Goal: Task Accomplishment & Management: Manage account settings

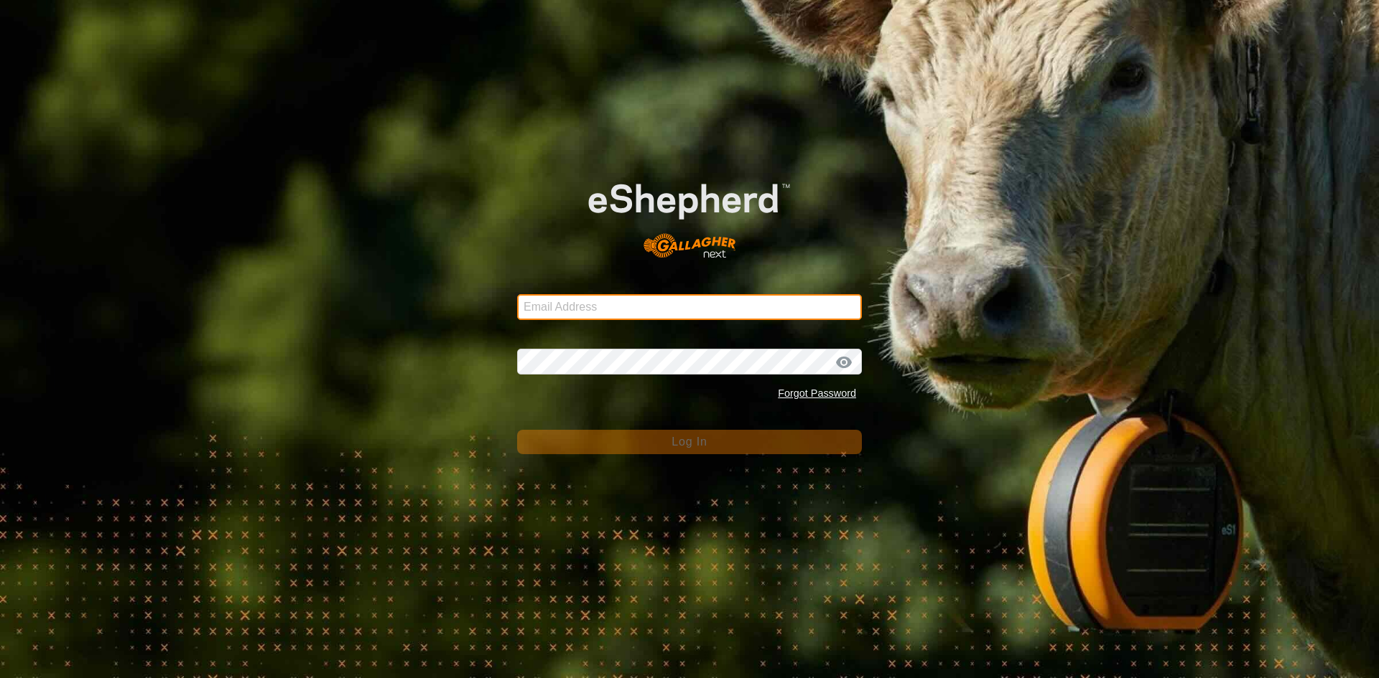
type input "toviewadreamfarmingltd@gmail.com"
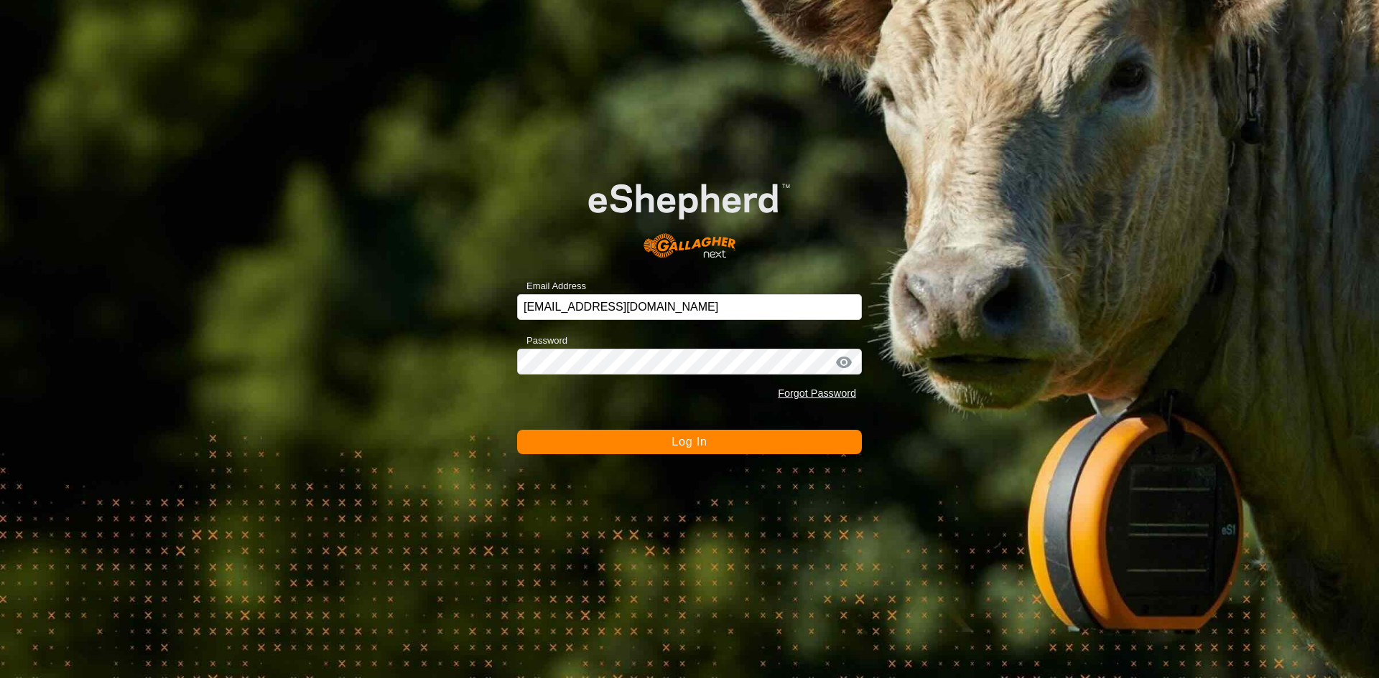
drag, startPoint x: 650, startPoint y: 444, endPoint x: 655, endPoint y: 452, distance: 9.0
click at [655, 452] on button "Log In" at bounding box center [689, 442] width 345 height 24
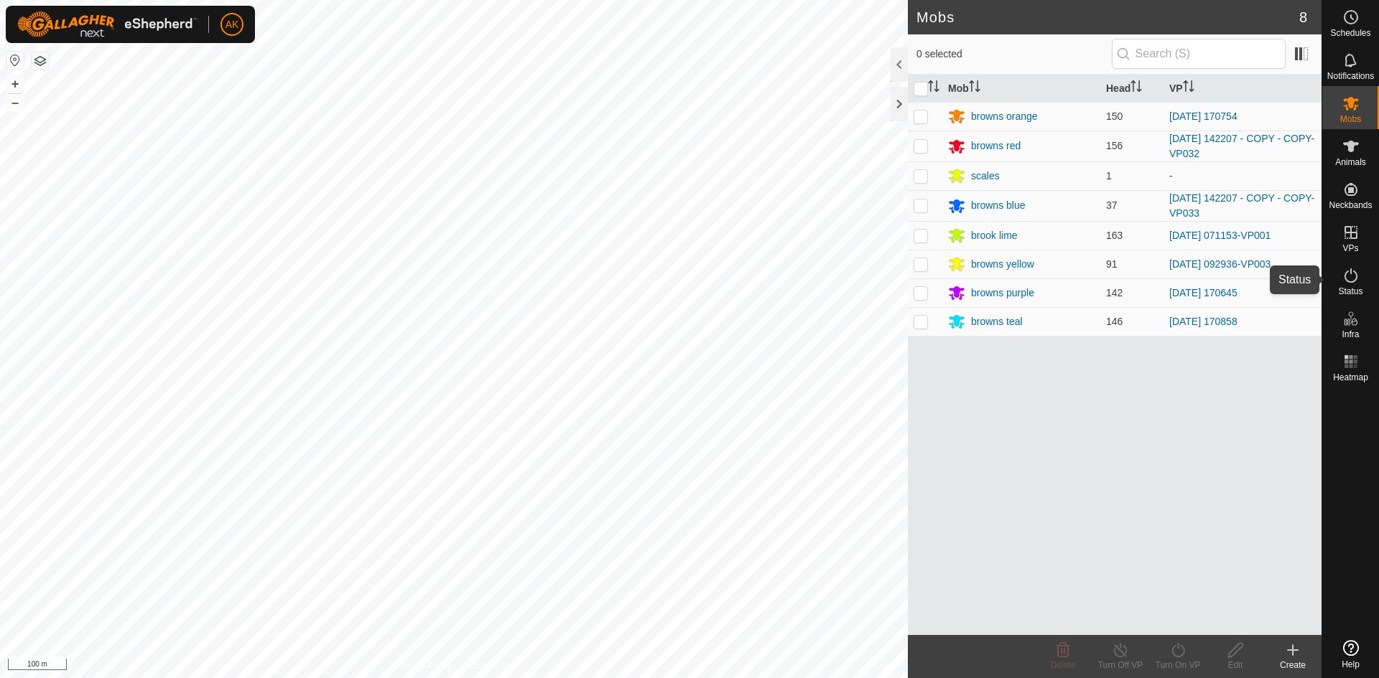
click at [1346, 277] on icon at bounding box center [1350, 275] width 17 height 17
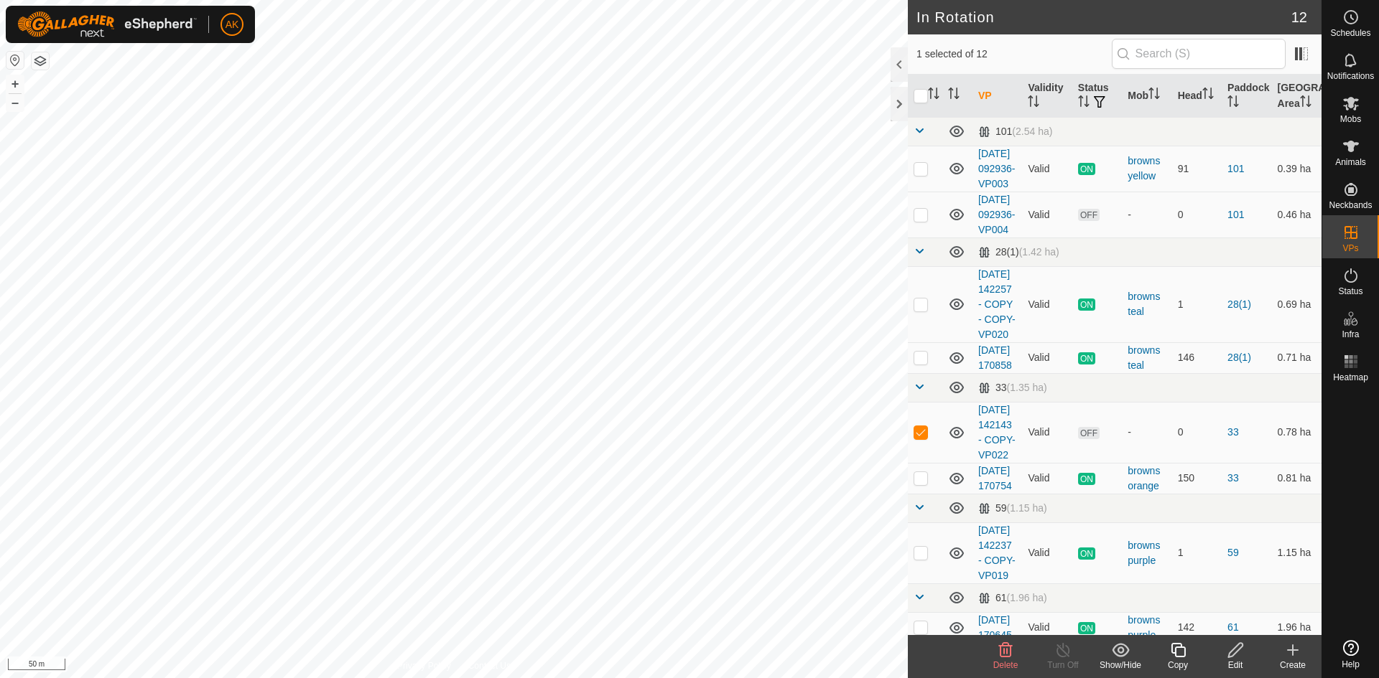
click at [1004, 653] on icon at bounding box center [1006, 650] width 14 height 14
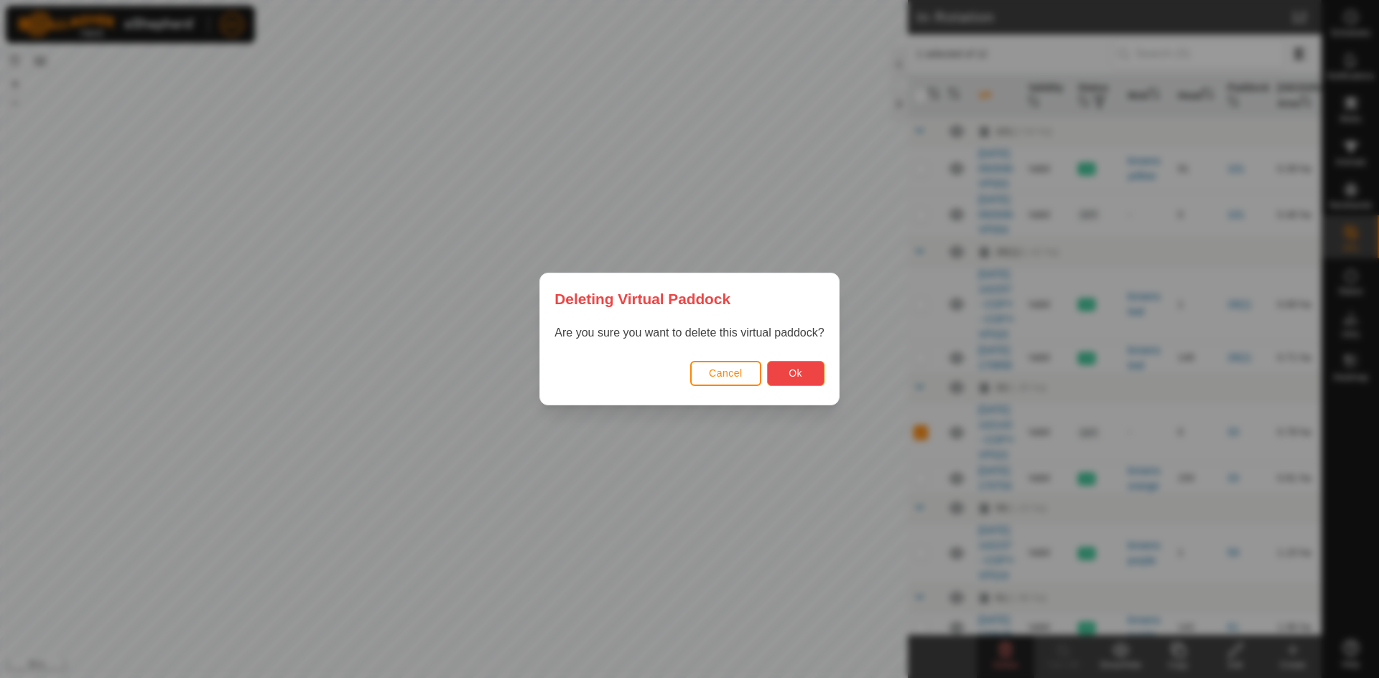
click at [806, 383] on button "Ok" at bounding box center [795, 373] width 57 height 25
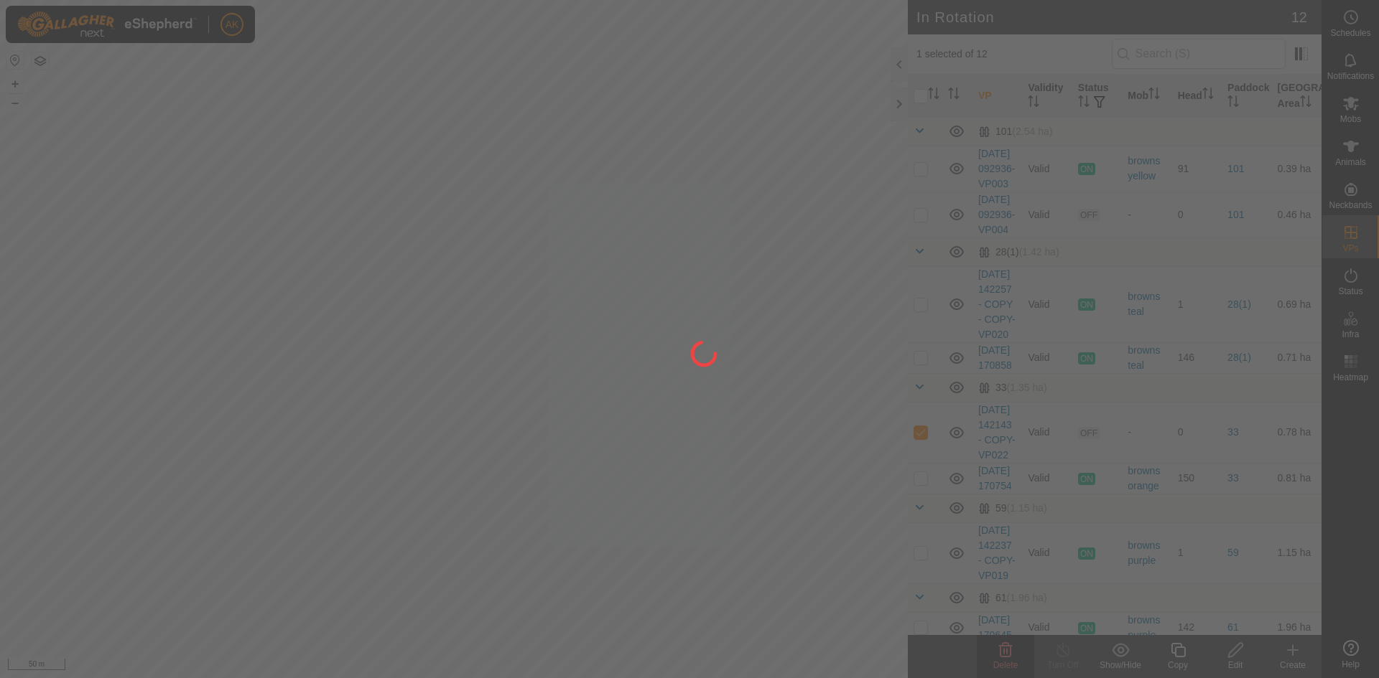
checkbox input "false"
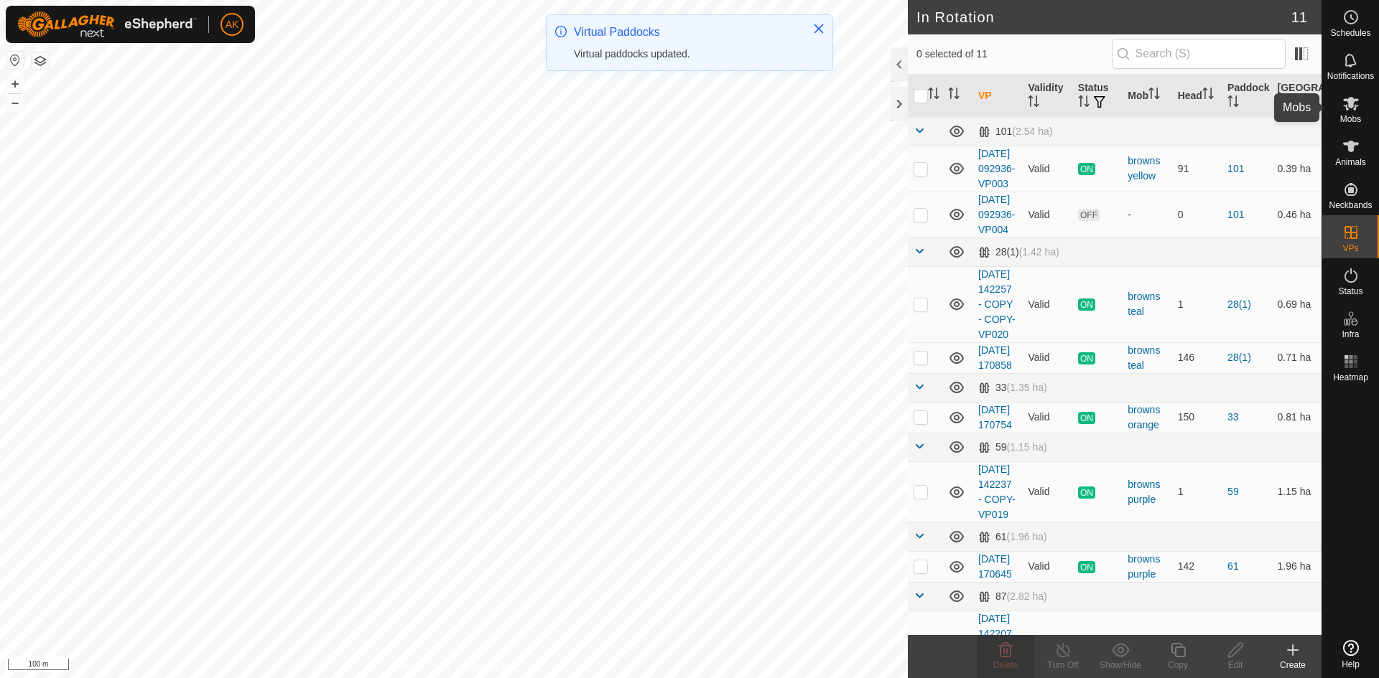
click at [1352, 105] on icon at bounding box center [1351, 104] width 16 height 14
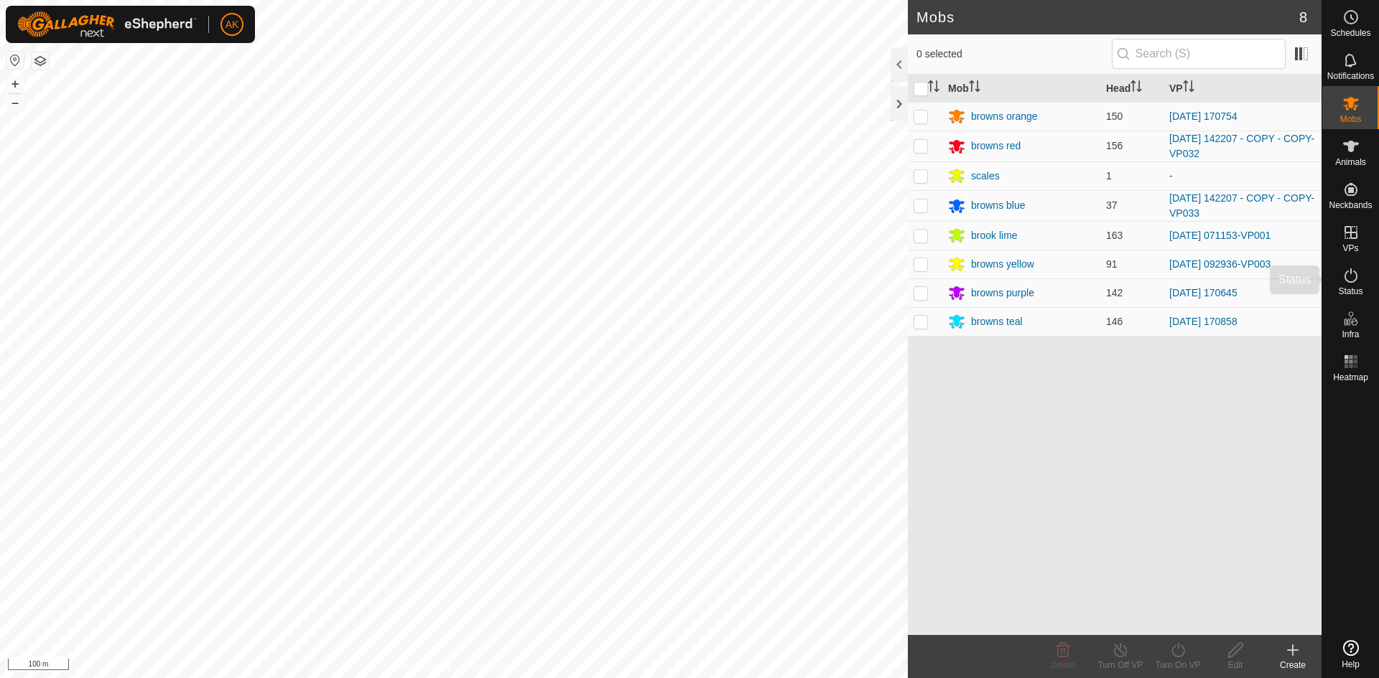
click at [1351, 281] on icon at bounding box center [1350, 275] width 17 height 17
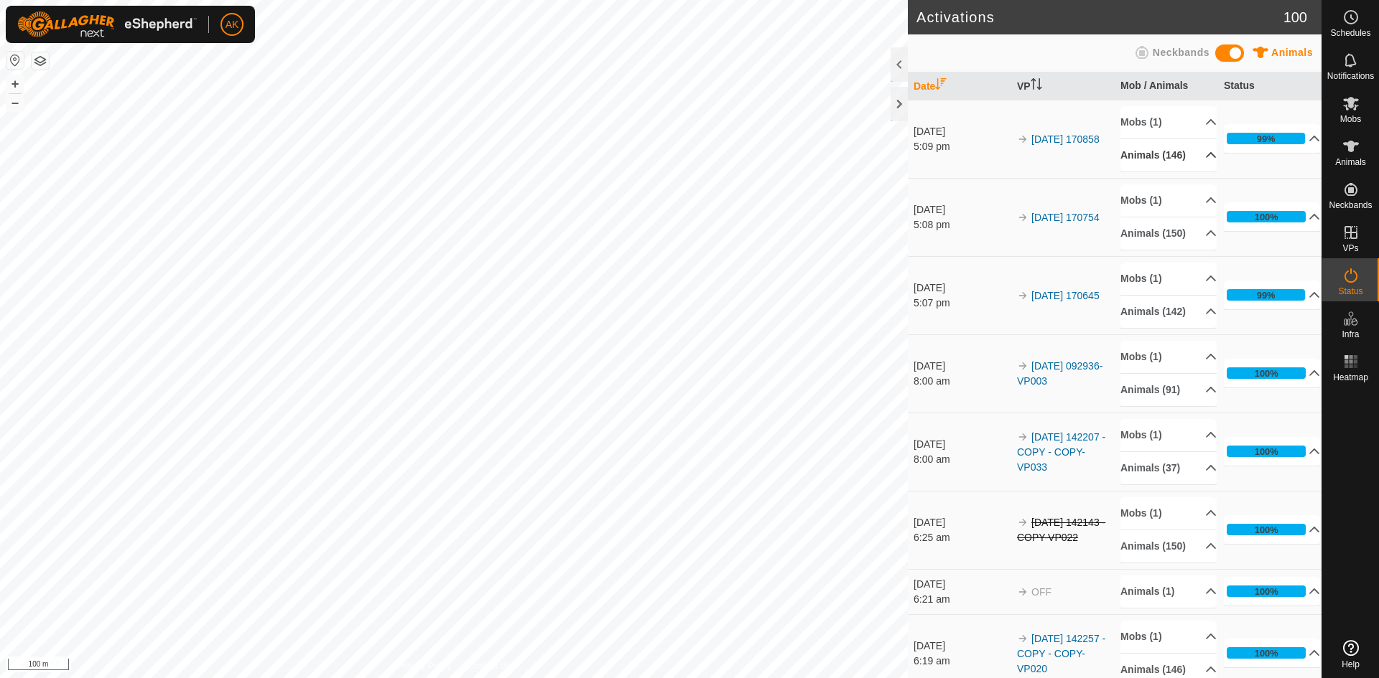
click at [1193, 162] on p-accordion-header "Animals (146)" at bounding box center [1168, 155] width 96 height 32
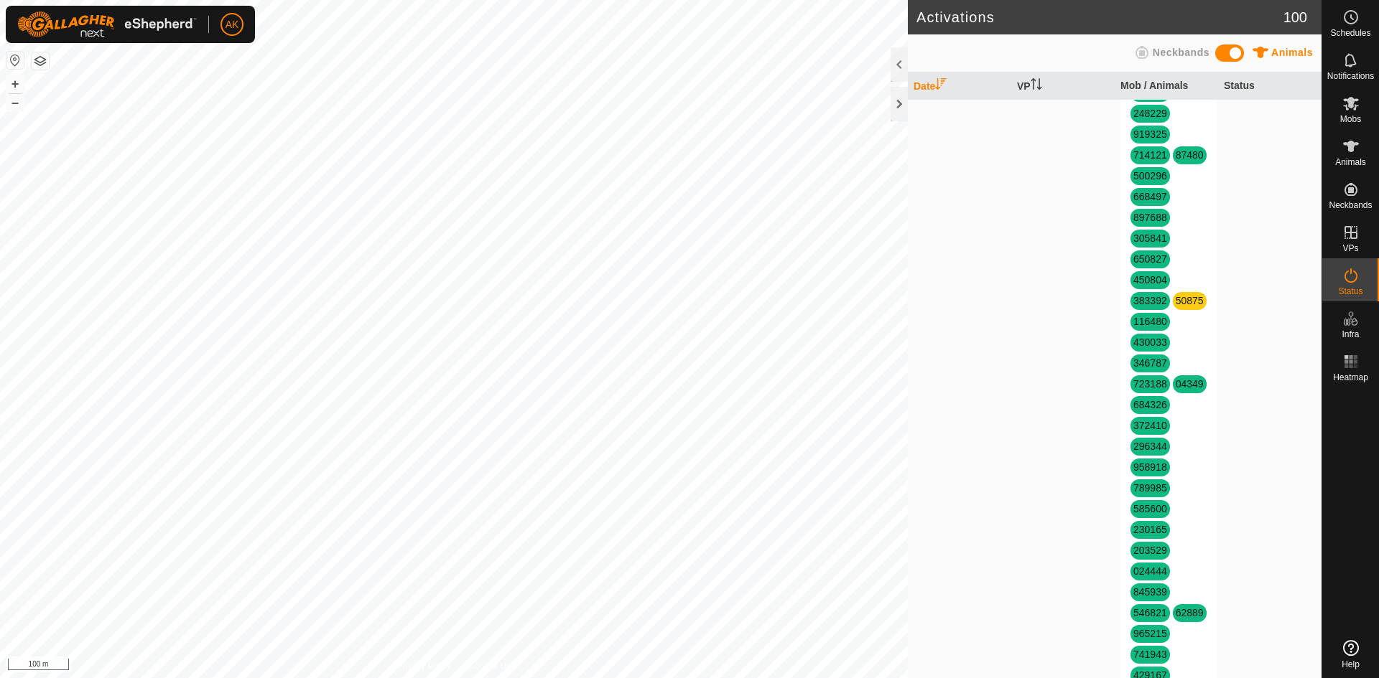
scroll to position [790, 0]
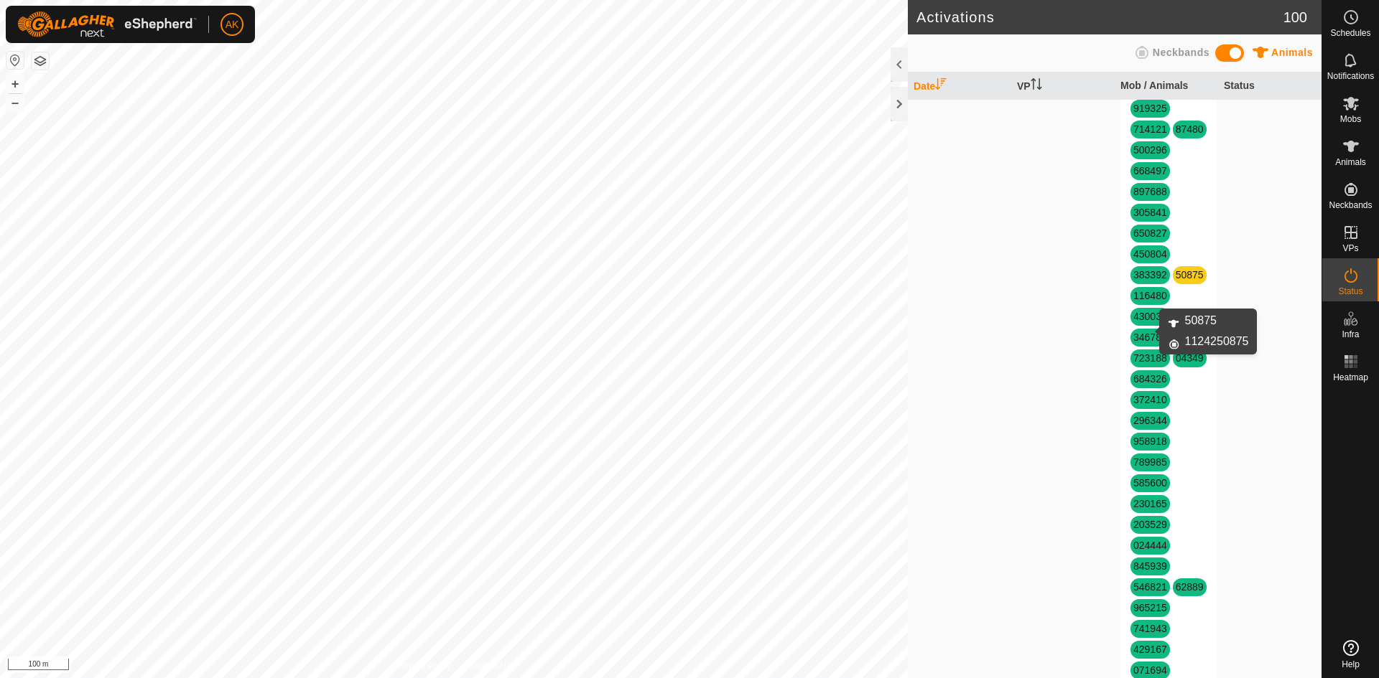
click at [1175, 281] on link "50875" at bounding box center [1189, 274] width 28 height 11
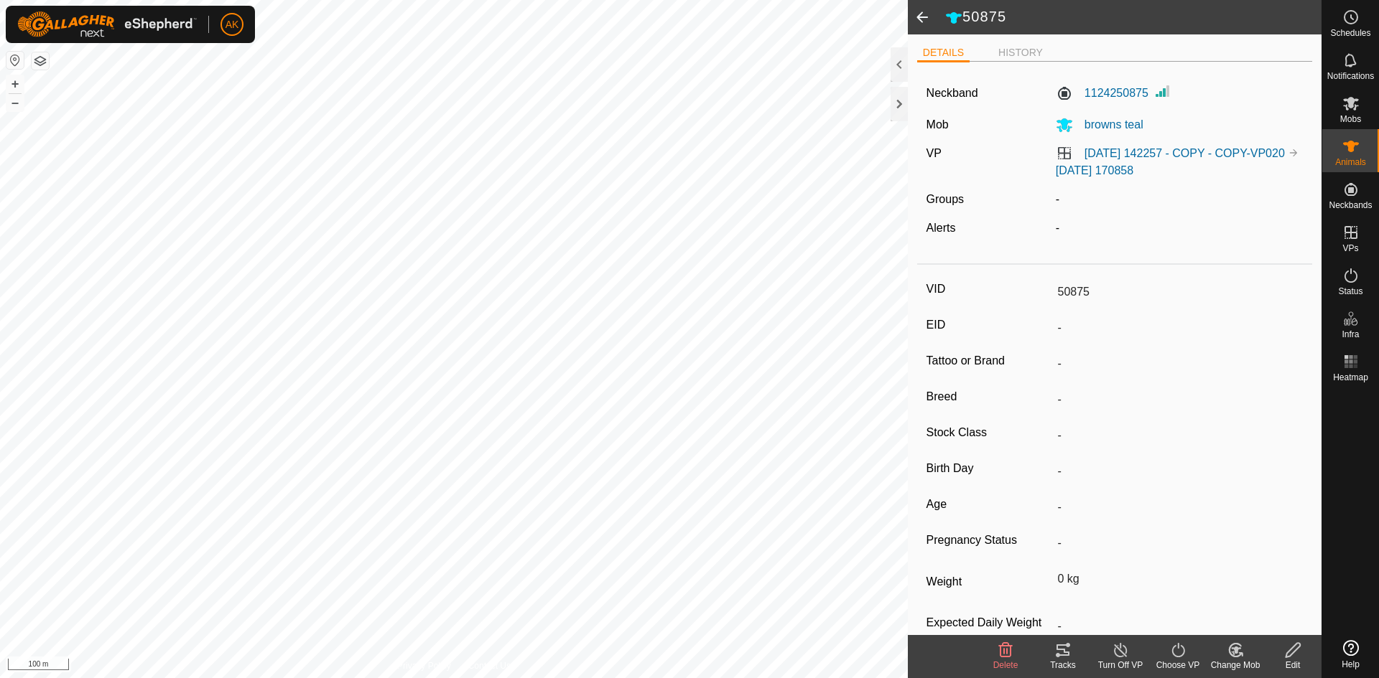
click at [1002, 650] on icon at bounding box center [1005, 650] width 17 height 17
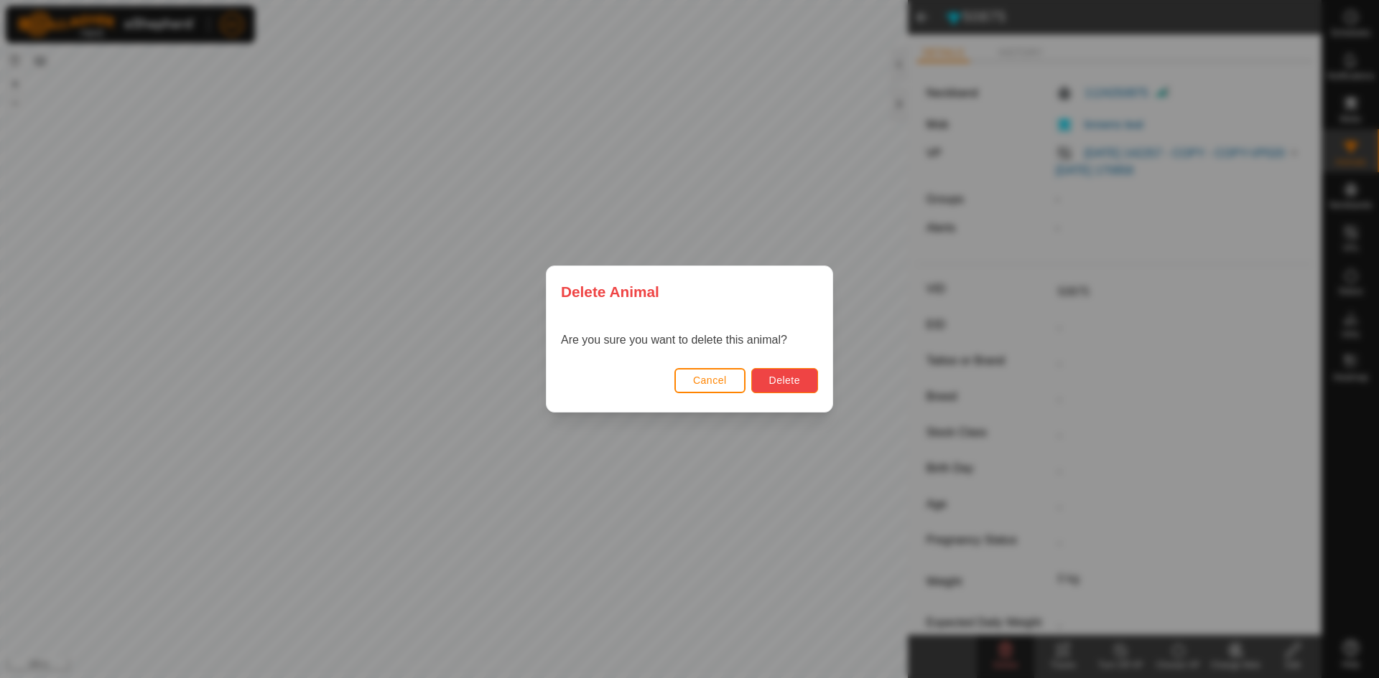
click at [773, 383] on span "Delete" at bounding box center [784, 380] width 31 height 11
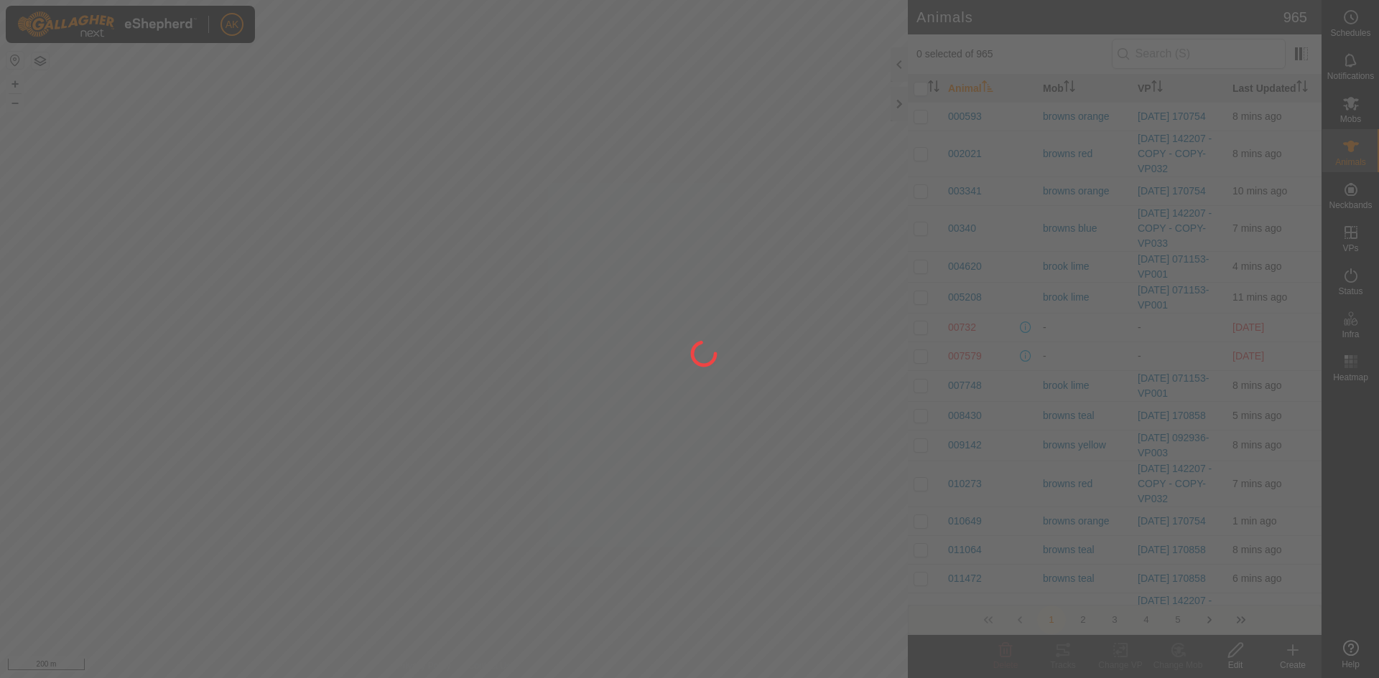
drag, startPoint x: 479, startPoint y: 536, endPoint x: 538, endPoint y: 429, distance: 122.5
click at [536, 433] on div at bounding box center [689, 339] width 1379 height 678
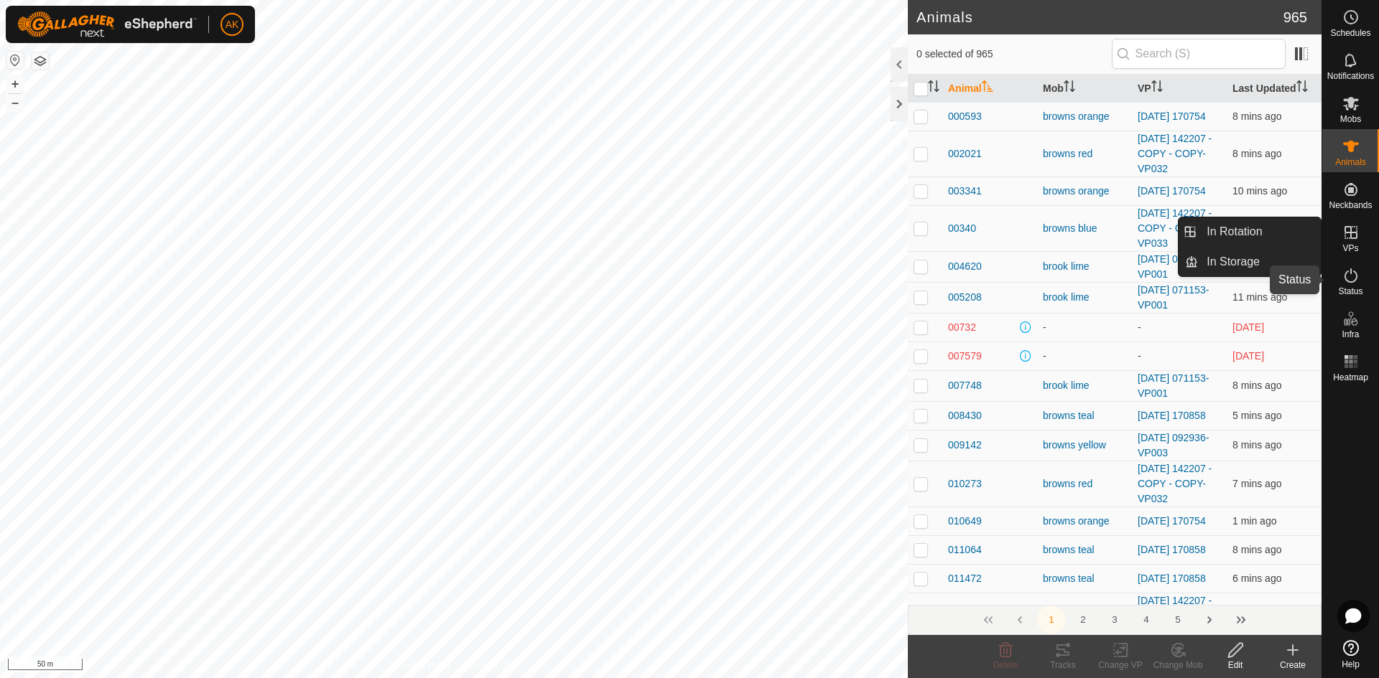
click at [1352, 282] on icon at bounding box center [1350, 276] width 13 height 14
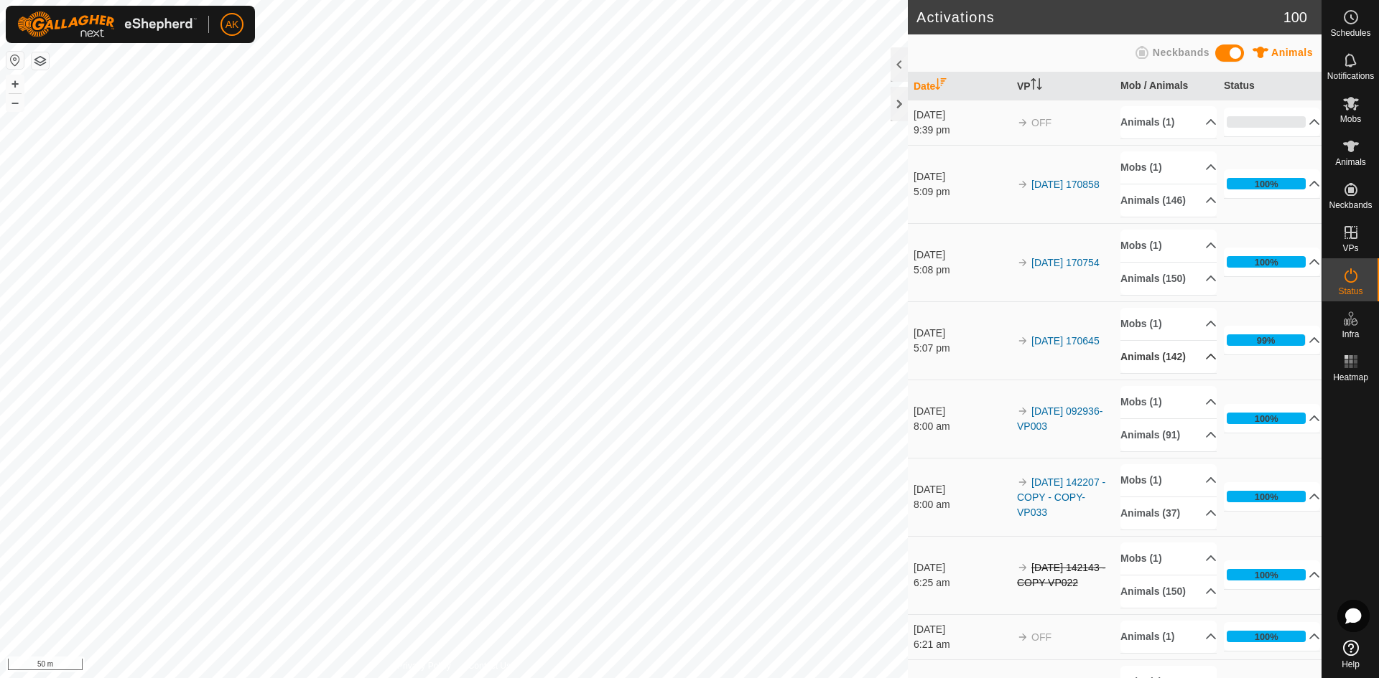
click at [1205, 363] on icon at bounding box center [1210, 356] width 11 height 11
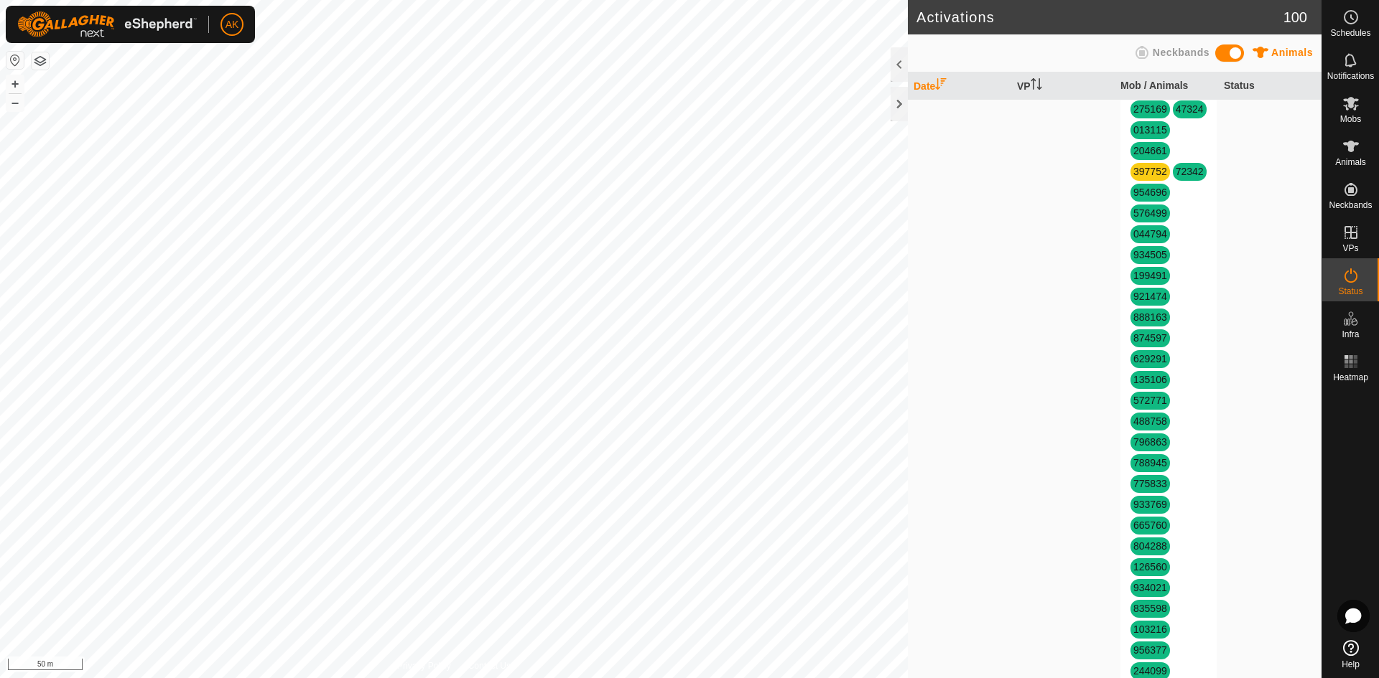
scroll to position [2010, 0]
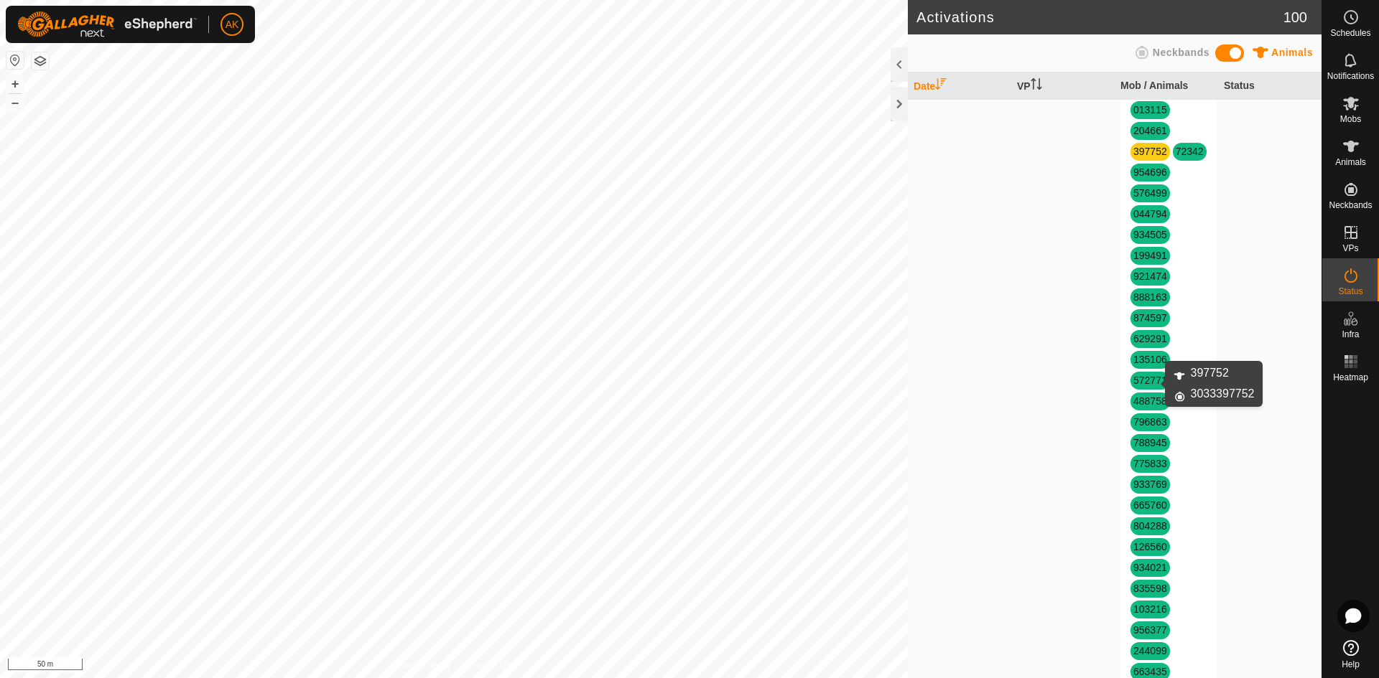
click at [1144, 157] on link "397752" at bounding box center [1150, 151] width 34 height 11
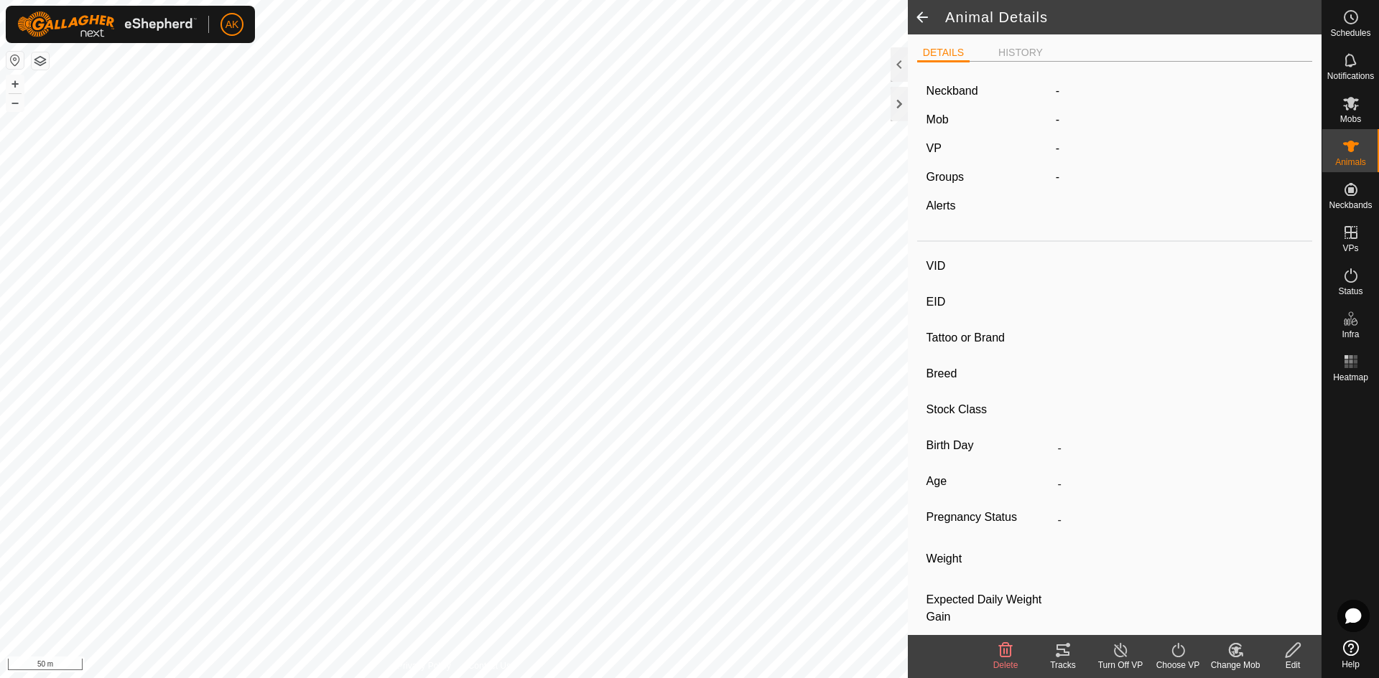
type input "397752"
type input "-"
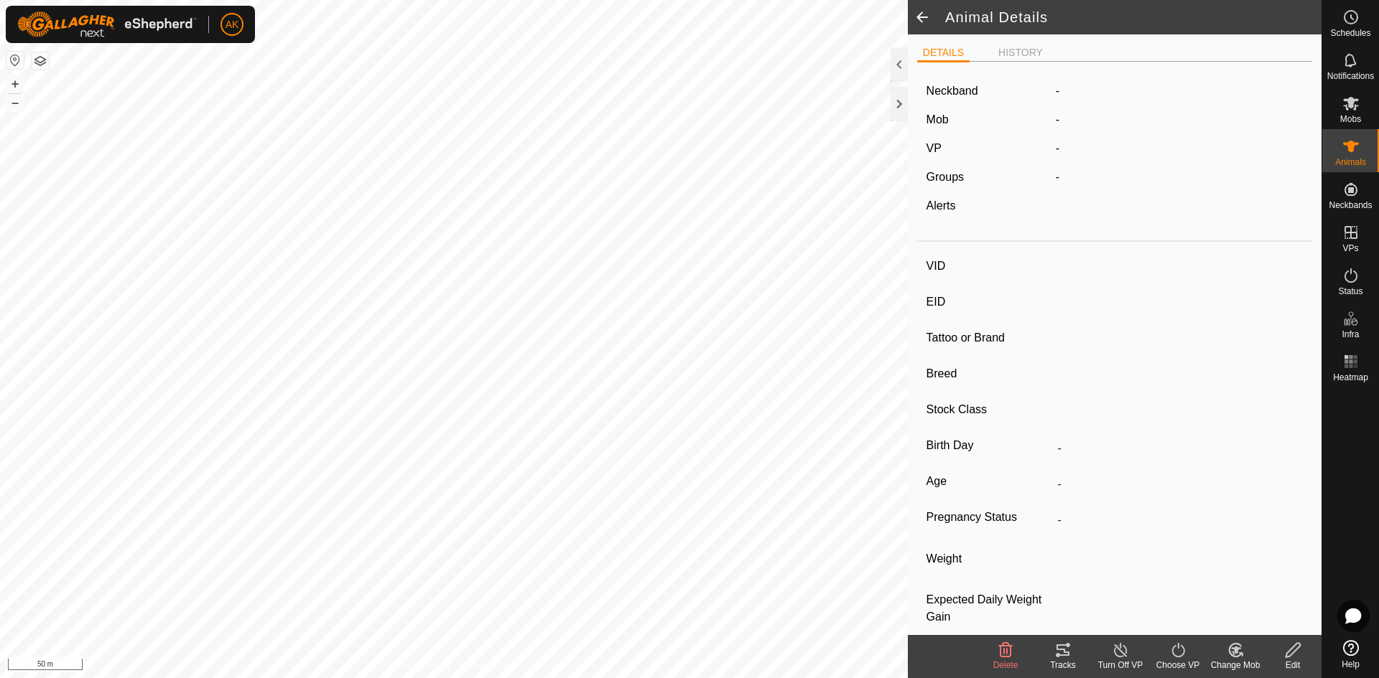
type input "-"
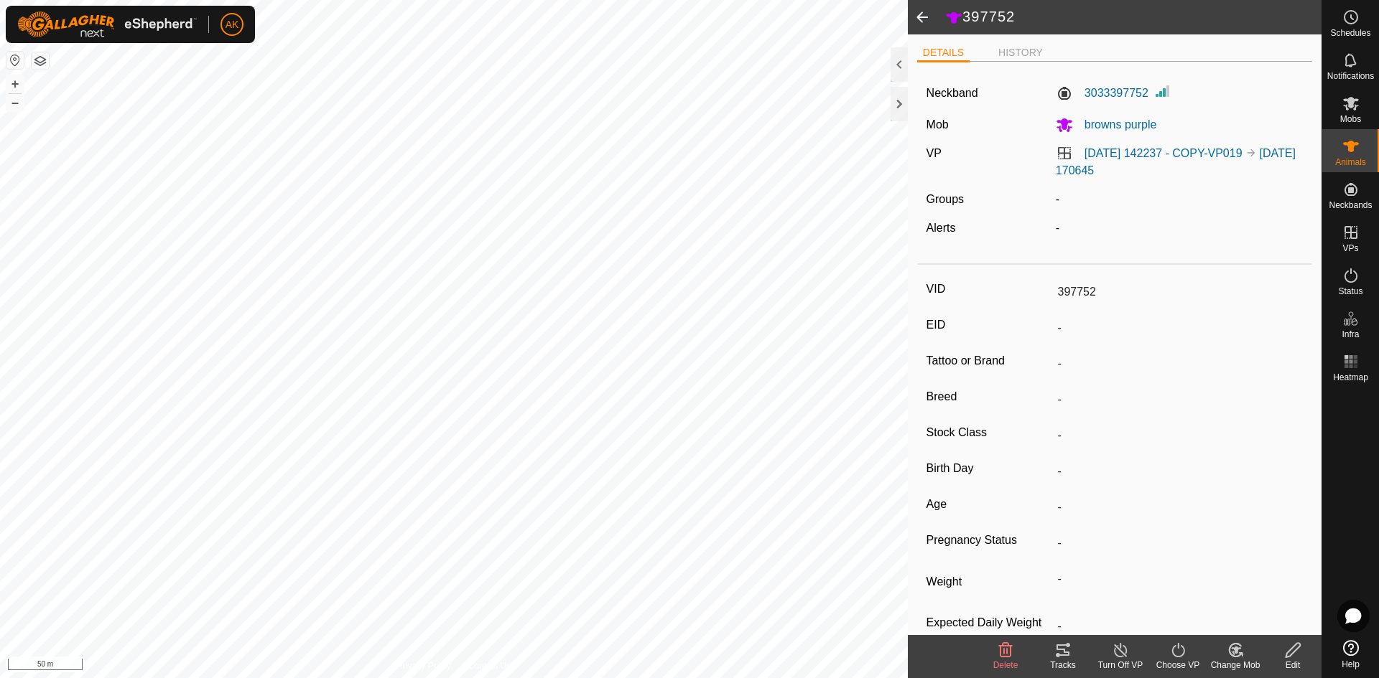
click at [1002, 655] on icon at bounding box center [1005, 650] width 17 height 17
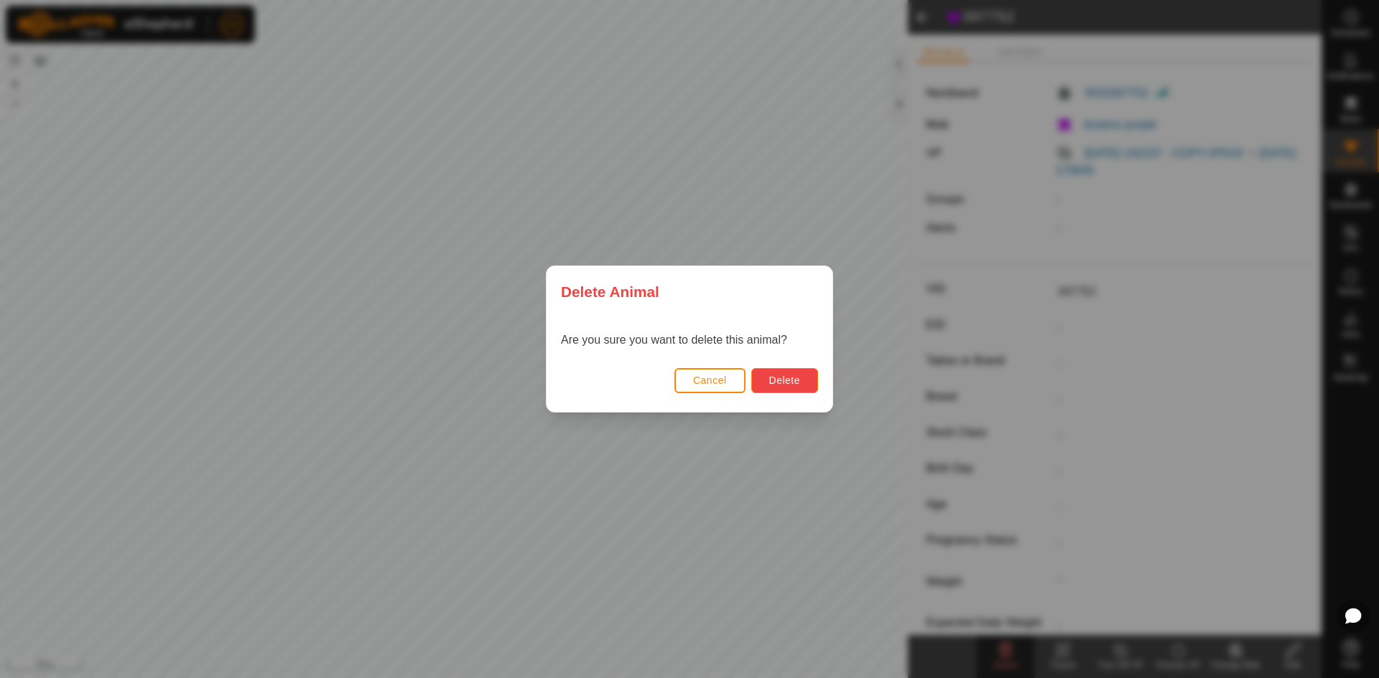
click at [801, 375] on button "Delete" at bounding box center [784, 380] width 67 height 25
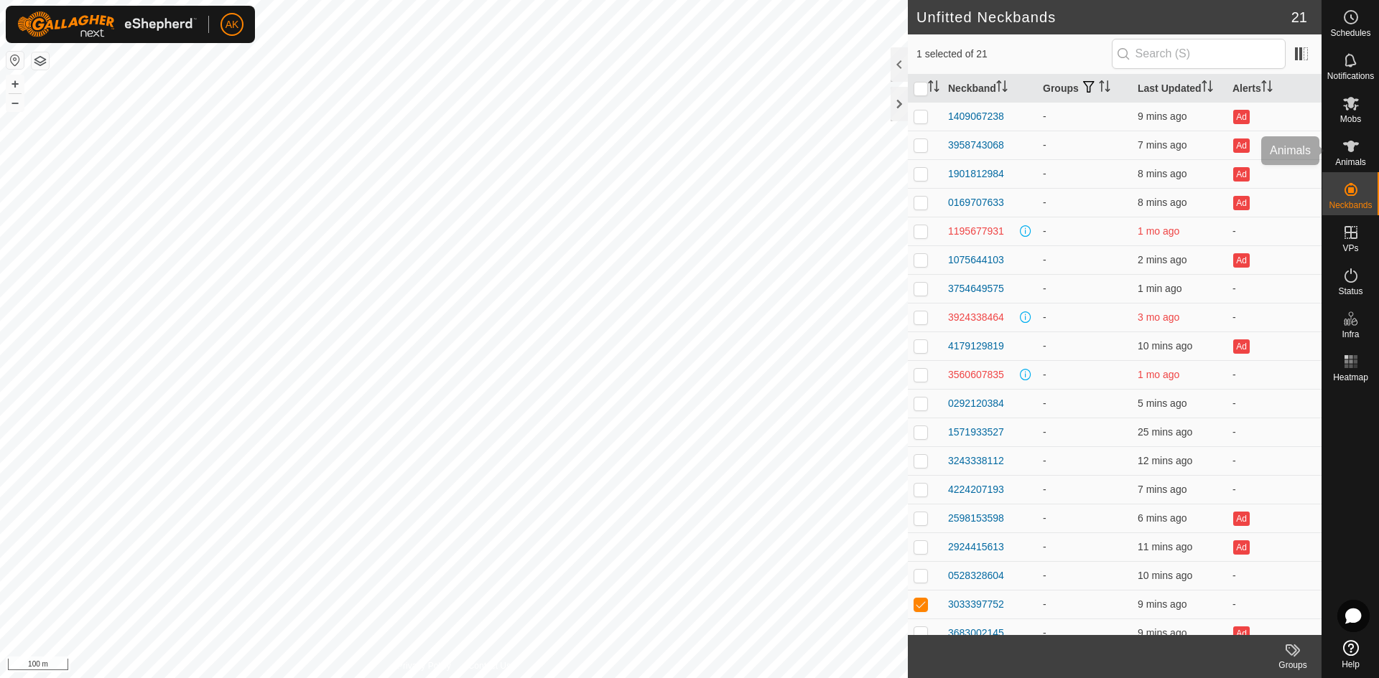
click at [1352, 155] on es-animals-svg-icon at bounding box center [1351, 146] width 26 height 23
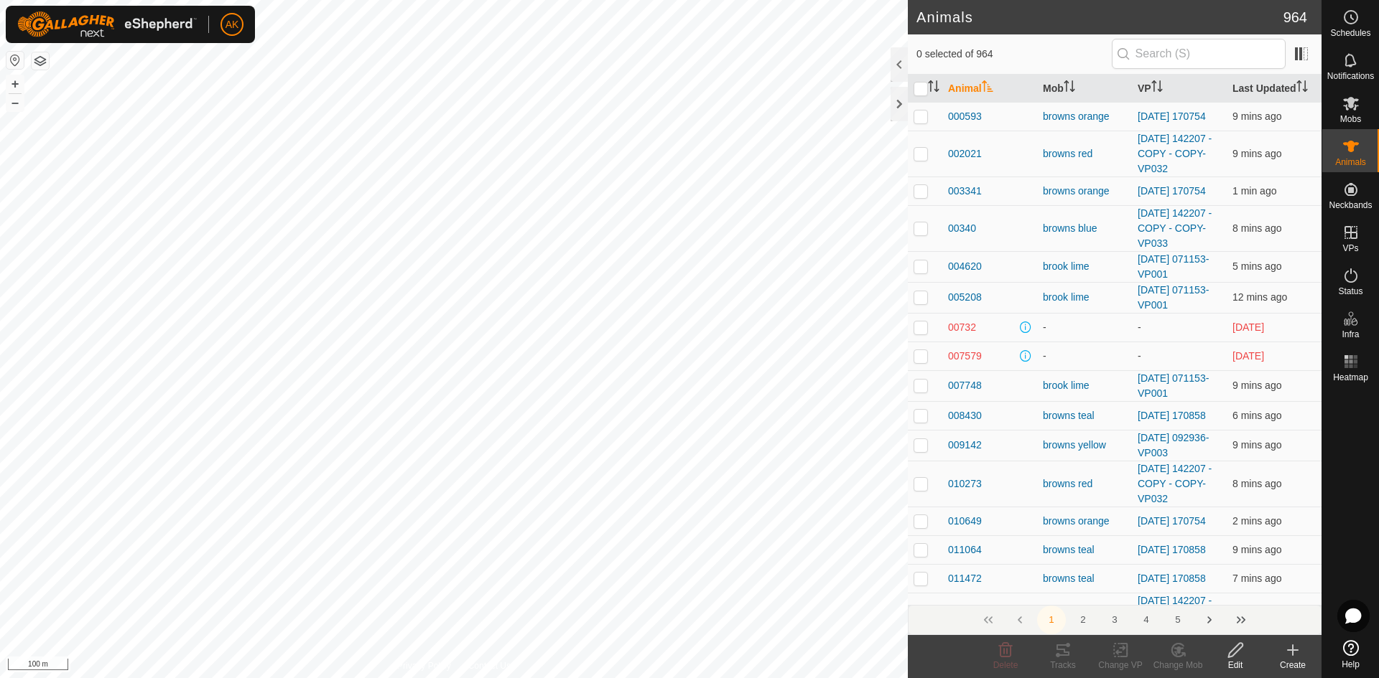
click at [1297, 656] on icon at bounding box center [1292, 650] width 17 height 17
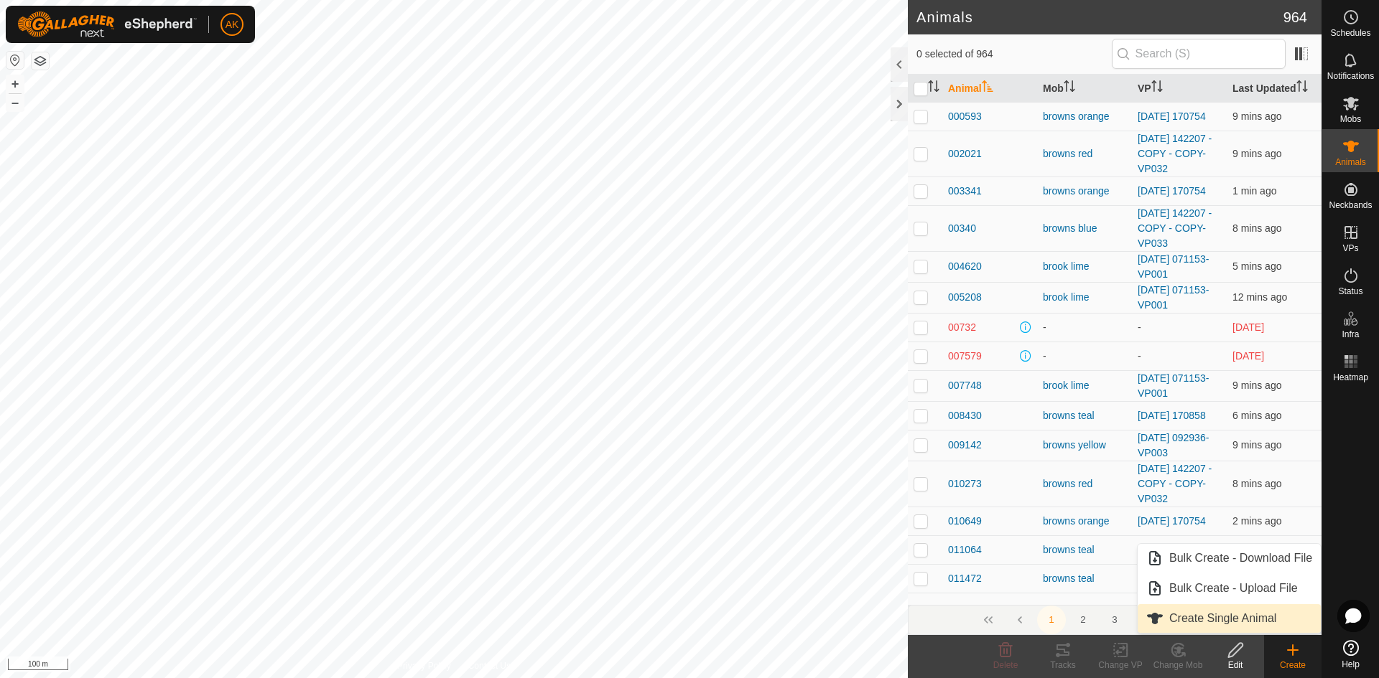
click at [1251, 621] on link "Create Single Animal" at bounding box center [1228, 619] width 183 height 29
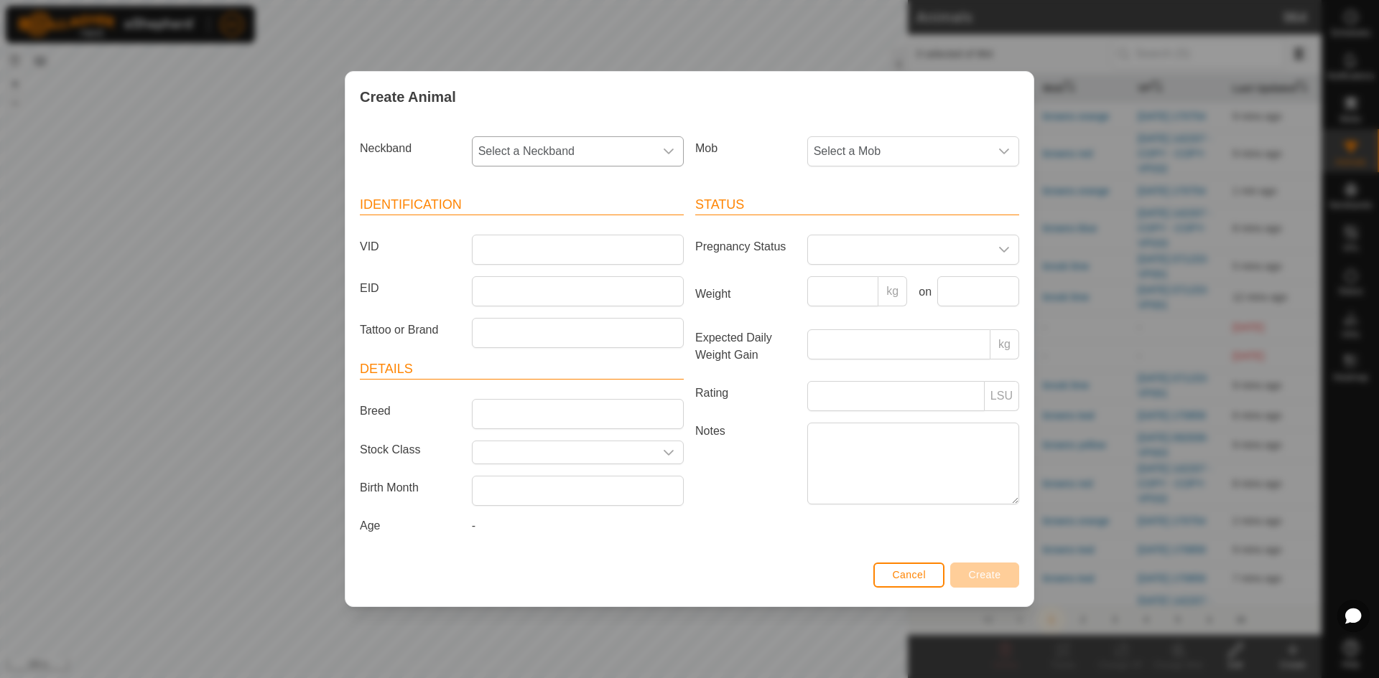
click at [669, 154] on icon "dropdown trigger" at bounding box center [668, 151] width 11 height 11
click at [533, 268] on li "3033397752" at bounding box center [578, 265] width 210 height 29
click at [522, 256] on input "VID" at bounding box center [578, 250] width 212 height 30
type input "97752"
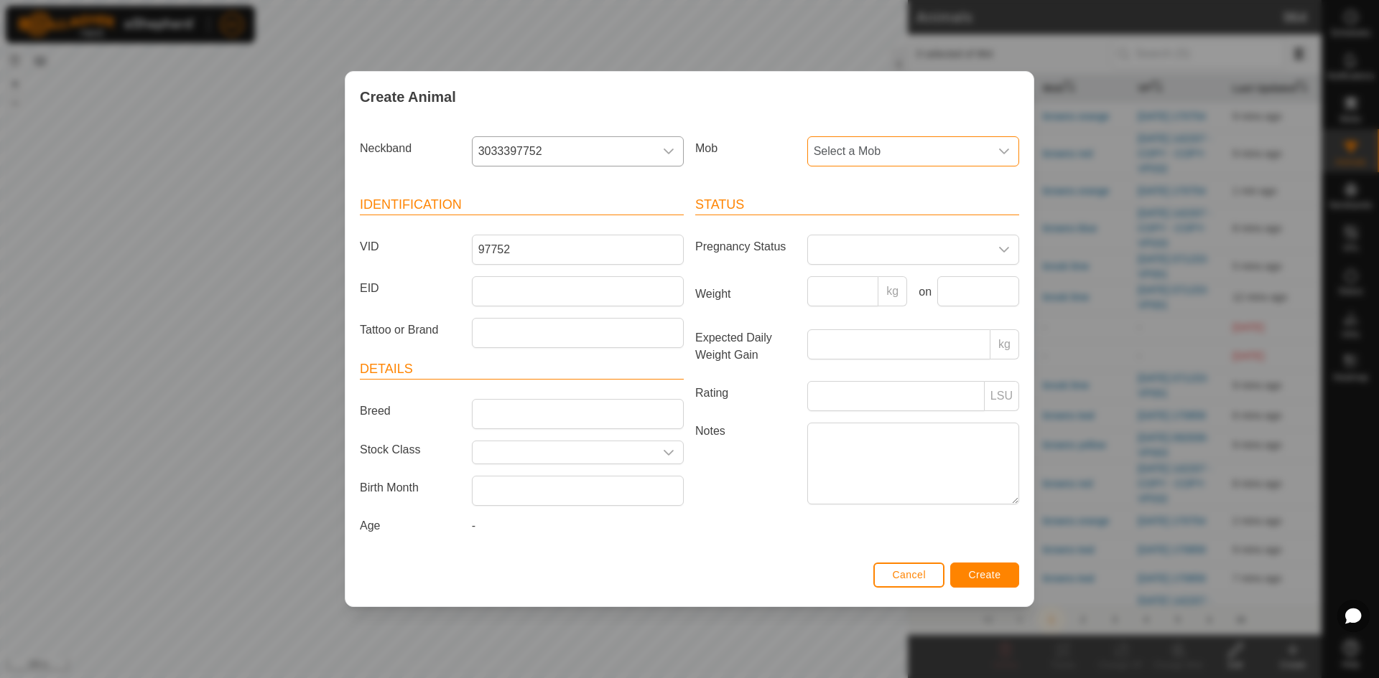
click at [905, 147] on span "Select a Mob" at bounding box center [899, 151] width 182 height 29
click at [851, 309] on li "browns purple" at bounding box center [913, 310] width 210 height 29
click at [988, 576] on span "Create" at bounding box center [985, 574] width 32 height 11
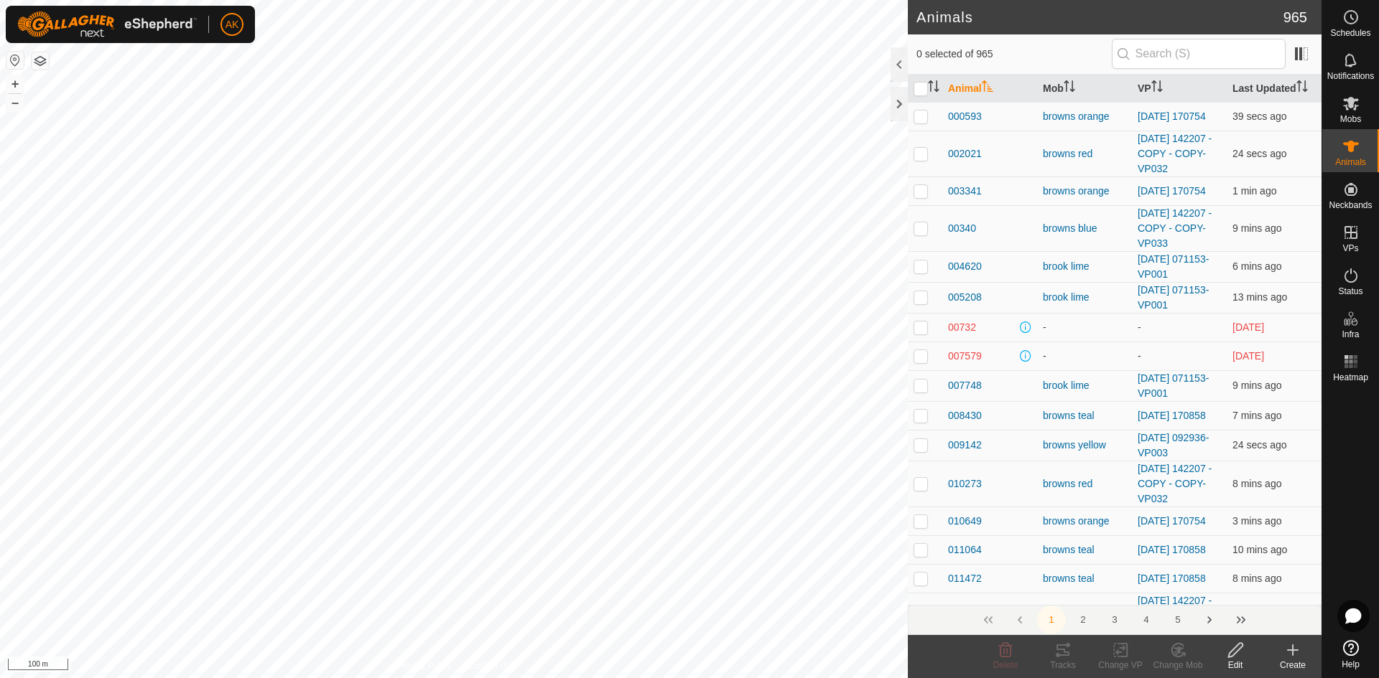
click at [1291, 650] on icon at bounding box center [1292, 650] width 10 height 0
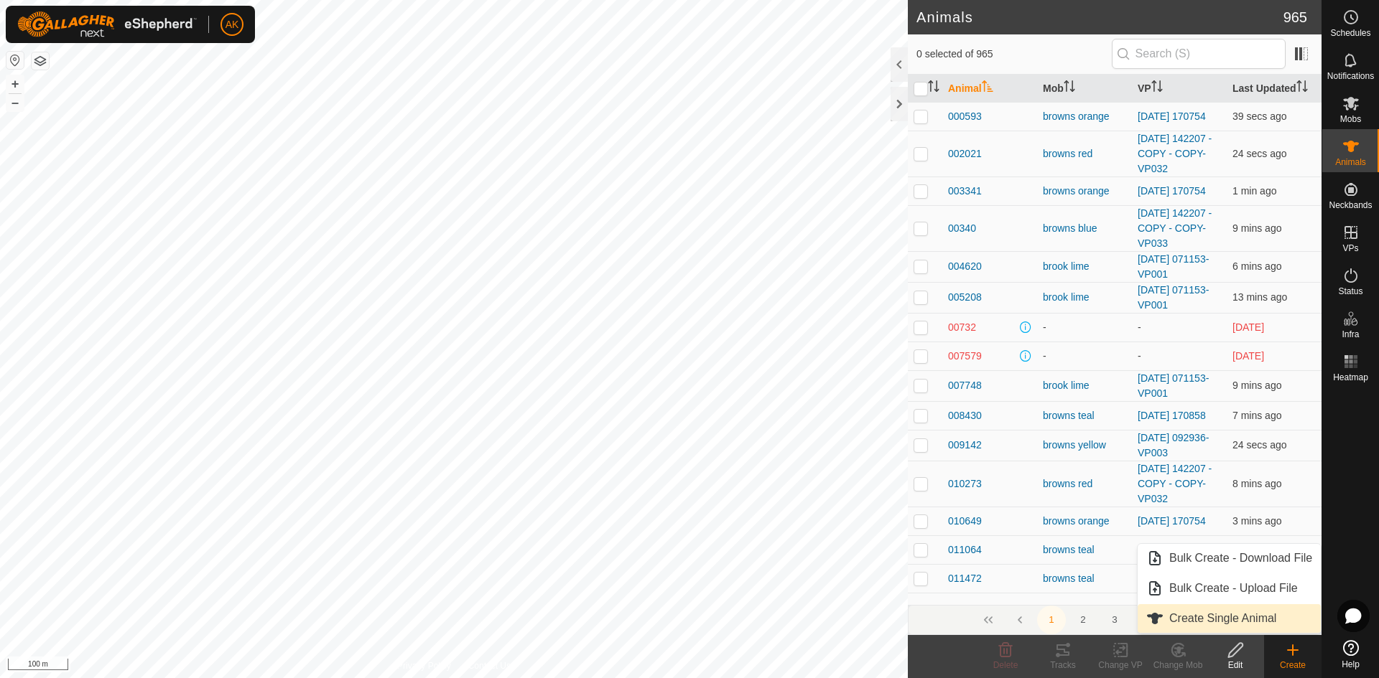
click at [1205, 617] on link "Create Single Animal" at bounding box center [1228, 619] width 183 height 29
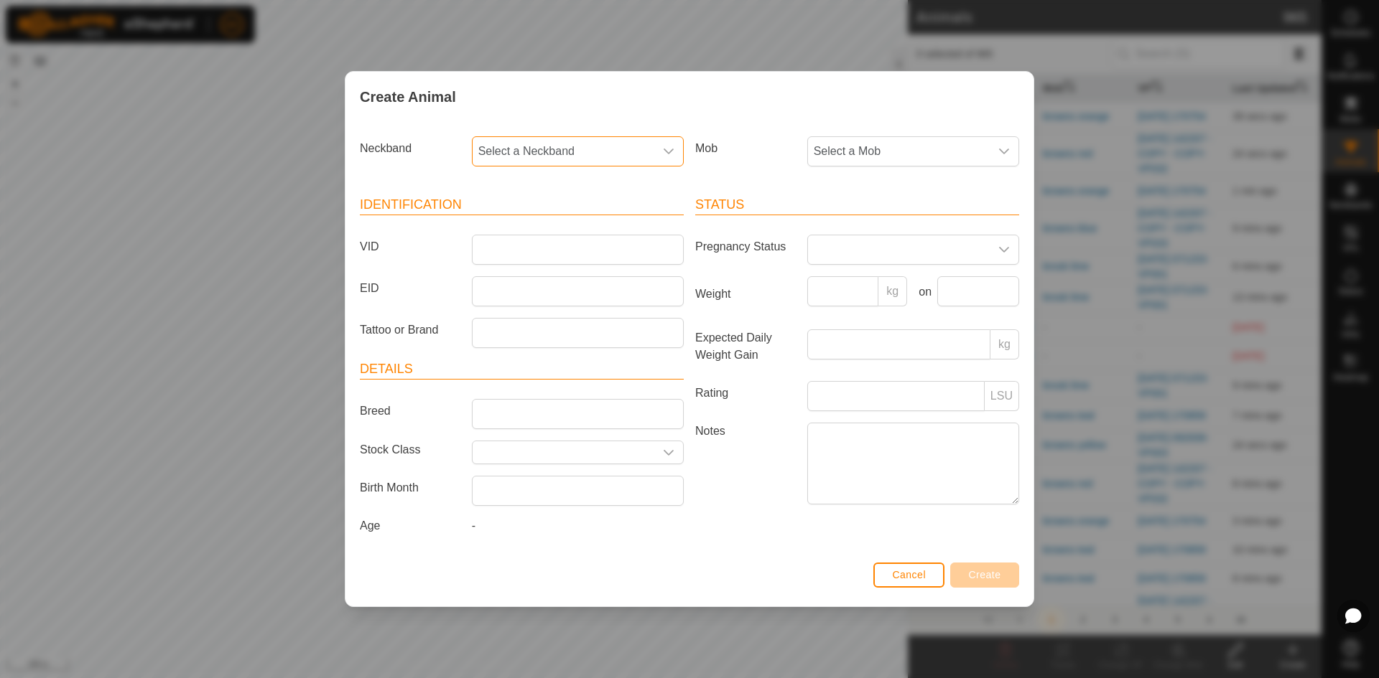
click at [526, 162] on span "Select a Neckband" at bounding box center [563, 151] width 182 height 29
click at [538, 311] on li "0657771551" at bounding box center [578, 310] width 210 height 29
click at [498, 253] on input "VID" at bounding box center [578, 250] width 212 height 30
type input "71551"
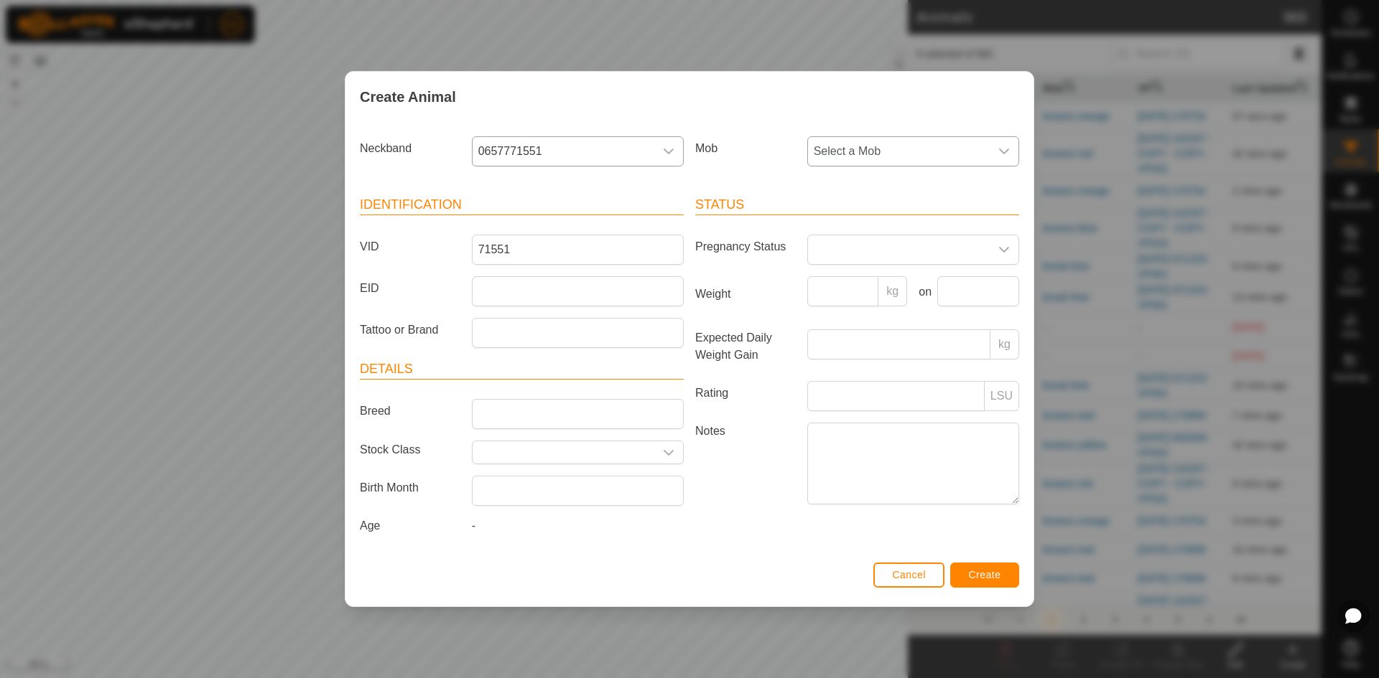
click at [857, 158] on span "Select a Mob" at bounding box center [899, 151] width 182 height 29
click at [851, 254] on li "browns orange" at bounding box center [913, 255] width 210 height 29
click at [1001, 577] on button "Create" at bounding box center [984, 575] width 69 height 25
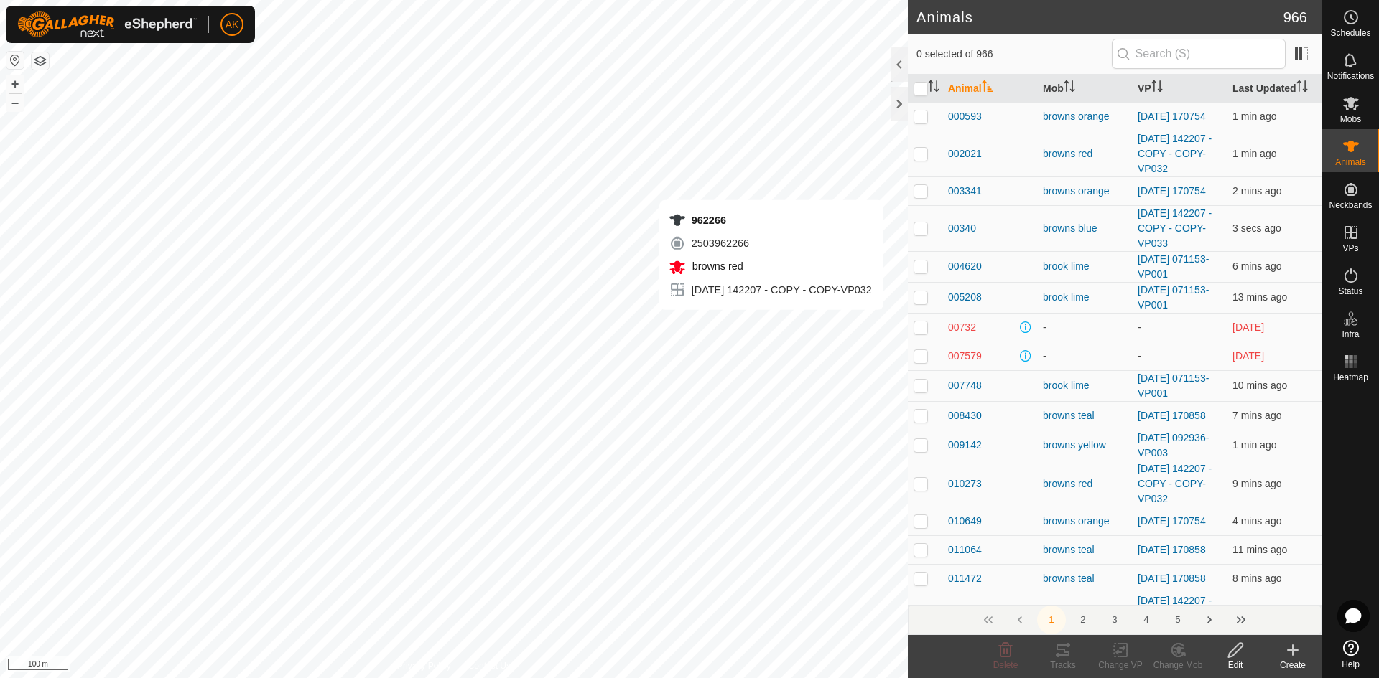
click at [1290, 660] on div "Create" at bounding box center [1292, 665] width 57 height 13
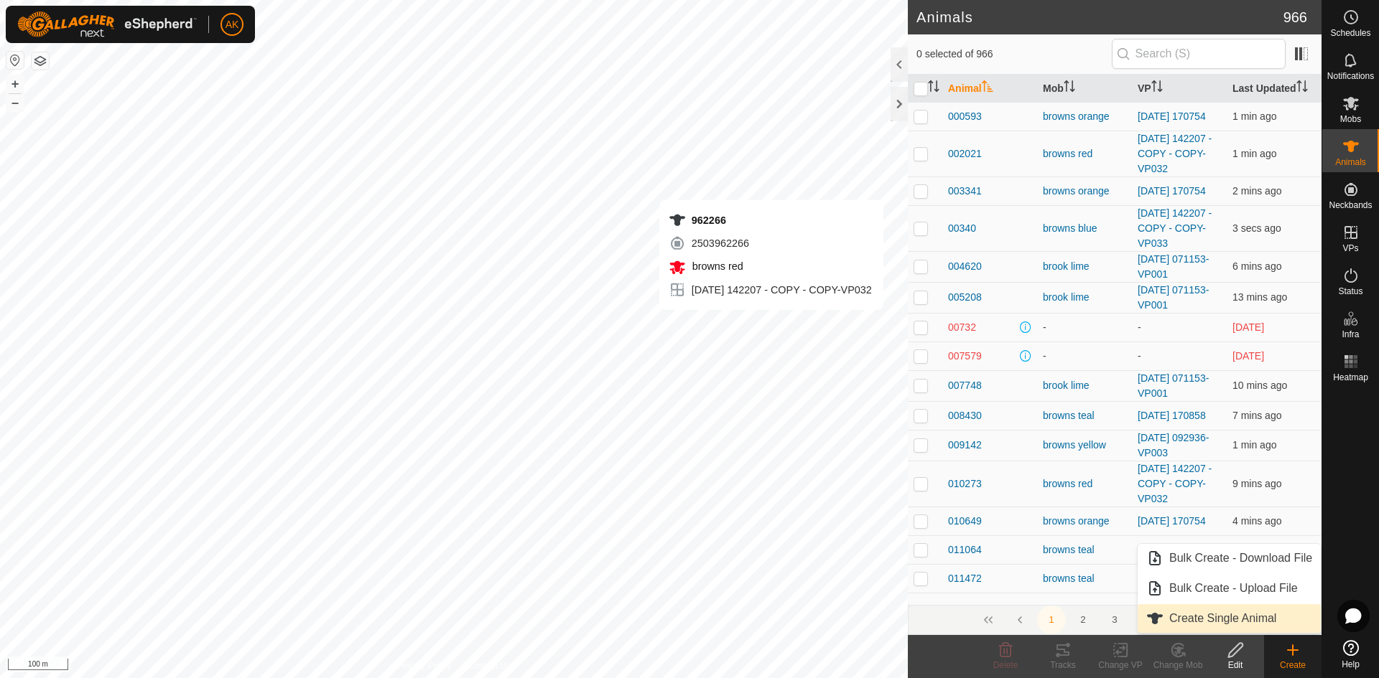
click at [1218, 617] on link "Create Single Animal" at bounding box center [1228, 619] width 183 height 29
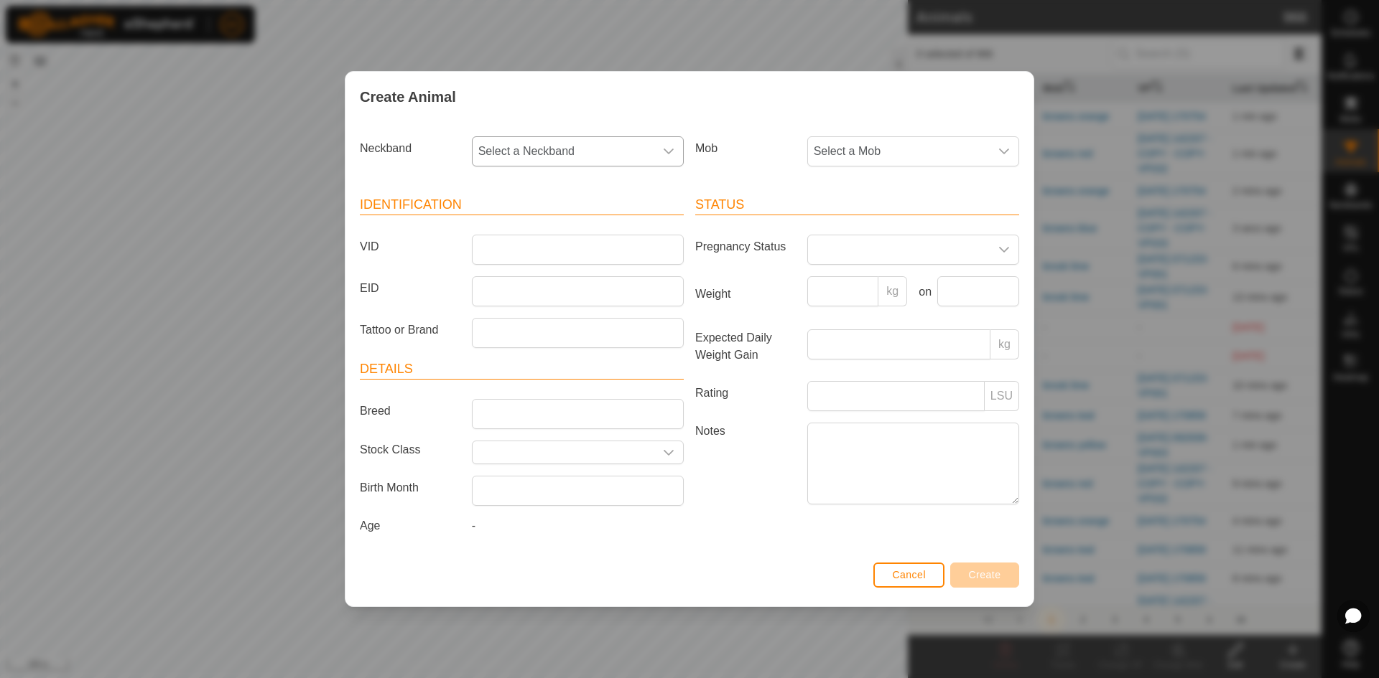
click at [495, 155] on span "Select a Neckband" at bounding box center [563, 151] width 182 height 29
click at [531, 278] on li "0528328604" at bounding box center [578, 280] width 210 height 29
click at [485, 249] on input "VID" at bounding box center [578, 250] width 212 height 30
type input "28604"
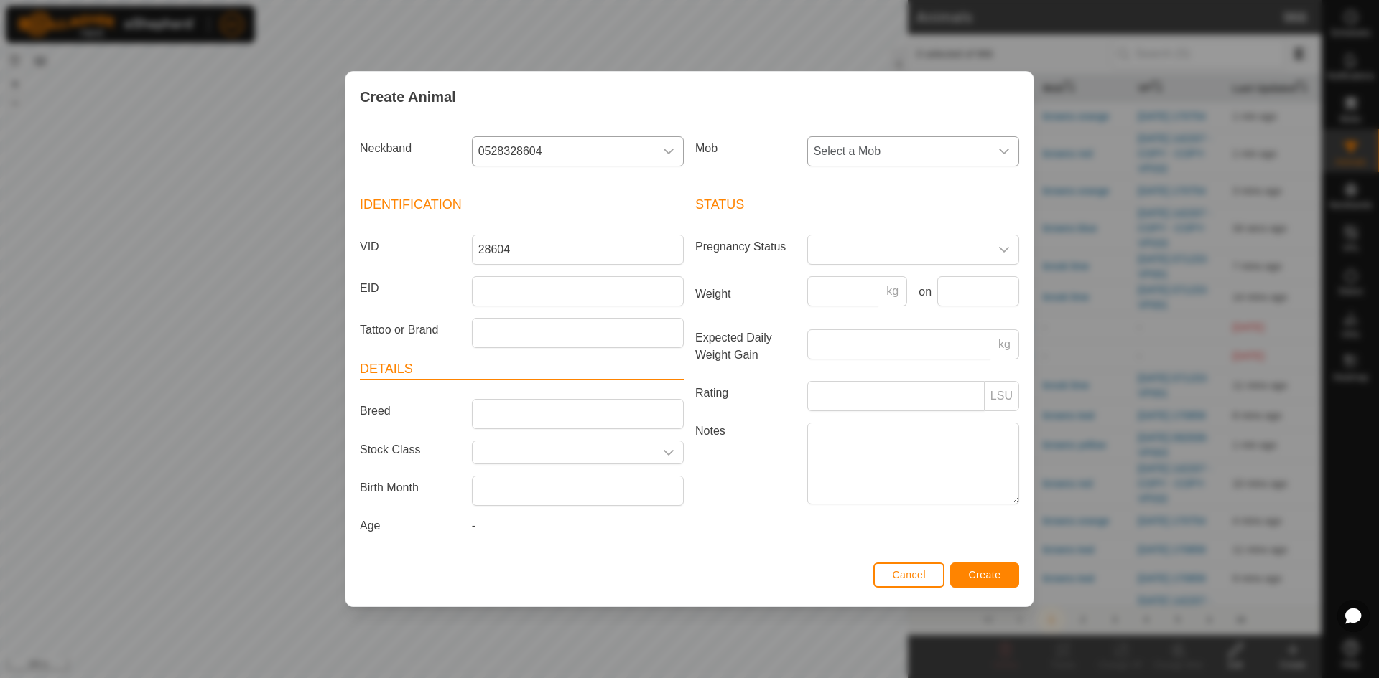
click at [877, 164] on span "Select a Mob" at bounding box center [899, 151] width 182 height 29
click at [839, 343] on li "browns teal" at bounding box center [913, 340] width 210 height 29
click at [990, 573] on span "Create" at bounding box center [985, 574] width 32 height 11
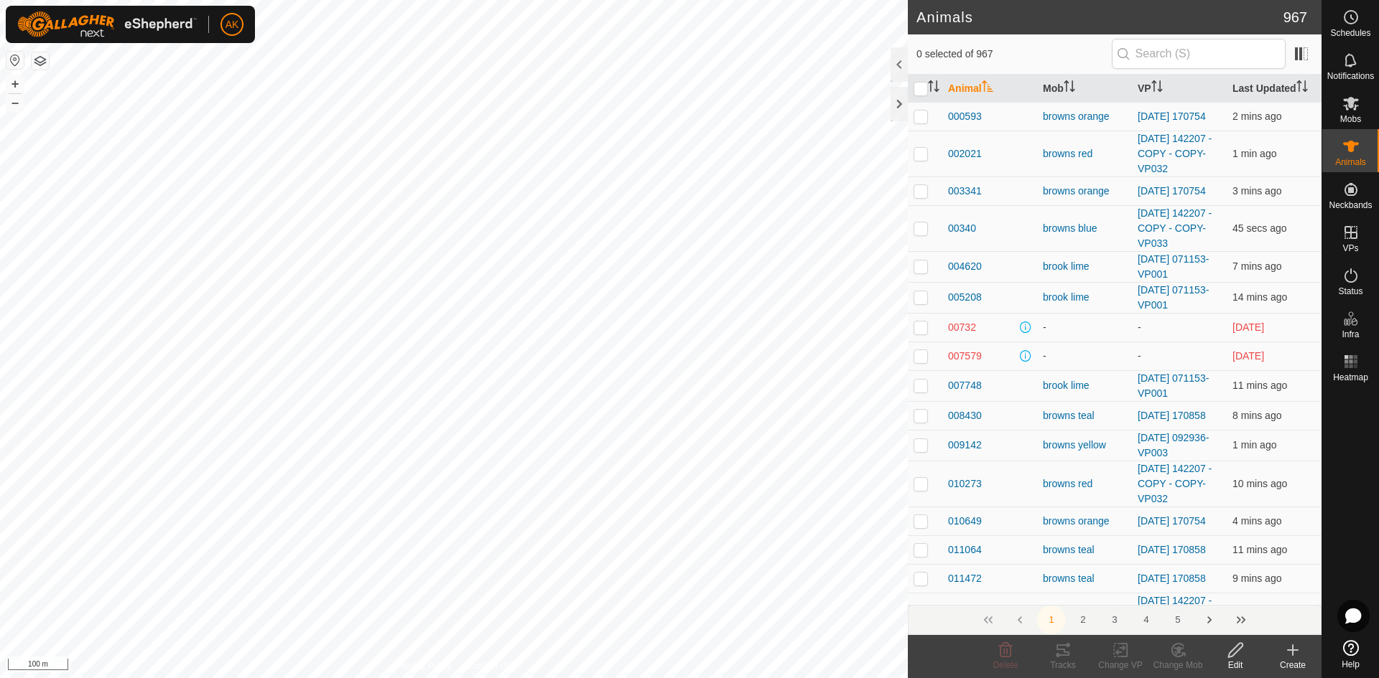
click at [1292, 653] on icon at bounding box center [1292, 650] width 0 height 10
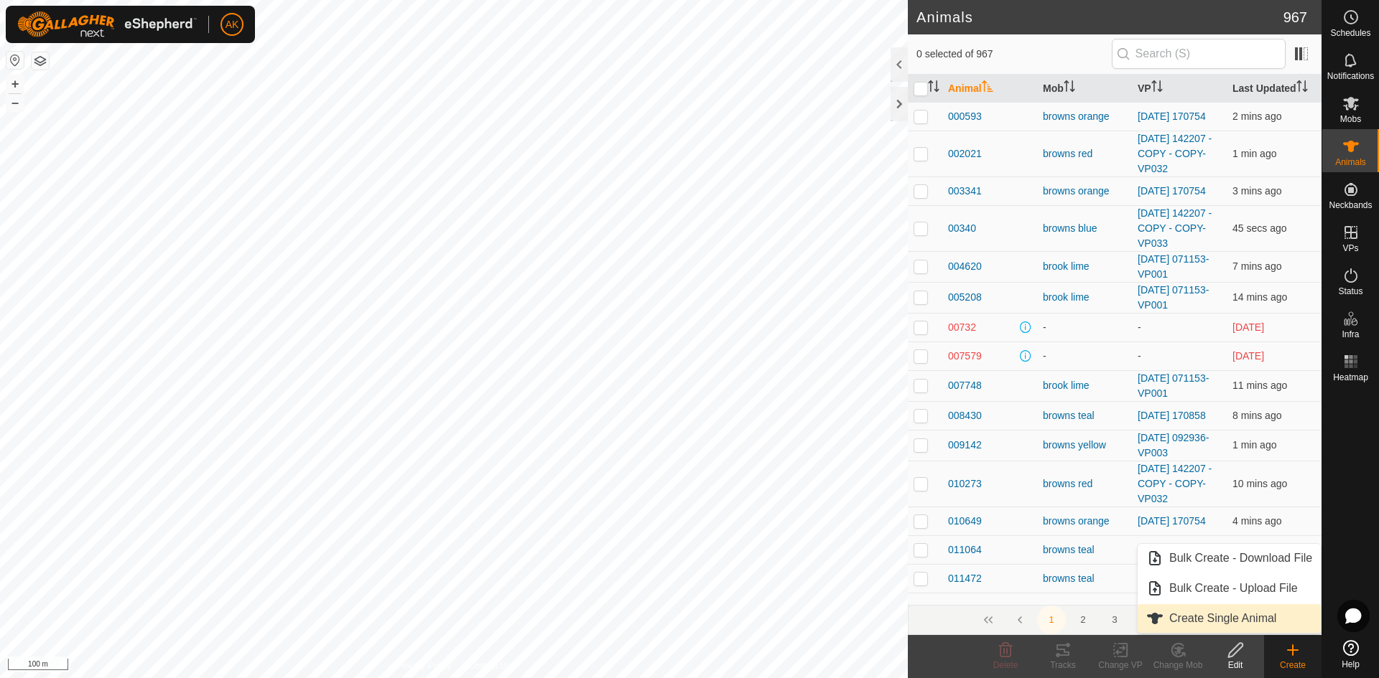
click at [1209, 620] on link "Create Single Animal" at bounding box center [1228, 619] width 183 height 29
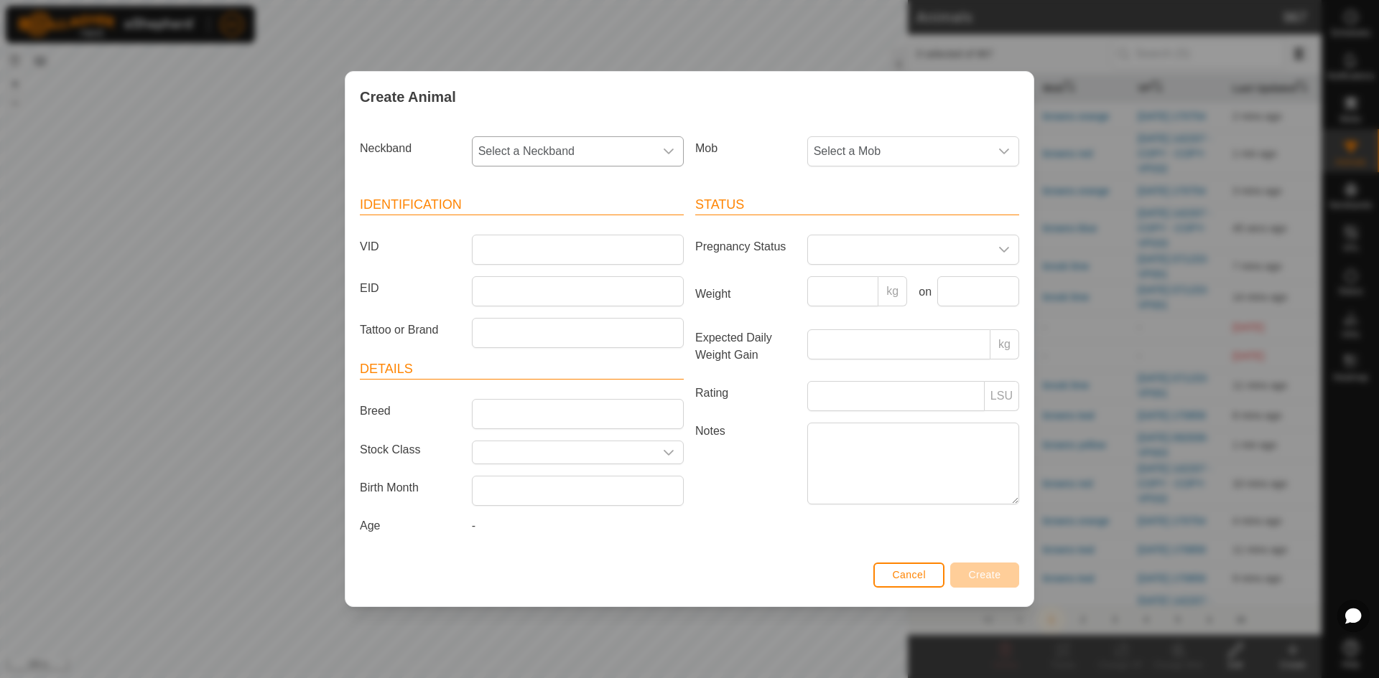
click at [542, 151] on span "Select a Neckband" at bounding box center [563, 151] width 182 height 29
click at [531, 270] on li "0292120384" at bounding box center [578, 270] width 210 height 29
click at [481, 247] on input "VID" at bounding box center [578, 250] width 212 height 30
type input "20384"
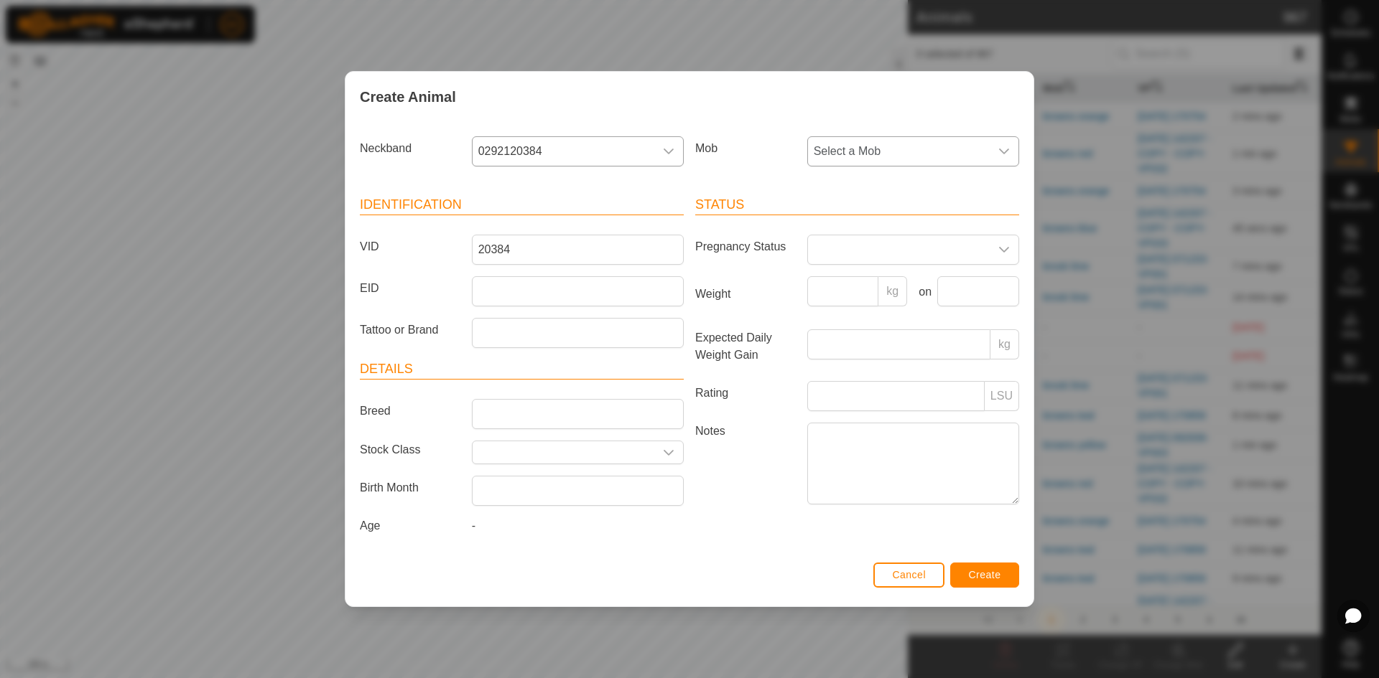
click at [843, 152] on span "Select a Mob" at bounding box center [899, 151] width 182 height 29
click at [853, 341] on li "browns teal" at bounding box center [913, 340] width 210 height 29
click at [974, 579] on span "Create" at bounding box center [985, 574] width 32 height 11
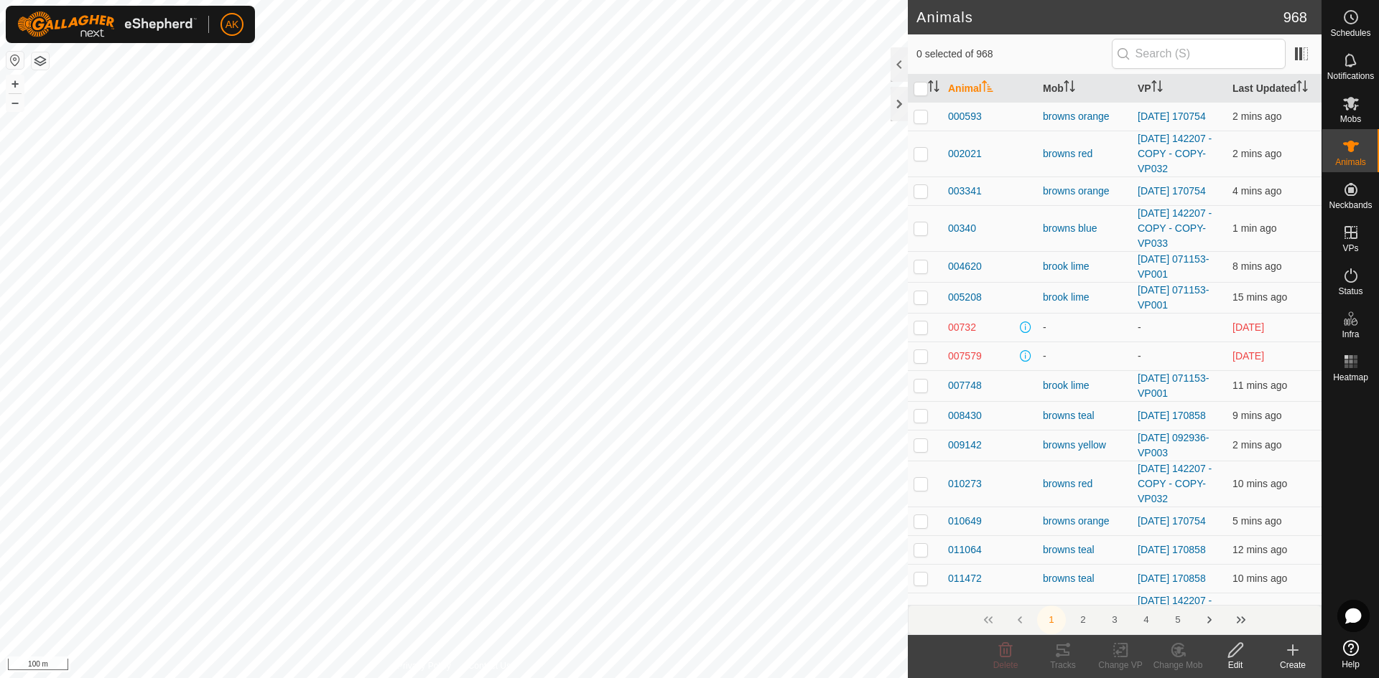
click at [1290, 657] on icon at bounding box center [1292, 650] width 17 height 17
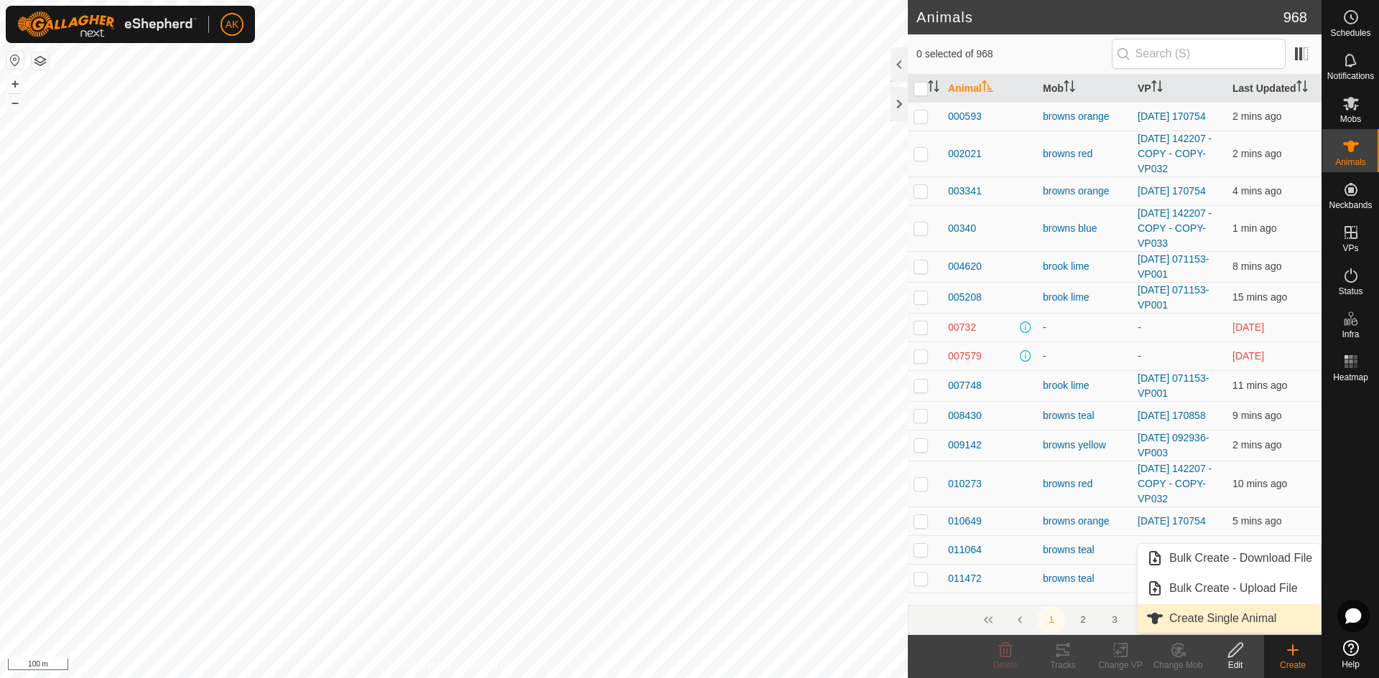
click at [1212, 617] on link "Create Single Animal" at bounding box center [1228, 619] width 183 height 29
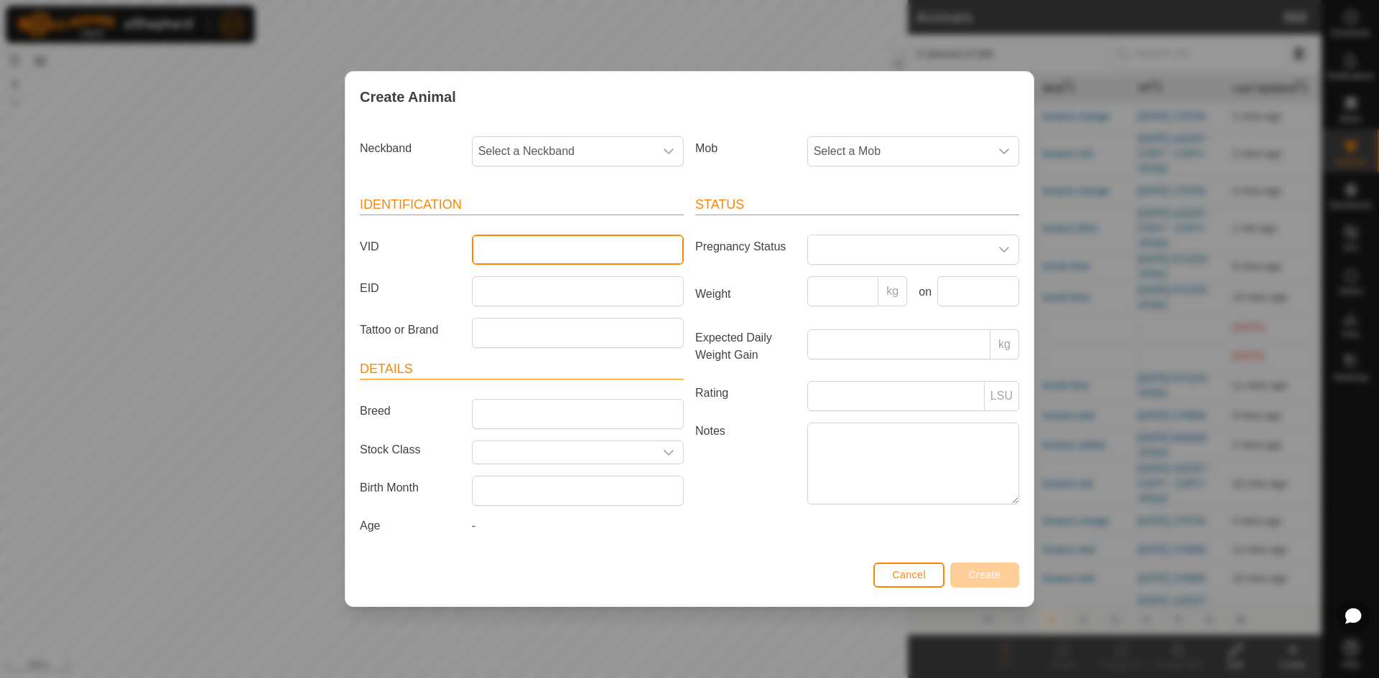
click at [503, 250] on input "VID" at bounding box center [578, 250] width 212 height 30
type input "38112"
click at [661, 149] on div "dropdown trigger" at bounding box center [668, 151] width 29 height 29
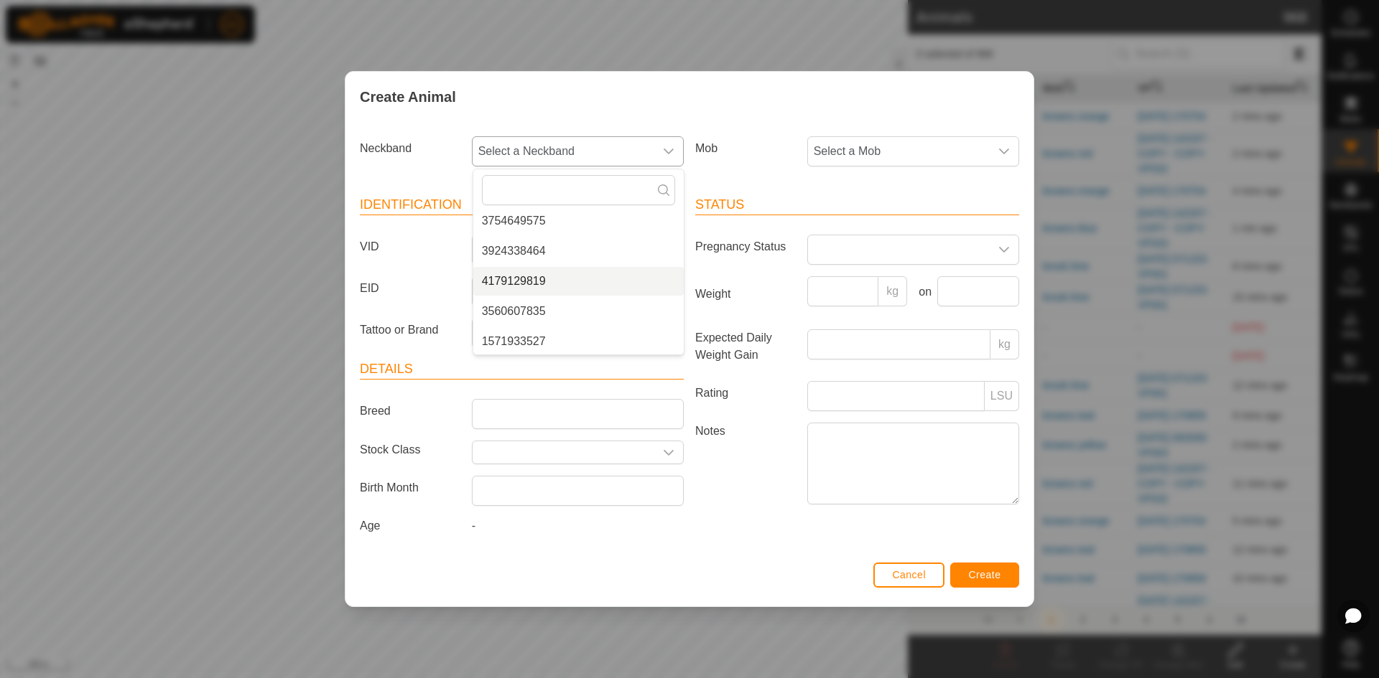
scroll to position [287, 0]
click at [537, 299] on li "3243338112" at bounding box center [578, 300] width 210 height 29
click at [829, 146] on span "Select a Mob" at bounding box center [899, 151] width 182 height 29
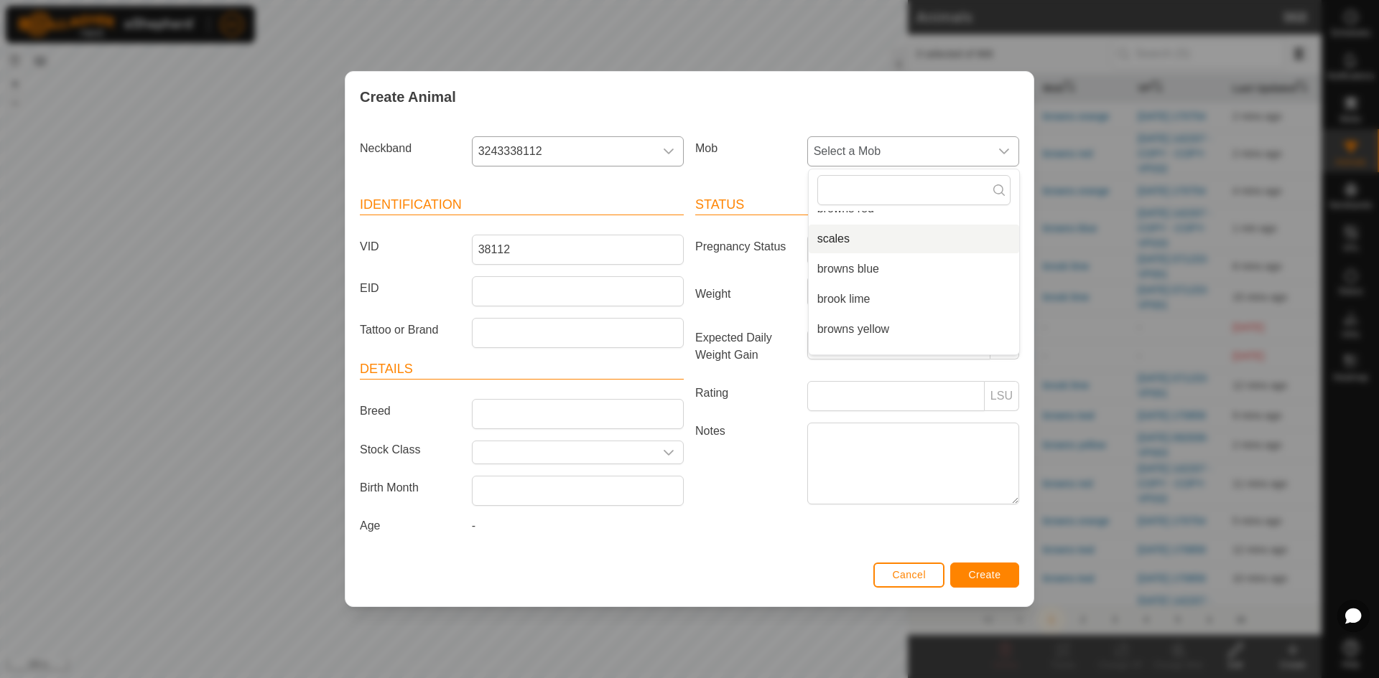
scroll to position [126, 0]
click at [834, 341] on li "browns teal" at bounding box center [913, 340] width 210 height 29
click at [989, 578] on span "Create" at bounding box center [985, 574] width 32 height 11
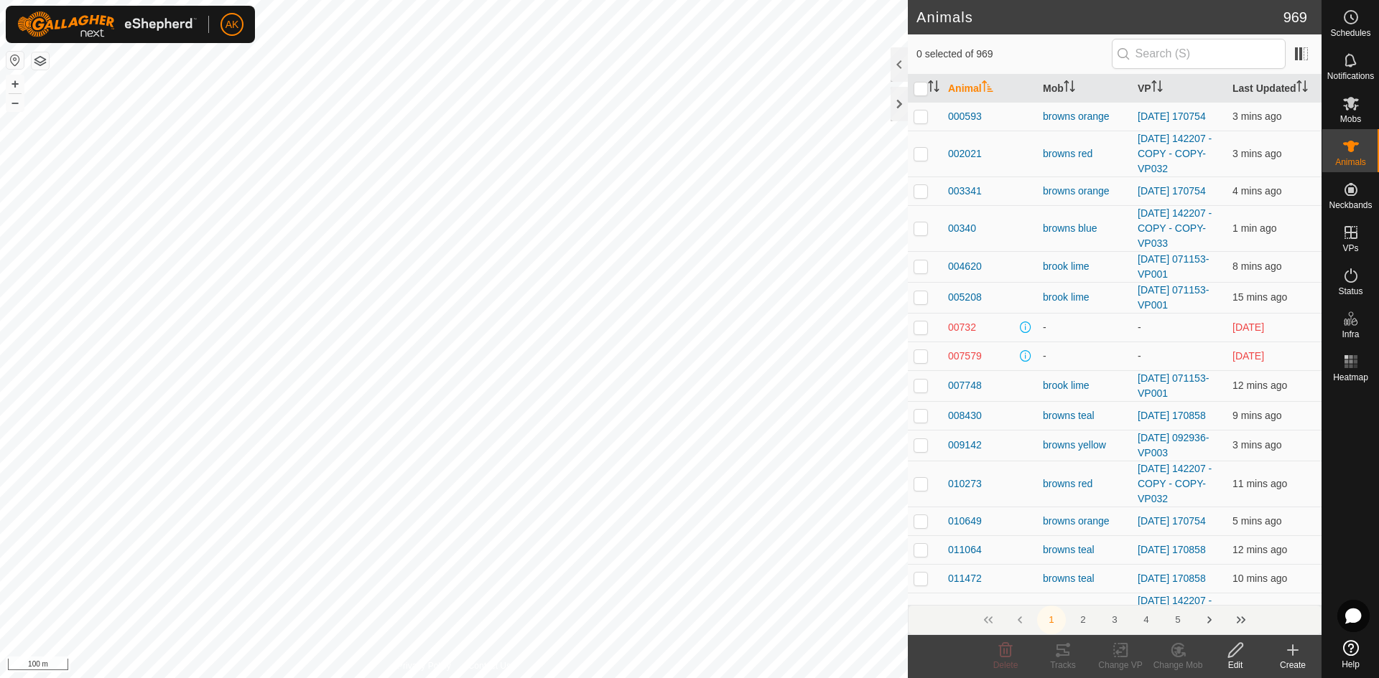
click at [1285, 656] on icon at bounding box center [1292, 650] width 17 height 17
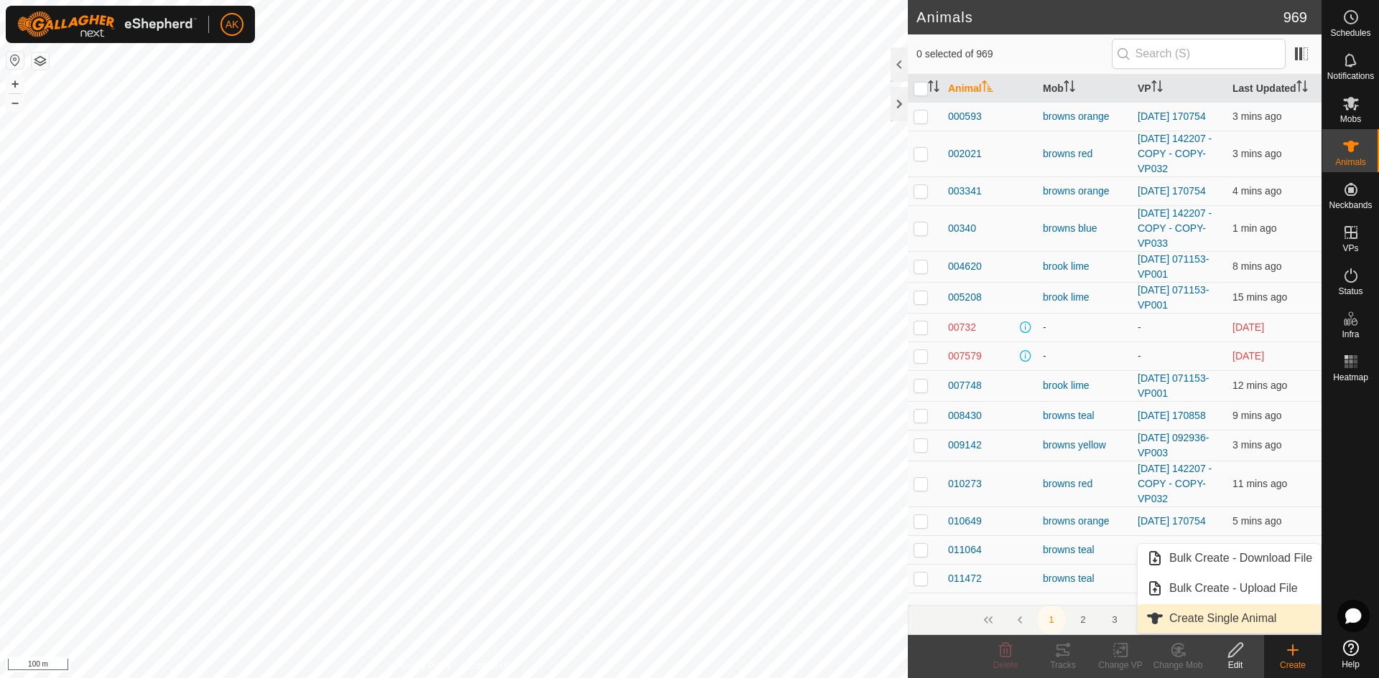
click at [1215, 626] on link "Create Single Animal" at bounding box center [1228, 619] width 183 height 29
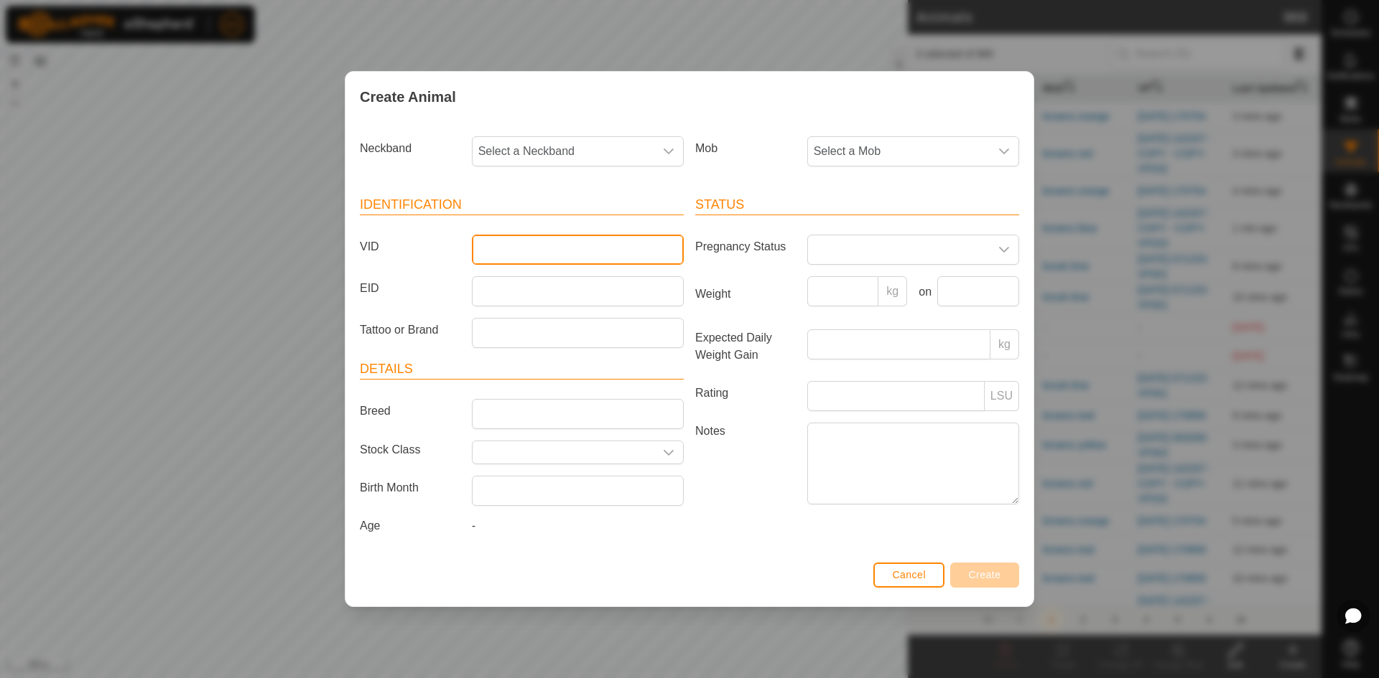
click at [490, 248] on input "VID" at bounding box center [578, 250] width 212 height 30
type input "07193"
click at [576, 150] on span "Select a Neckband" at bounding box center [563, 151] width 182 height 29
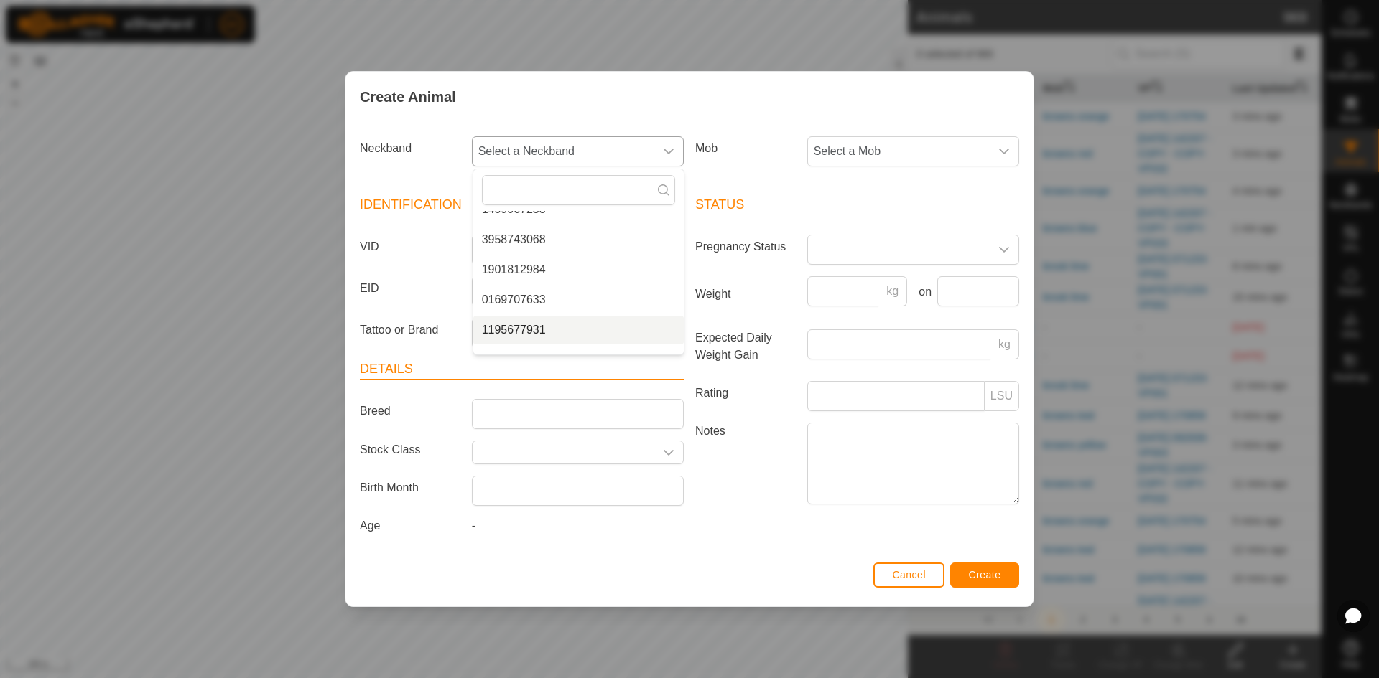
scroll to position [72, 0]
click at [536, 303] on li "1195677931" at bounding box center [578, 304] width 210 height 29
click at [570, 147] on span "1195677931" at bounding box center [563, 151] width 182 height 29
click at [531, 342] on li "4224207193" at bounding box center [578, 340] width 210 height 29
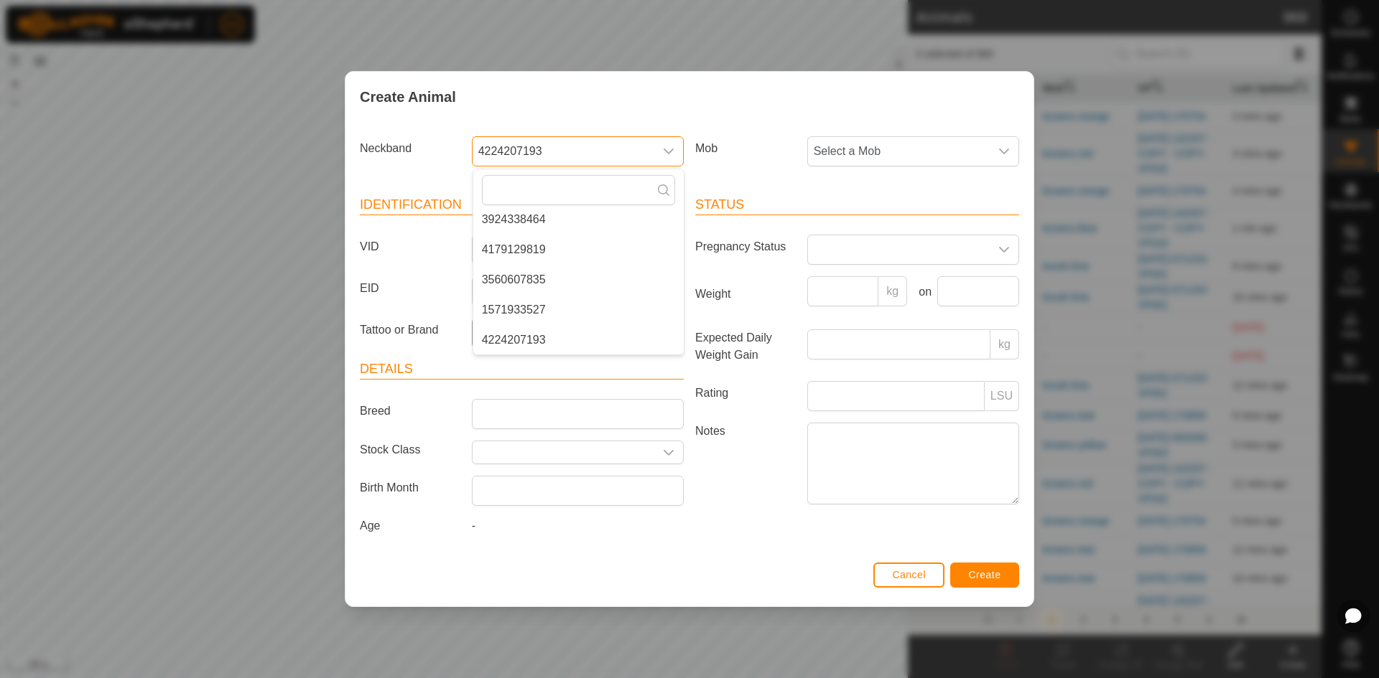
scroll to position [0, 0]
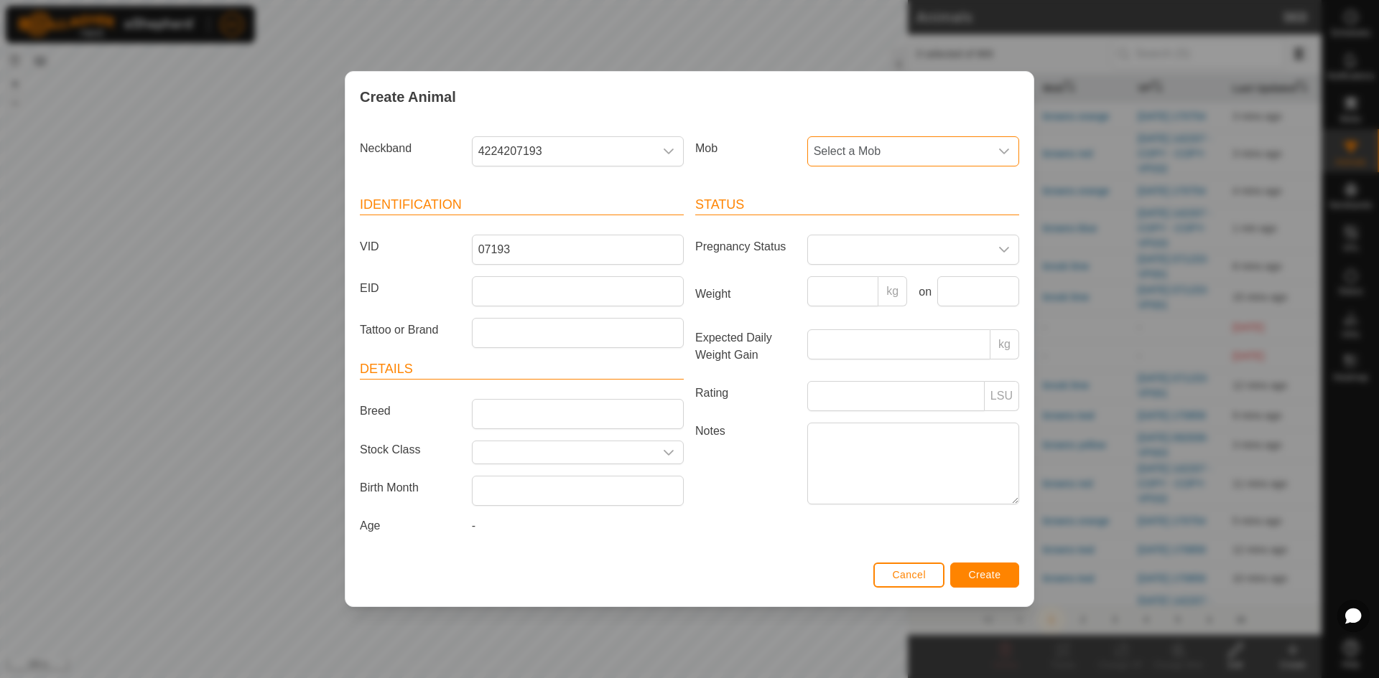
click at [869, 154] on span "Select a Mob" at bounding box center [899, 151] width 182 height 29
click at [846, 458] on span "browns teal" at bounding box center [846, 466] width 59 height 17
click at [981, 575] on span "Create" at bounding box center [985, 574] width 32 height 11
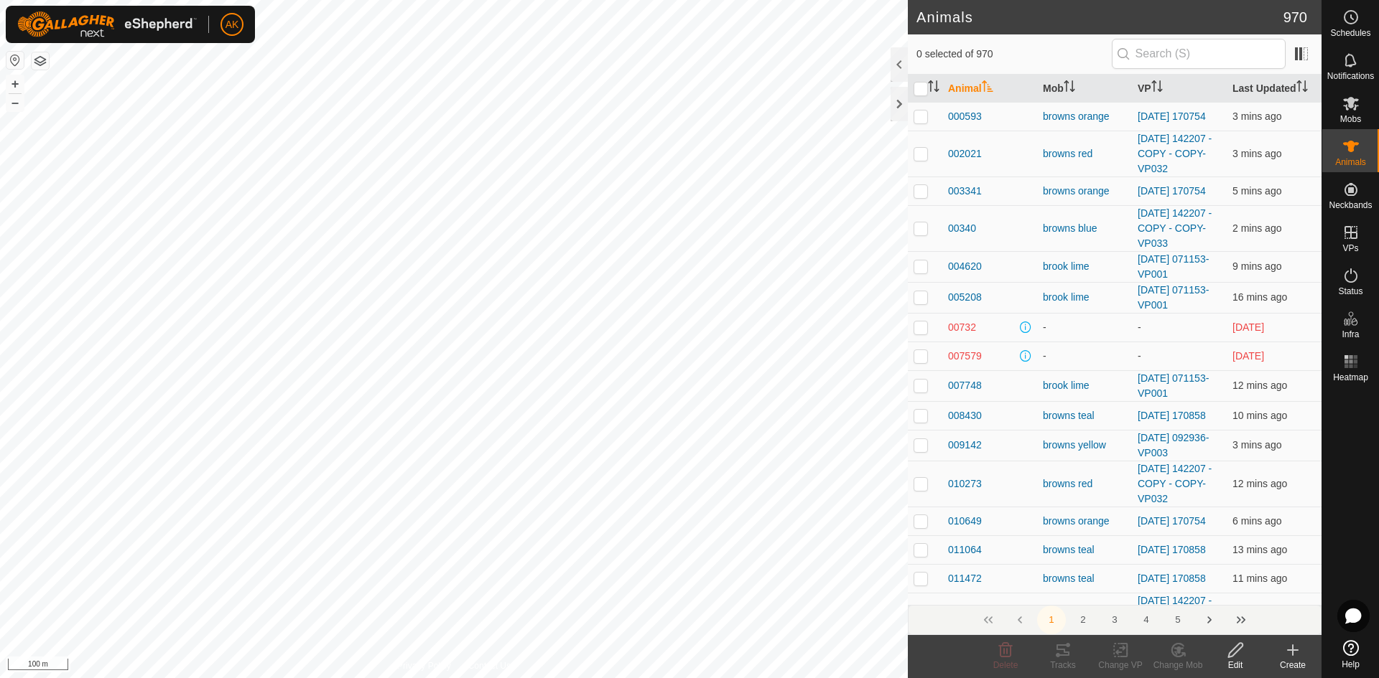
click at [1300, 645] on icon at bounding box center [1292, 650] width 17 height 17
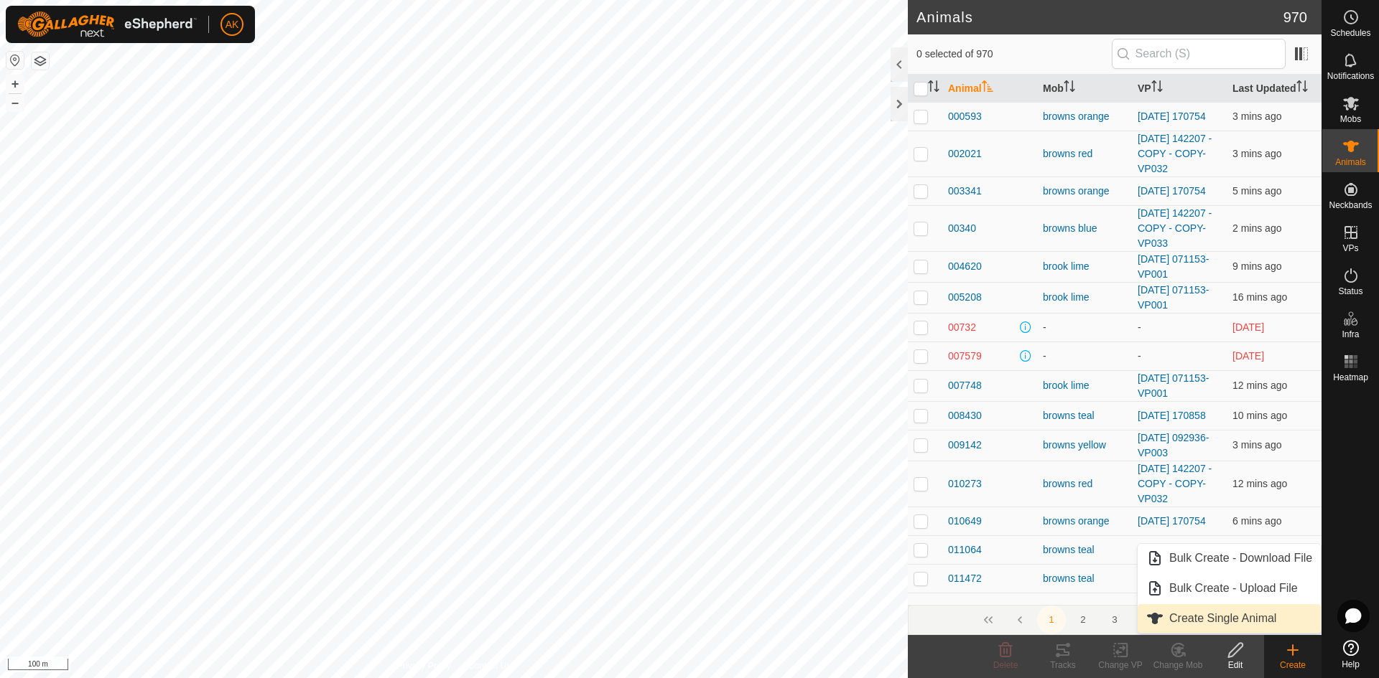
click at [1198, 617] on link "Create Single Animal" at bounding box center [1228, 619] width 183 height 29
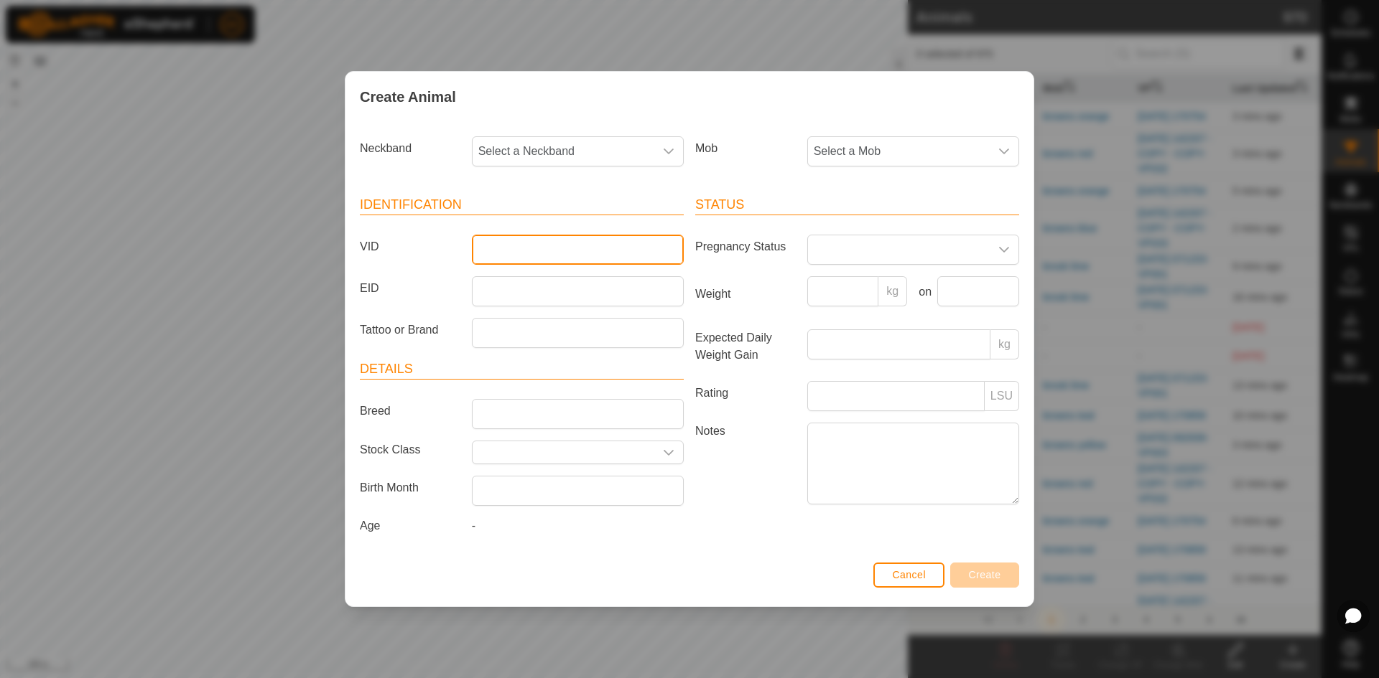
click at [503, 248] on input "VID" at bounding box center [578, 250] width 212 height 30
type input "33527"
click at [588, 146] on span "Select a Neckband" at bounding box center [563, 151] width 182 height 29
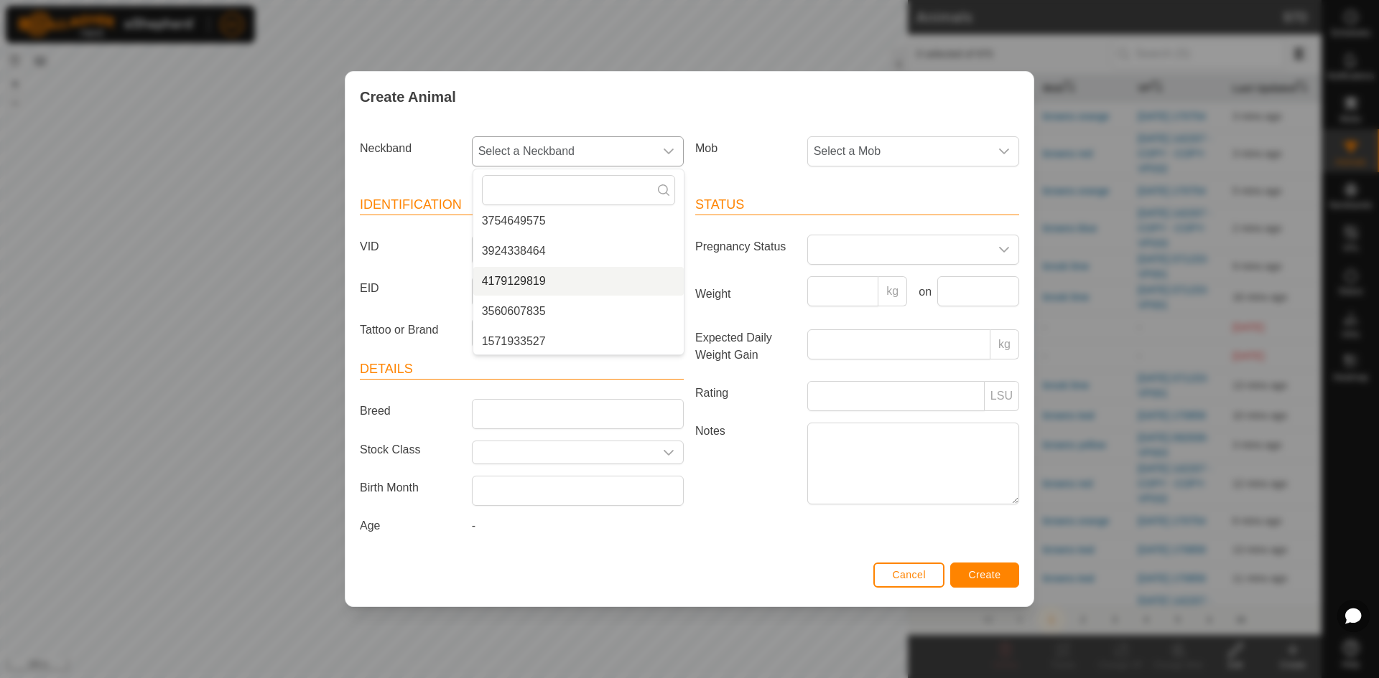
scroll to position [217, 0]
click at [534, 340] on li "1571933527" at bounding box center [578, 340] width 210 height 29
click at [839, 152] on span "Select a Mob" at bounding box center [899, 151] width 182 height 29
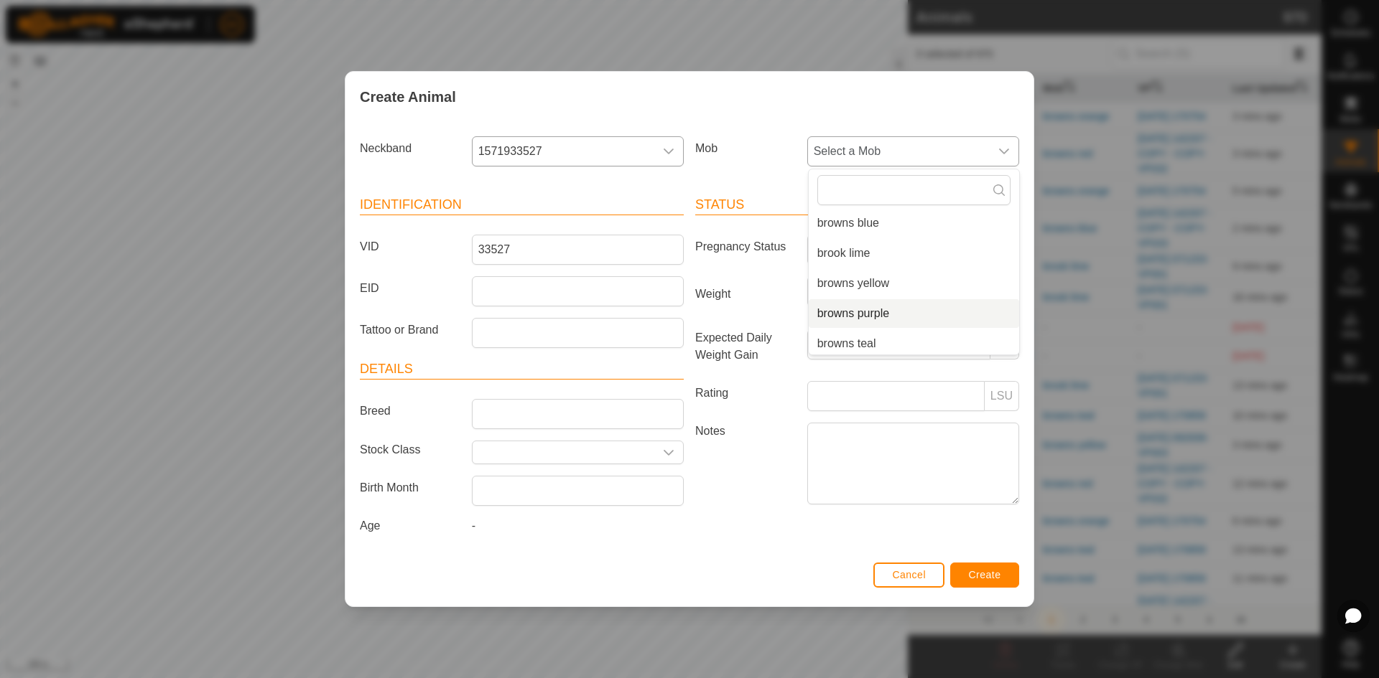
scroll to position [126, 0]
click at [855, 340] on li "browns teal" at bounding box center [913, 340] width 210 height 29
click at [997, 576] on span "Create" at bounding box center [985, 574] width 32 height 11
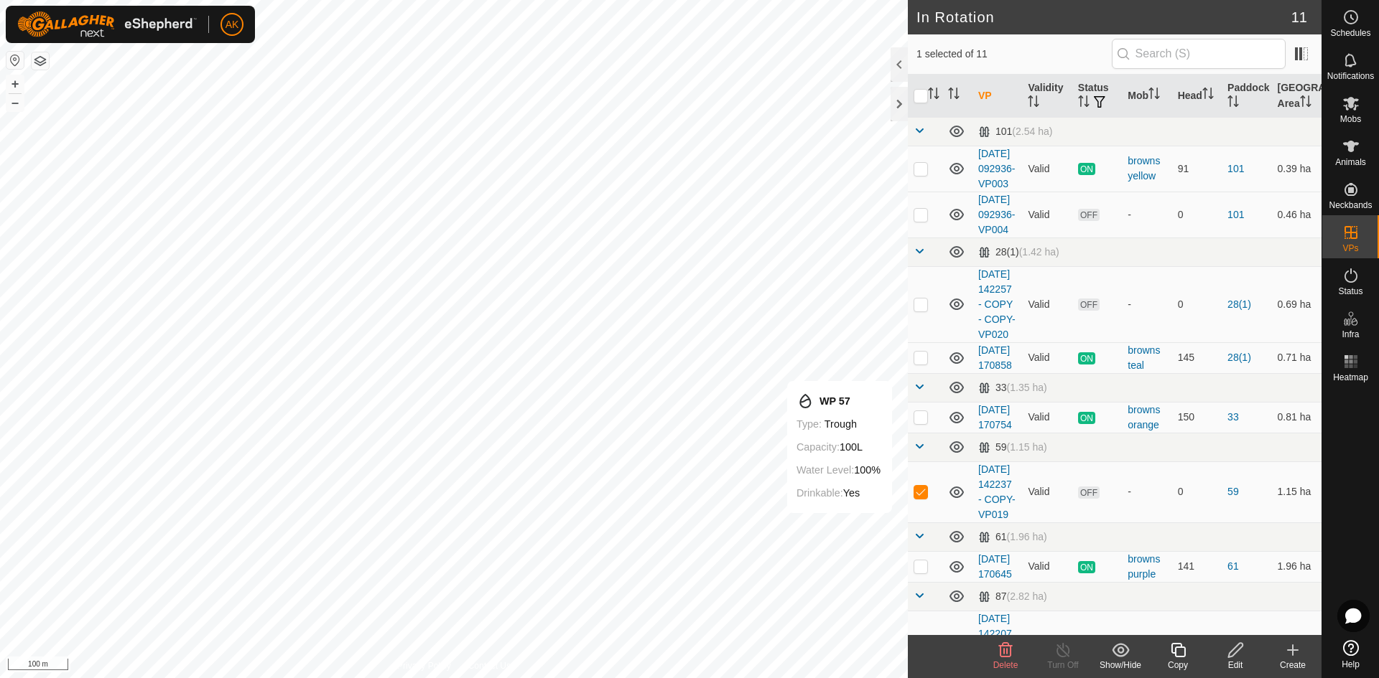
click at [1232, 653] on icon at bounding box center [1235, 650] width 18 height 17
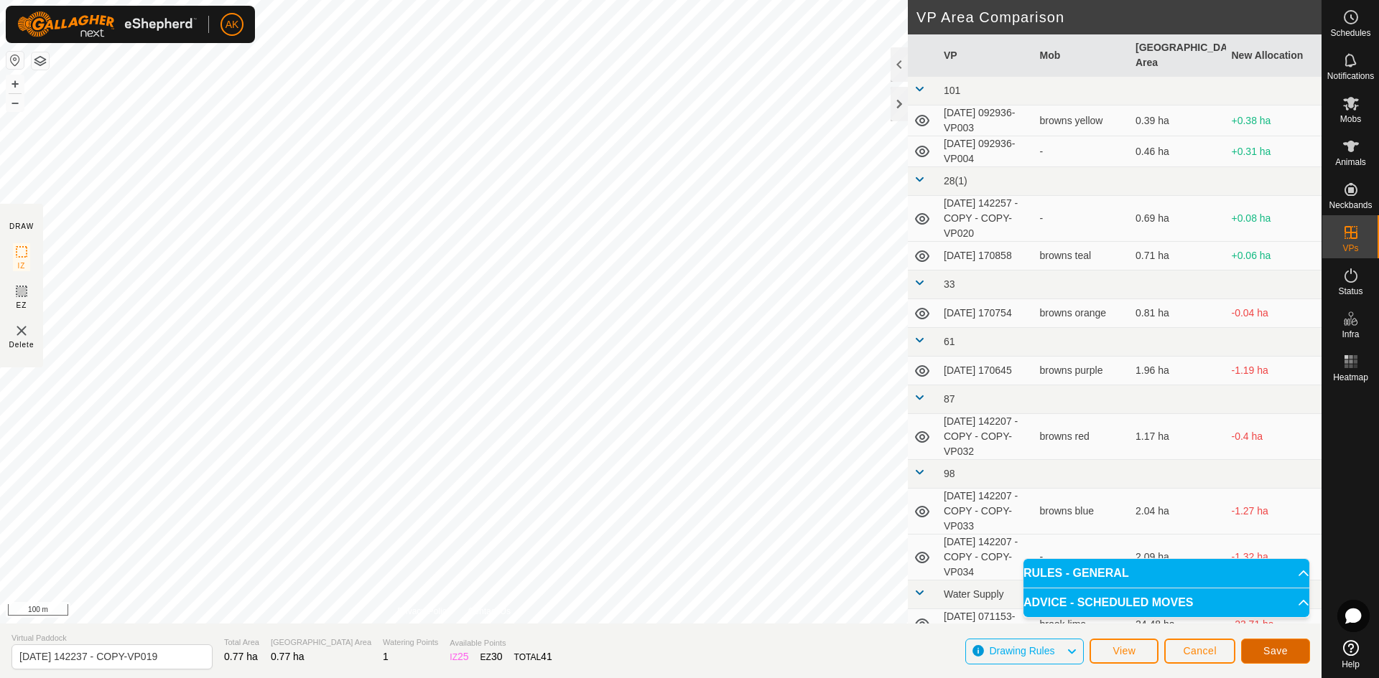
click at [1272, 657] on button "Save" at bounding box center [1275, 651] width 69 height 25
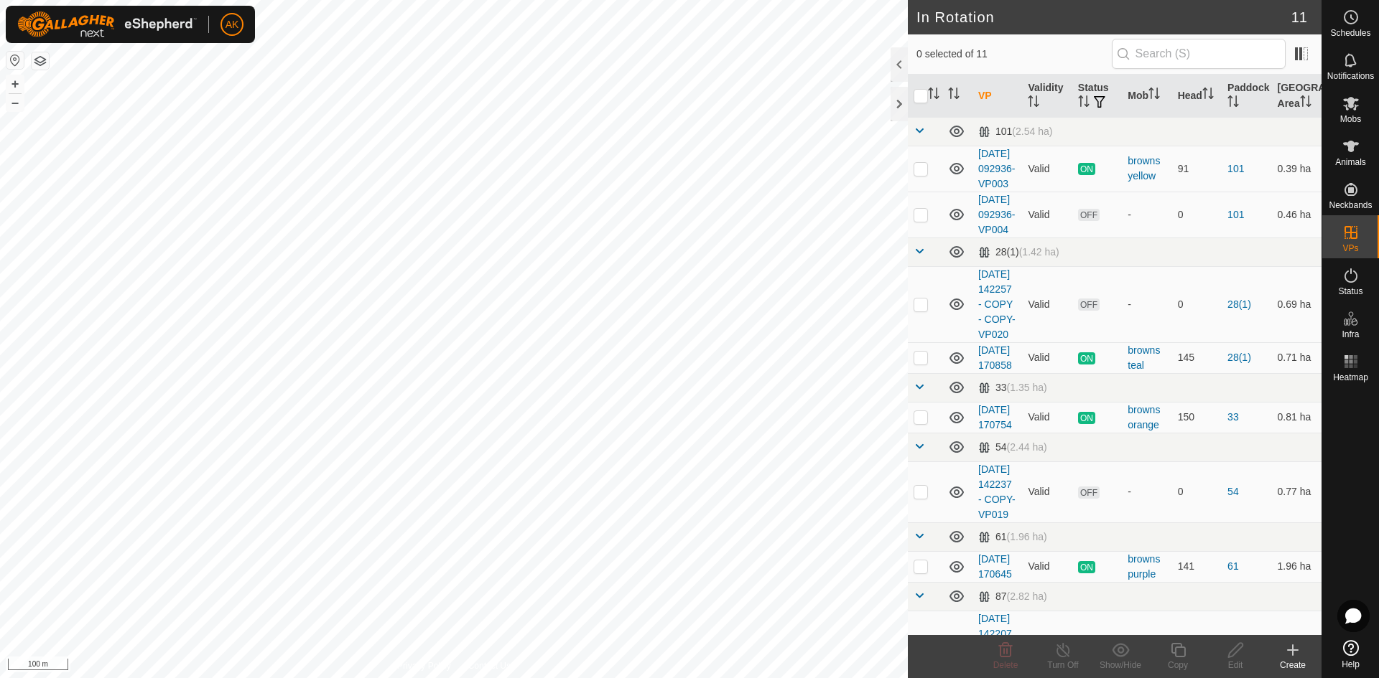
checkbox input "true"
click at [1223, 654] on edit-svg-icon at bounding box center [1234, 650] width 57 height 17
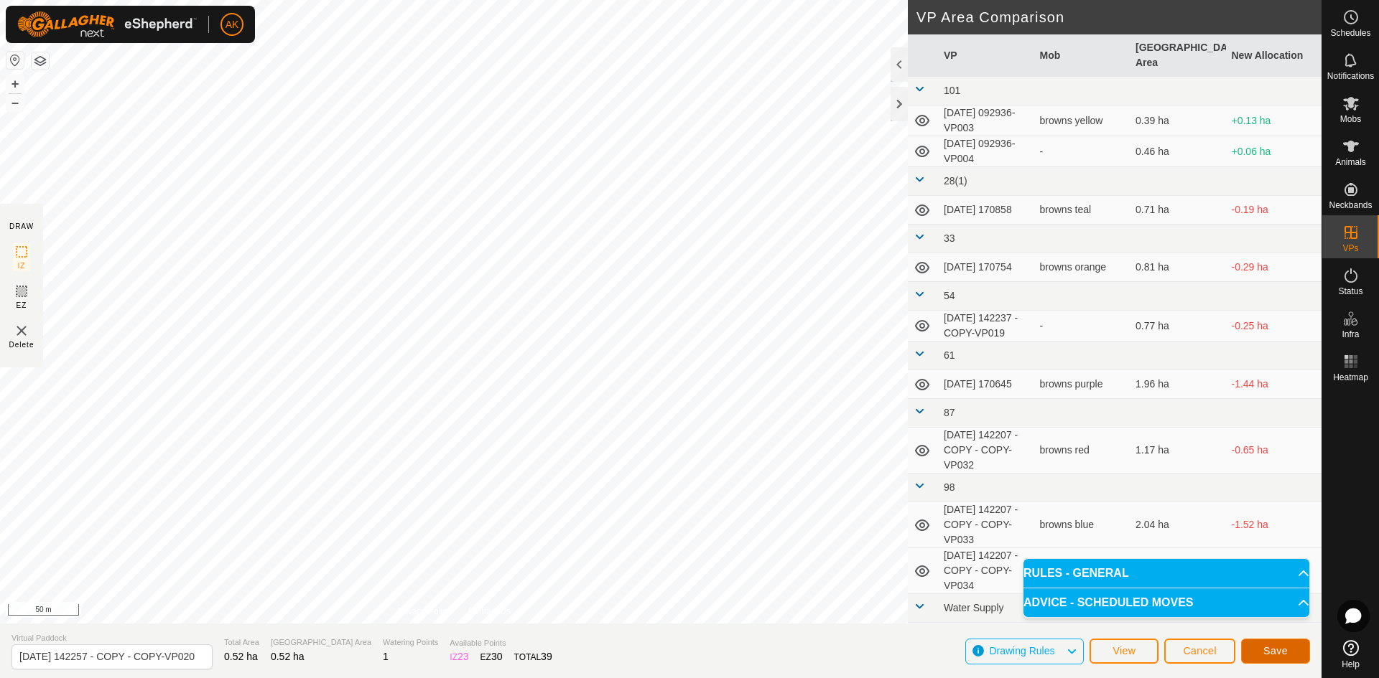
click at [1271, 646] on span "Save" at bounding box center [1275, 650] width 24 height 11
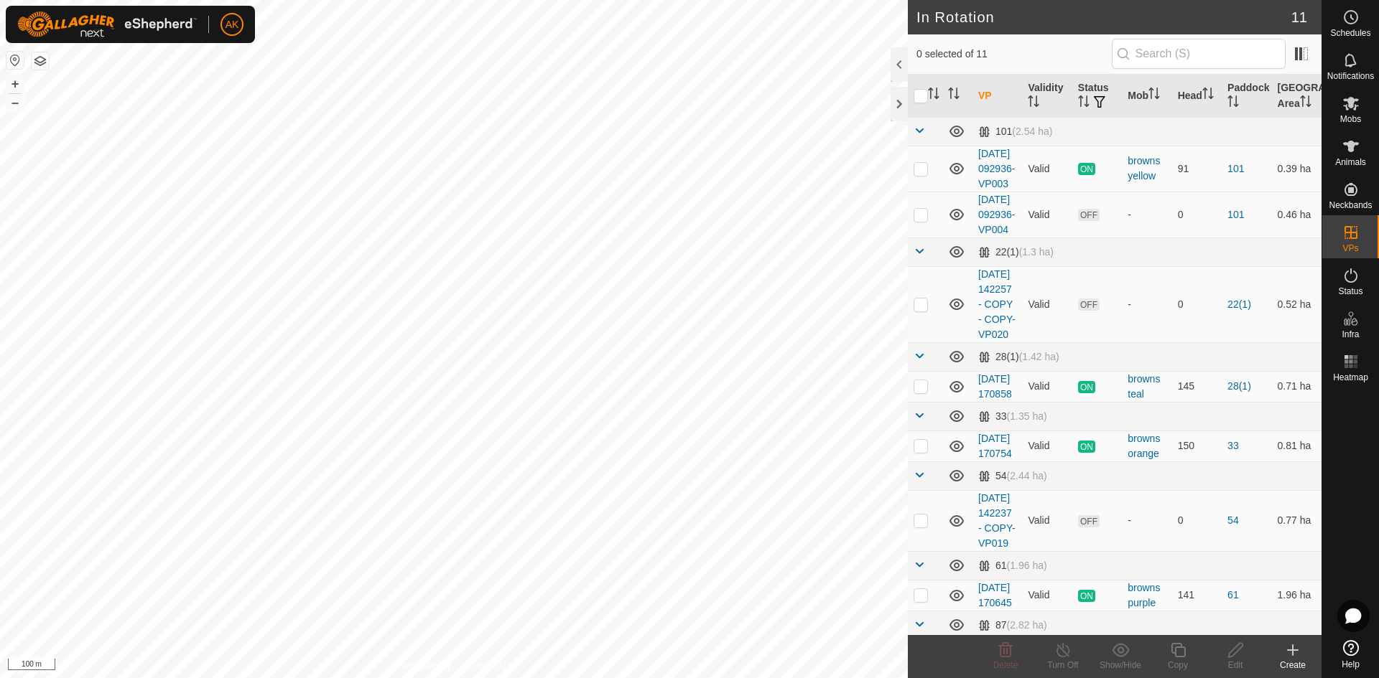
checkbox input "true"
click at [1180, 661] on div "Copy" at bounding box center [1177, 665] width 57 height 13
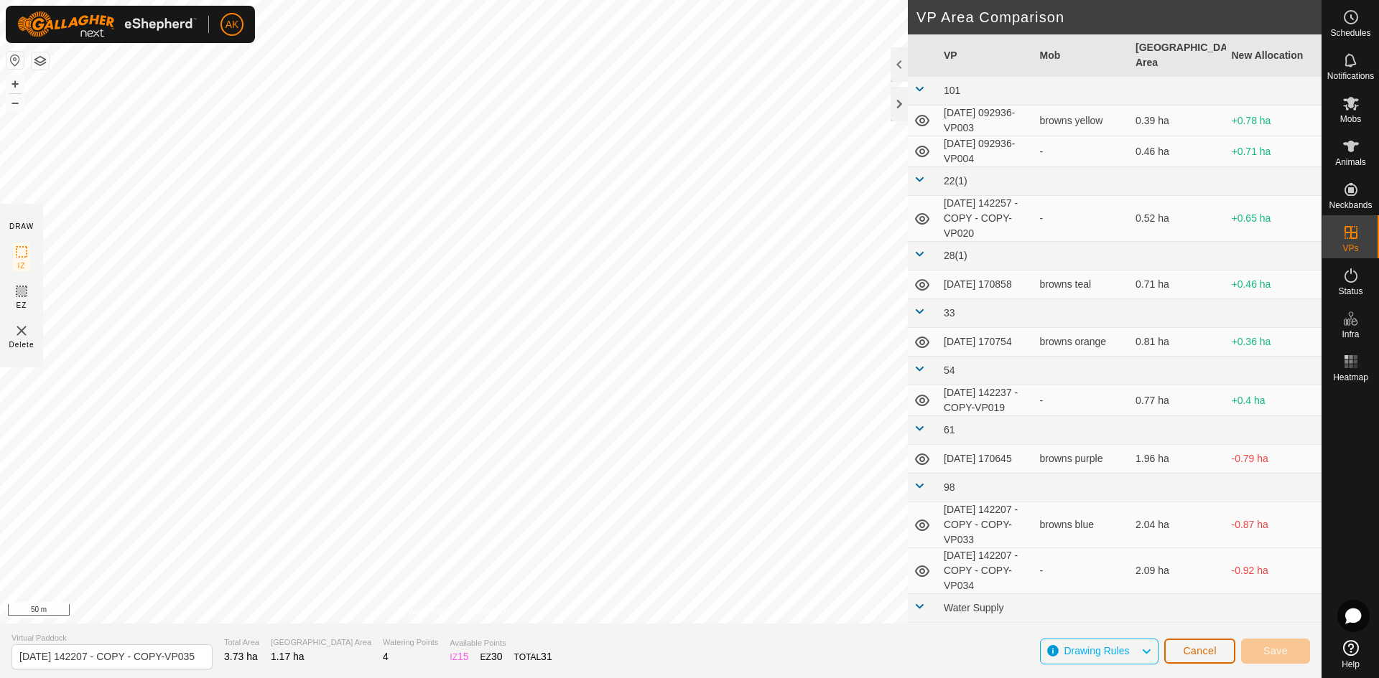
click at [1186, 648] on span "Cancel" at bounding box center [1200, 650] width 34 height 11
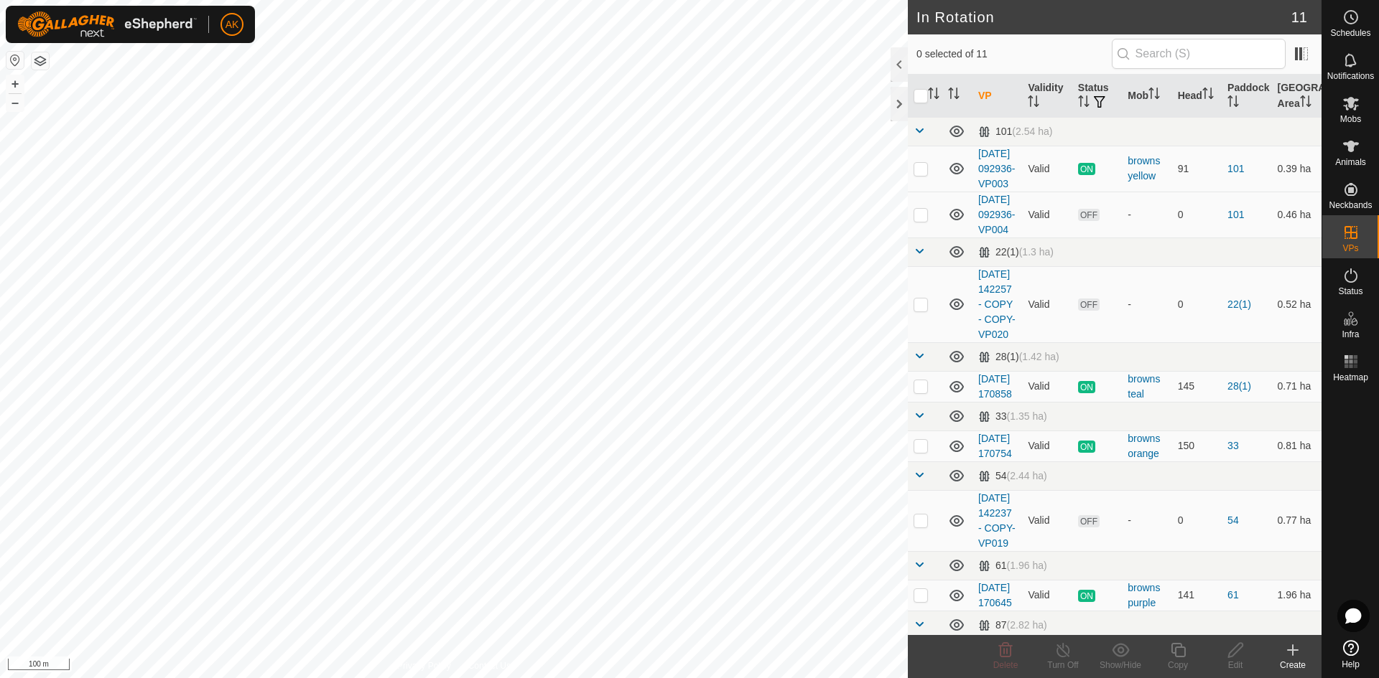
checkbox input "true"
click at [1176, 656] on icon at bounding box center [1178, 650] width 18 height 17
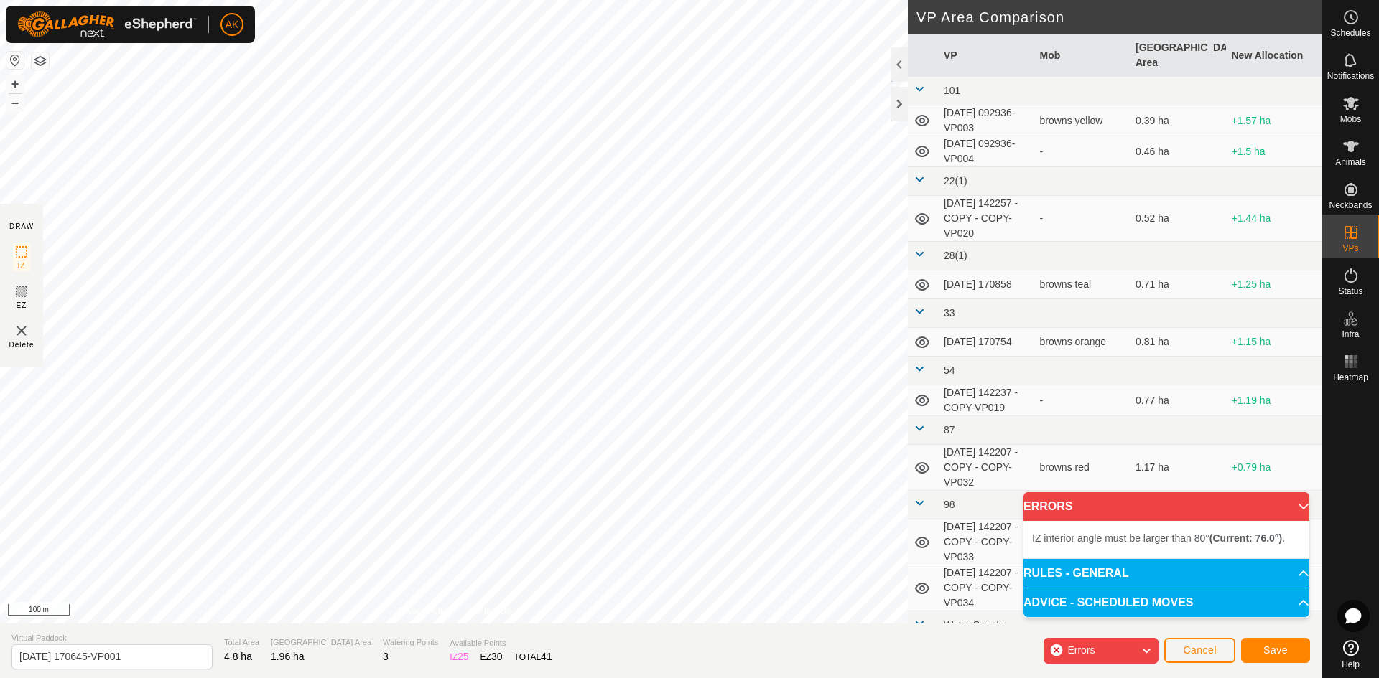
click at [310, 310] on div "IZ interior angle must be larger than 80° (Current: 76.0°) . + – ⇧ i 100 m" at bounding box center [454, 312] width 908 height 624
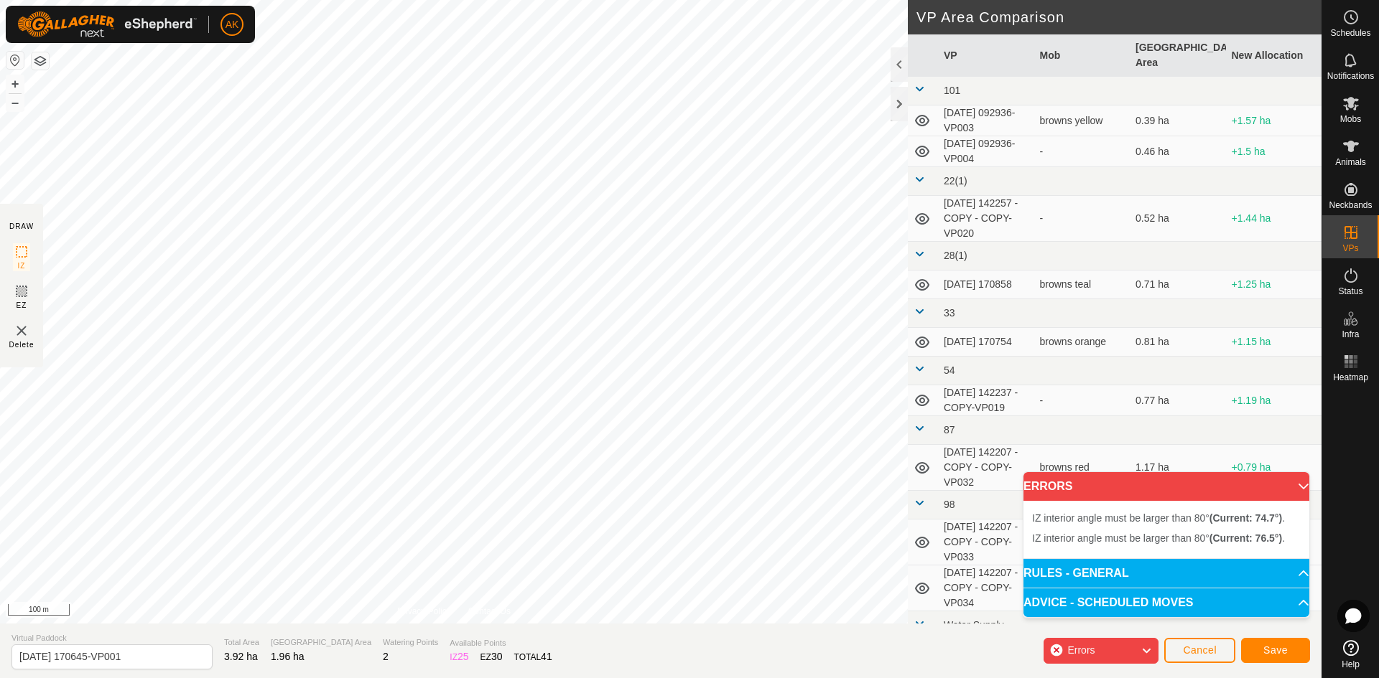
click at [394, 177] on div "IZ interior angle must be larger than 80° (Current: 76.5°) . + – ⇧ i 100 m" at bounding box center [454, 312] width 908 height 624
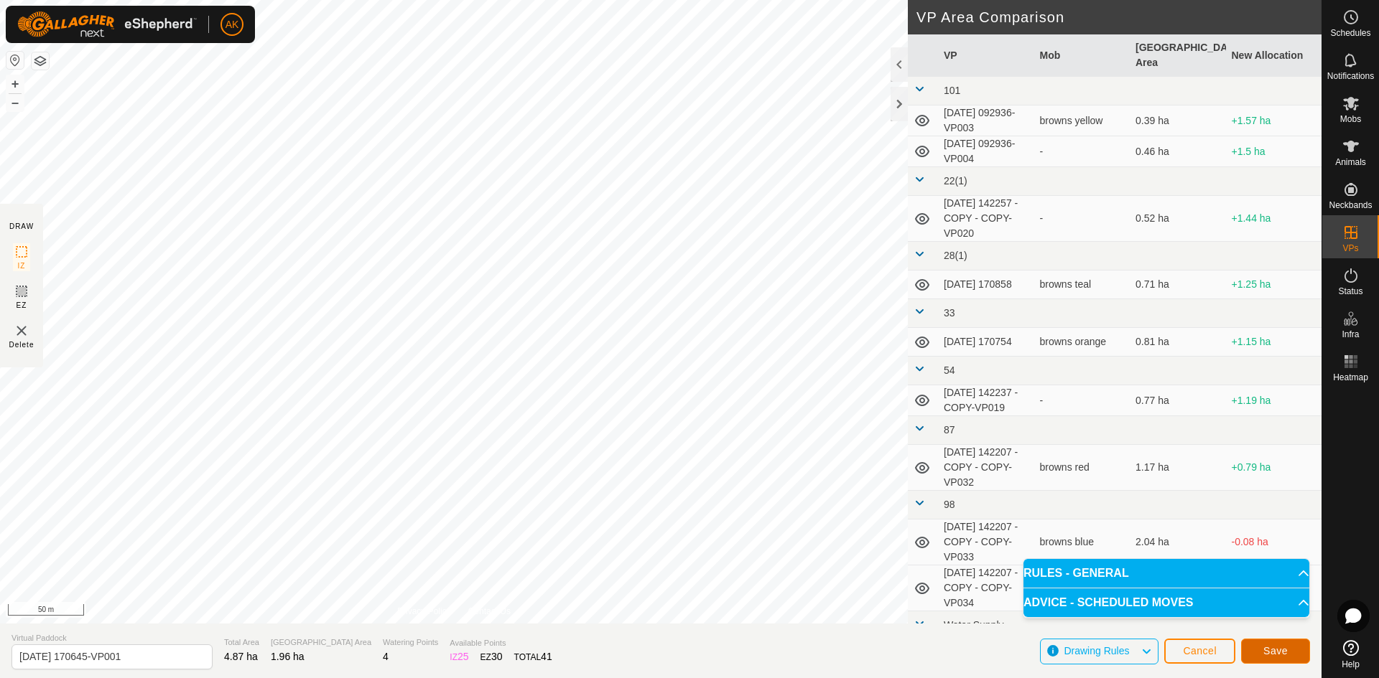
click at [1278, 656] on span "Save" at bounding box center [1275, 650] width 24 height 11
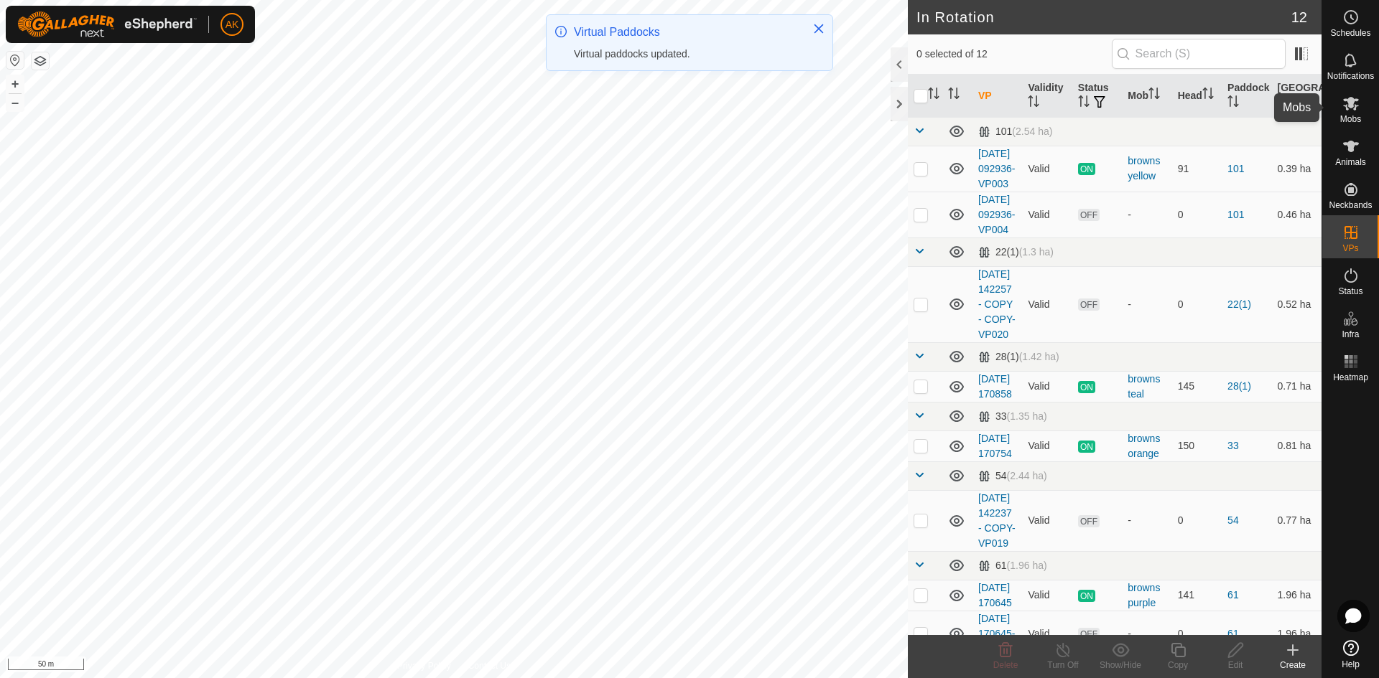
click at [1353, 102] on icon at bounding box center [1351, 104] width 16 height 14
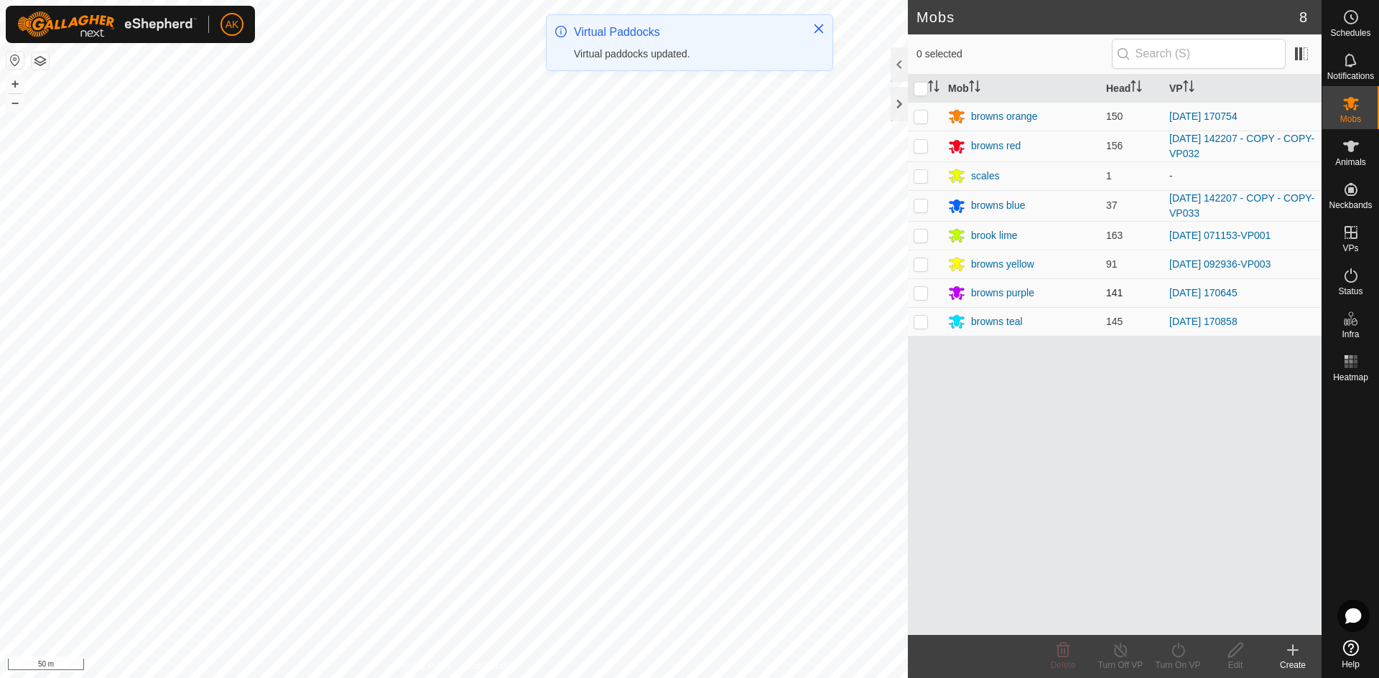
click at [919, 297] on p-checkbox at bounding box center [920, 292] width 14 height 11
checkbox input "true"
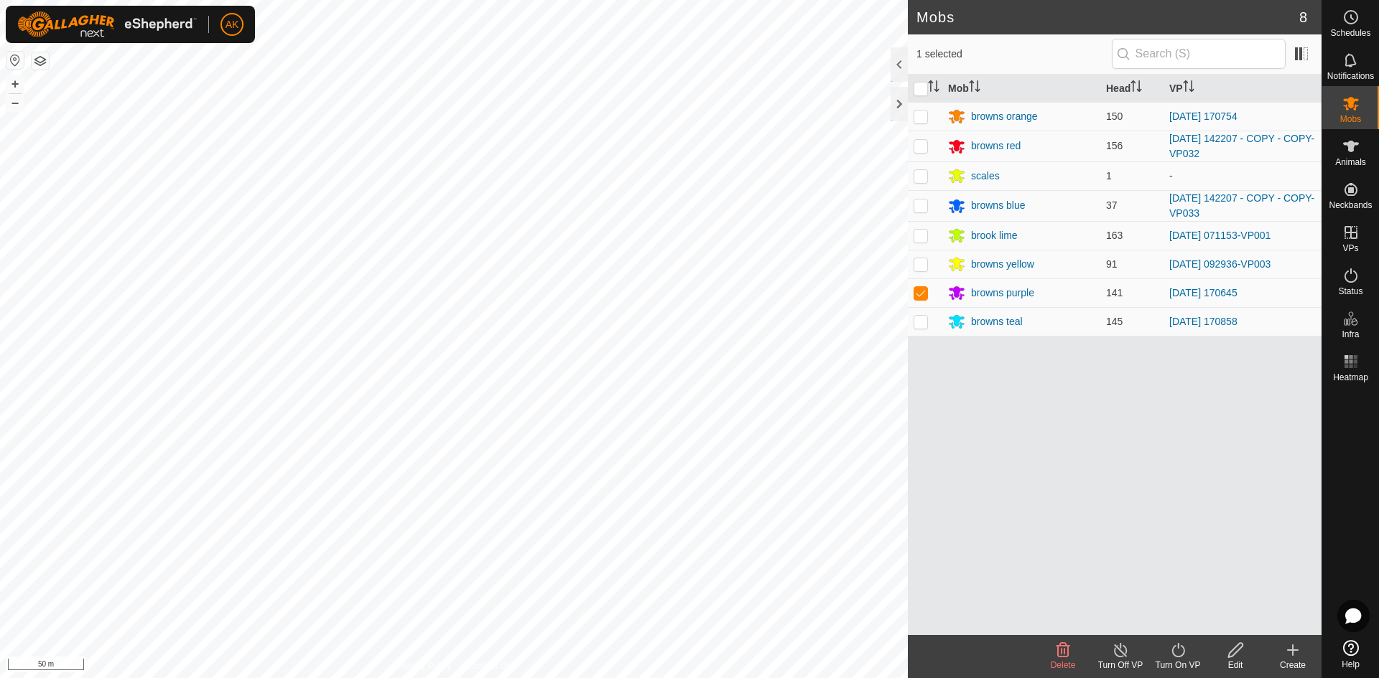
click at [1179, 660] on div "Turn On VP" at bounding box center [1177, 665] width 57 height 13
click at [1171, 620] on link "Now" at bounding box center [1220, 619] width 142 height 29
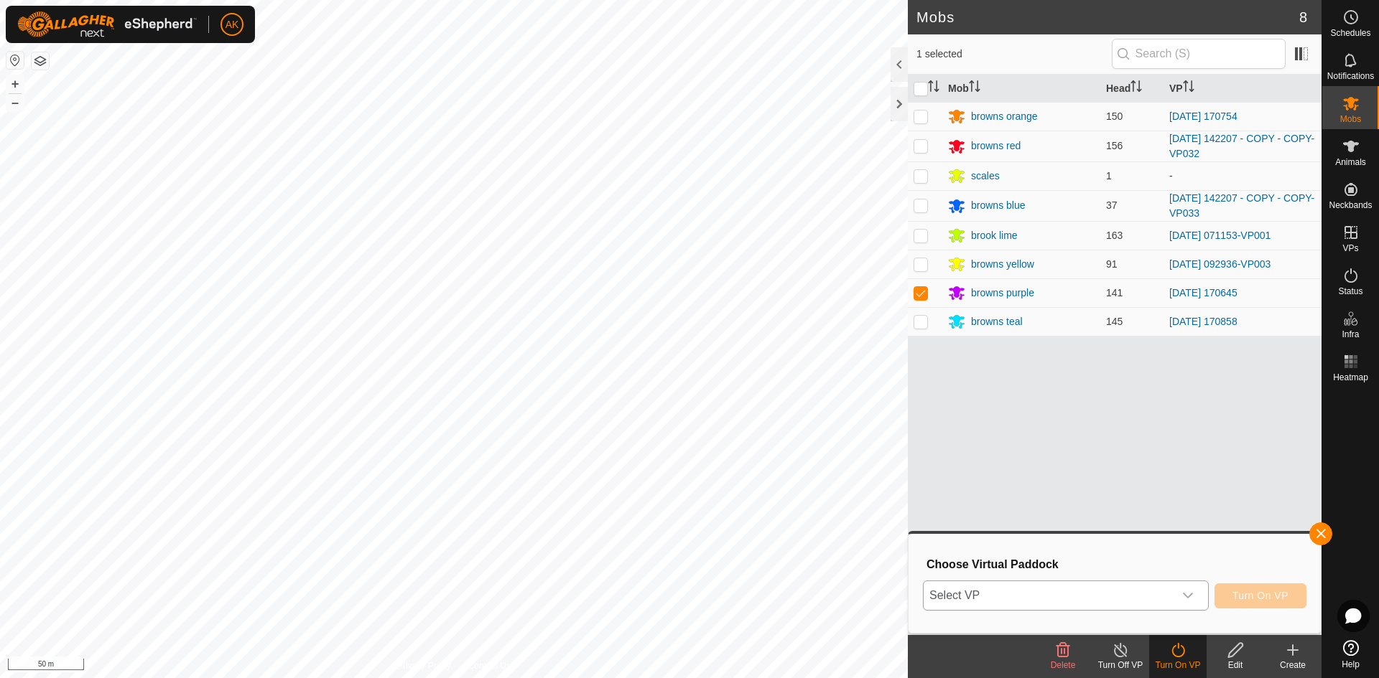
click at [1183, 594] on icon "dropdown trigger" at bounding box center [1187, 595] width 11 height 11
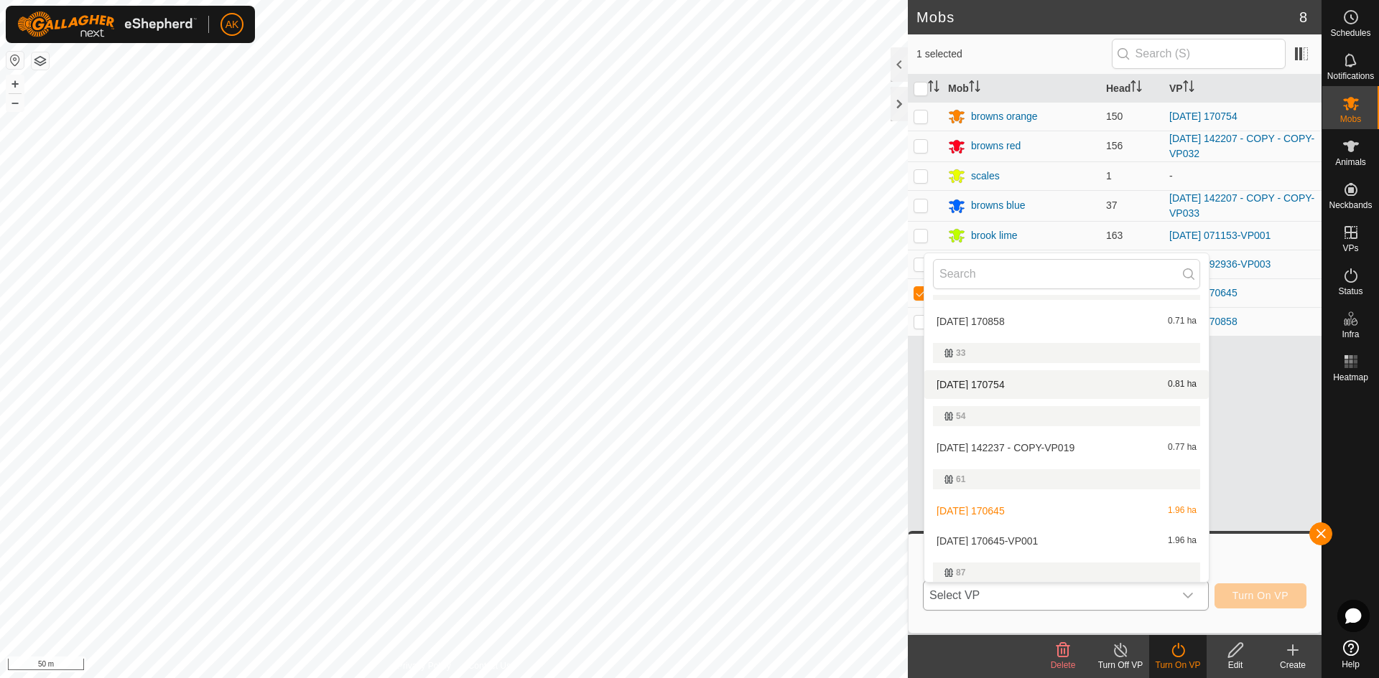
scroll to position [215, 0]
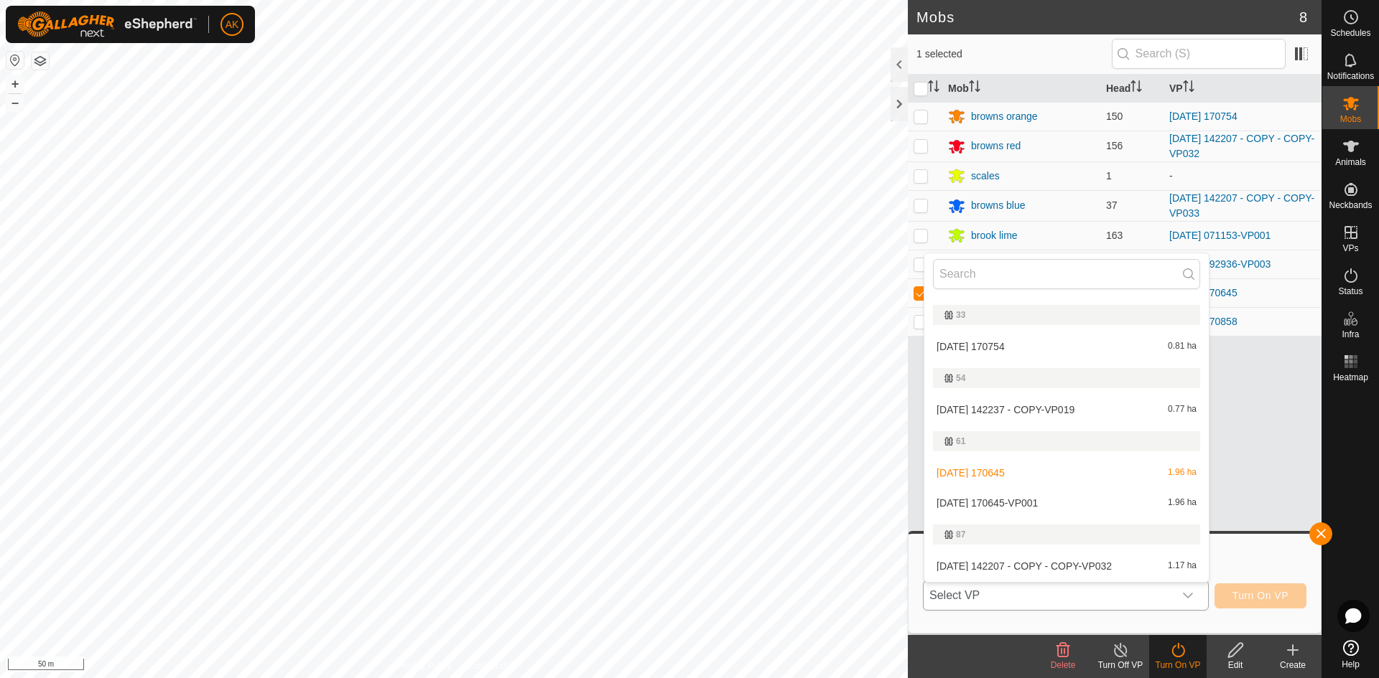
click at [995, 500] on li "[DATE] 170645-VP001 1.96 ha" at bounding box center [1066, 503] width 284 height 29
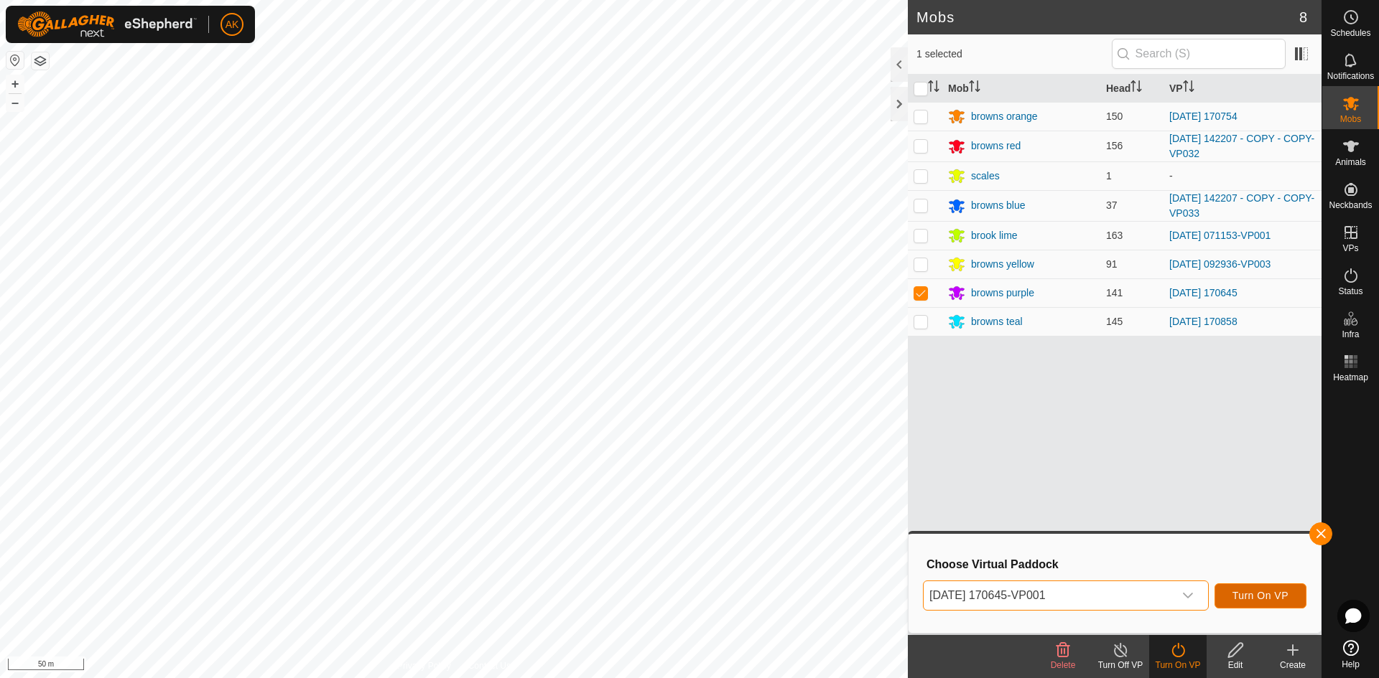
click at [1269, 596] on span "Turn On VP" at bounding box center [1260, 595] width 56 height 11
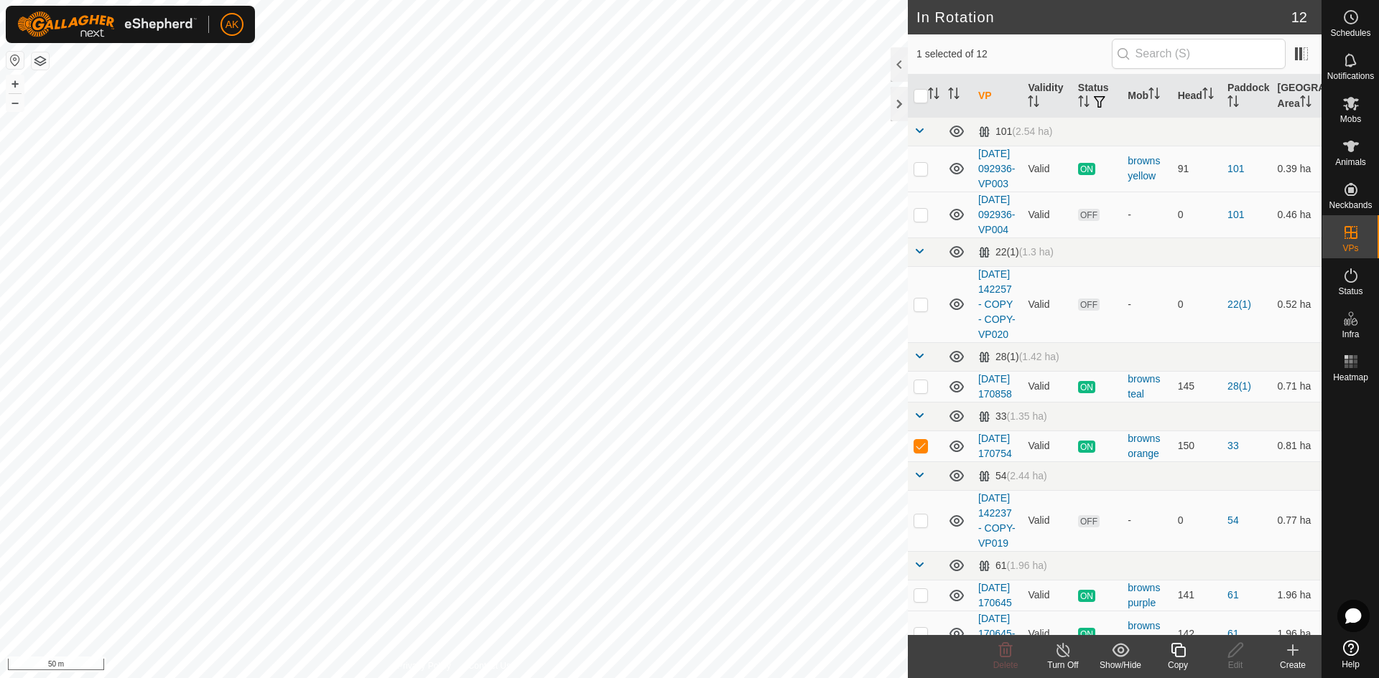
click at [1180, 650] on icon at bounding box center [1178, 650] width 18 height 17
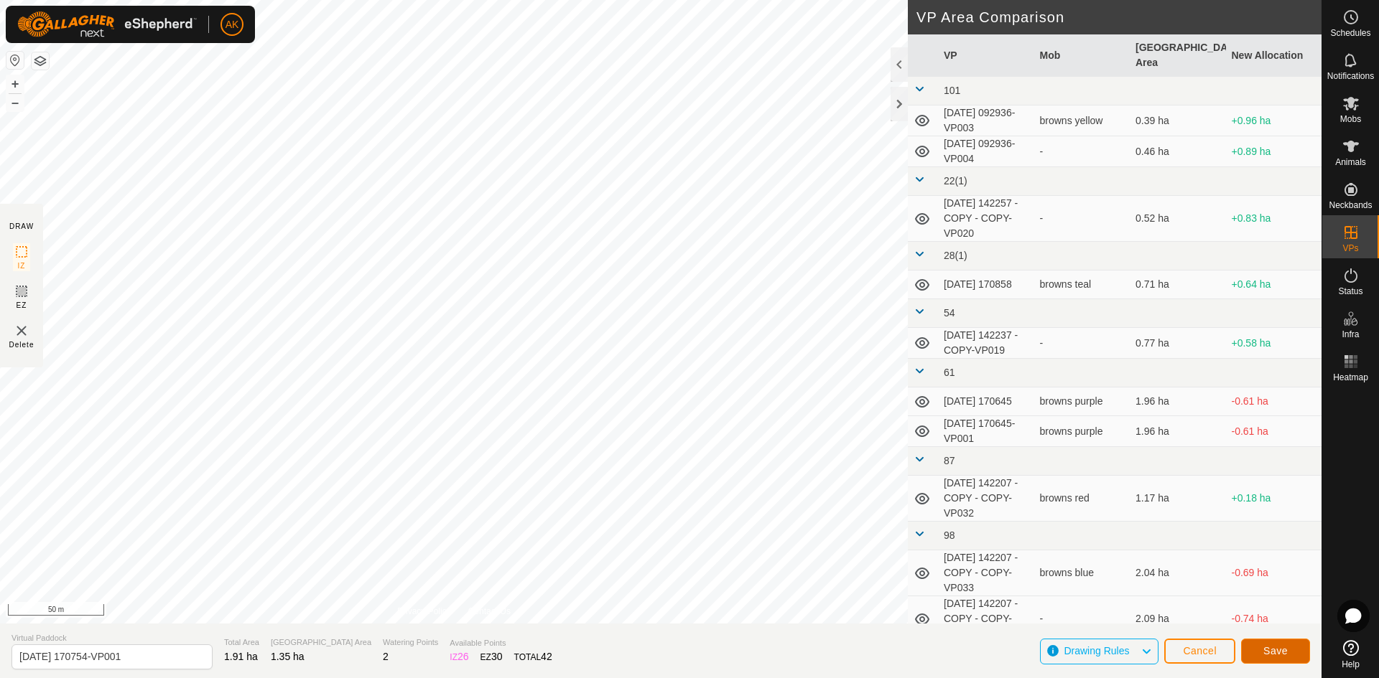
click at [1260, 644] on button "Save" at bounding box center [1275, 651] width 69 height 25
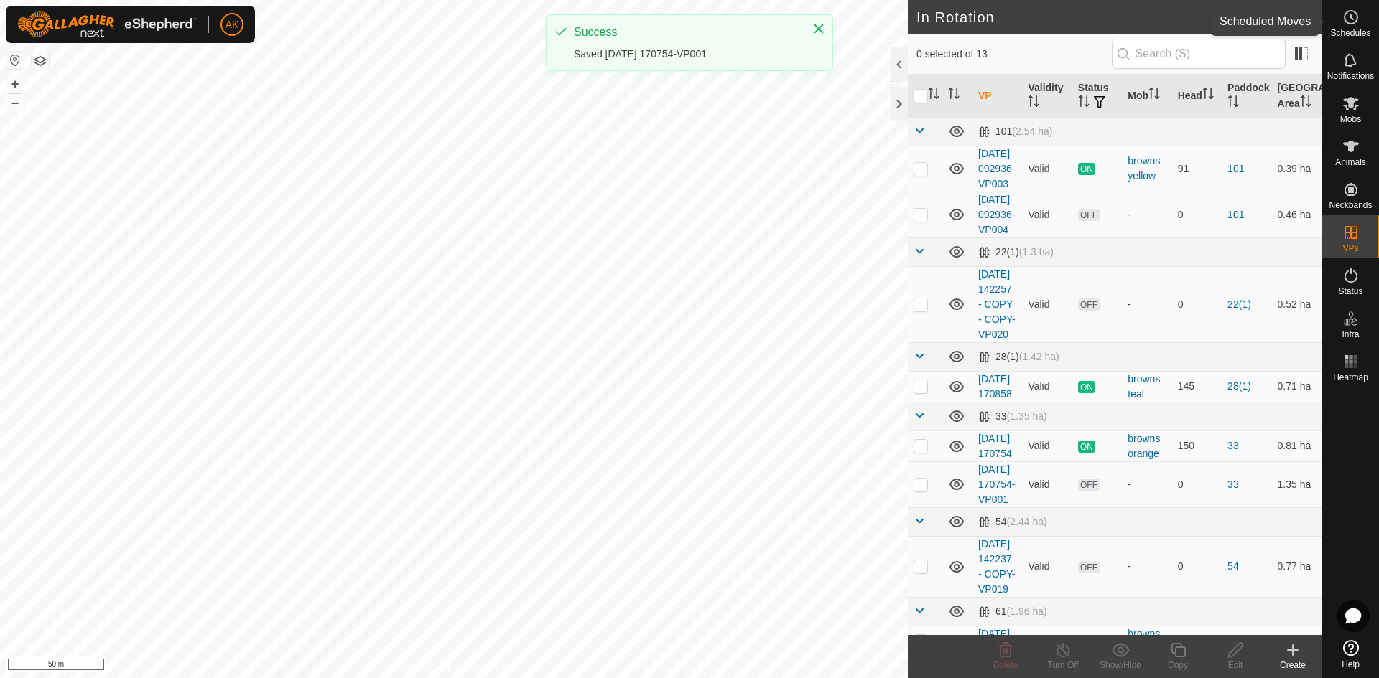
click at [1353, 25] on icon at bounding box center [1350, 17] width 17 height 17
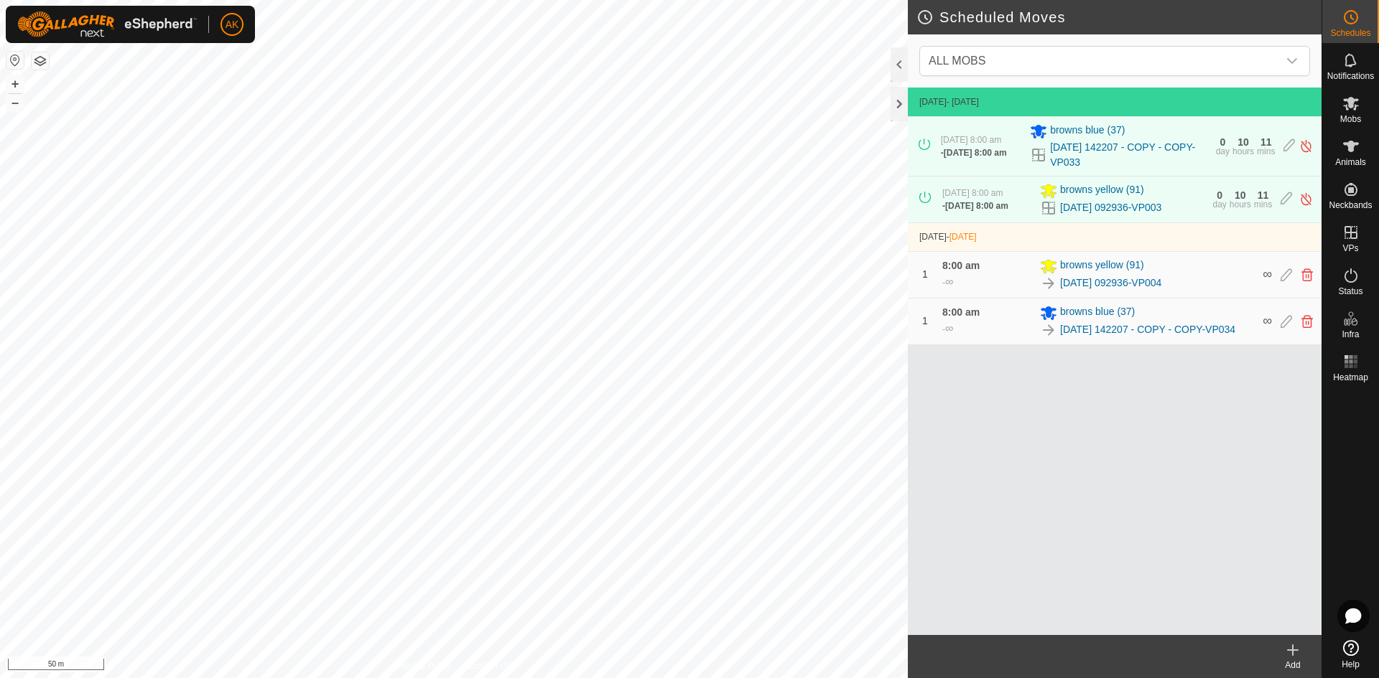
click at [1286, 655] on icon at bounding box center [1292, 650] width 17 height 17
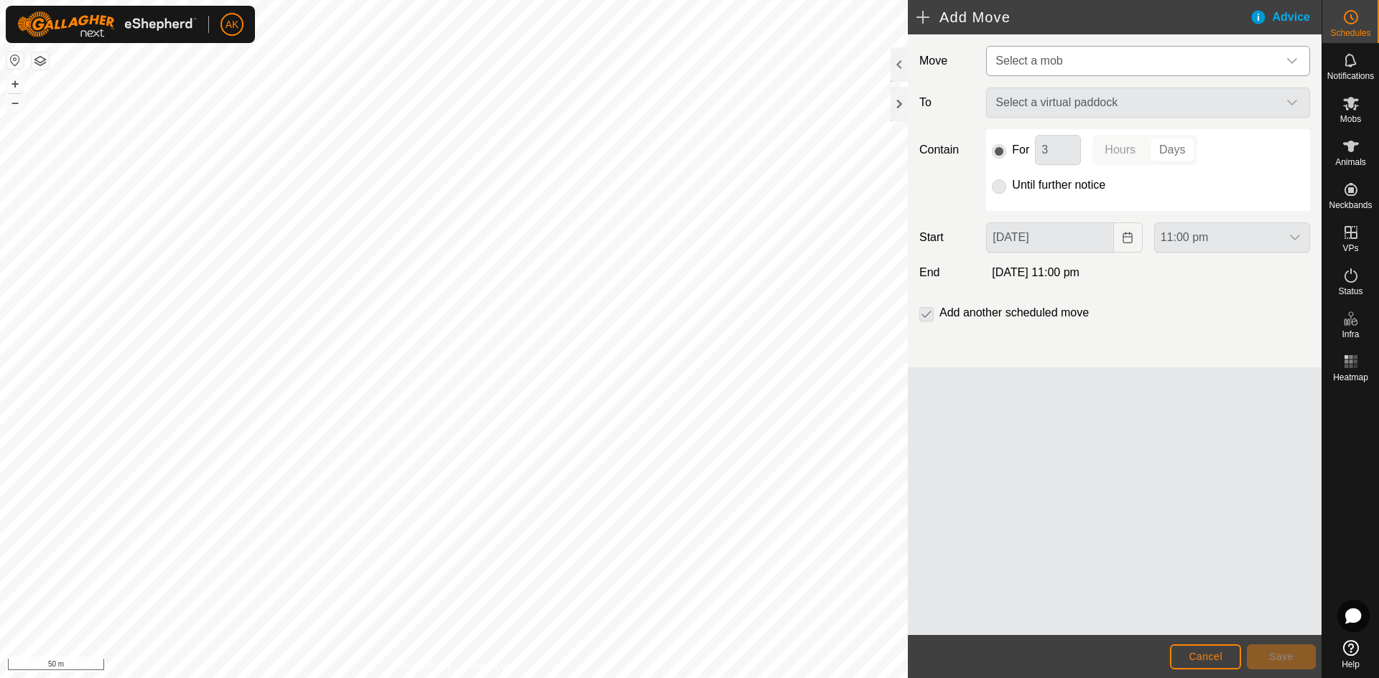
click at [1071, 67] on span "Select a mob" at bounding box center [1133, 61] width 288 height 29
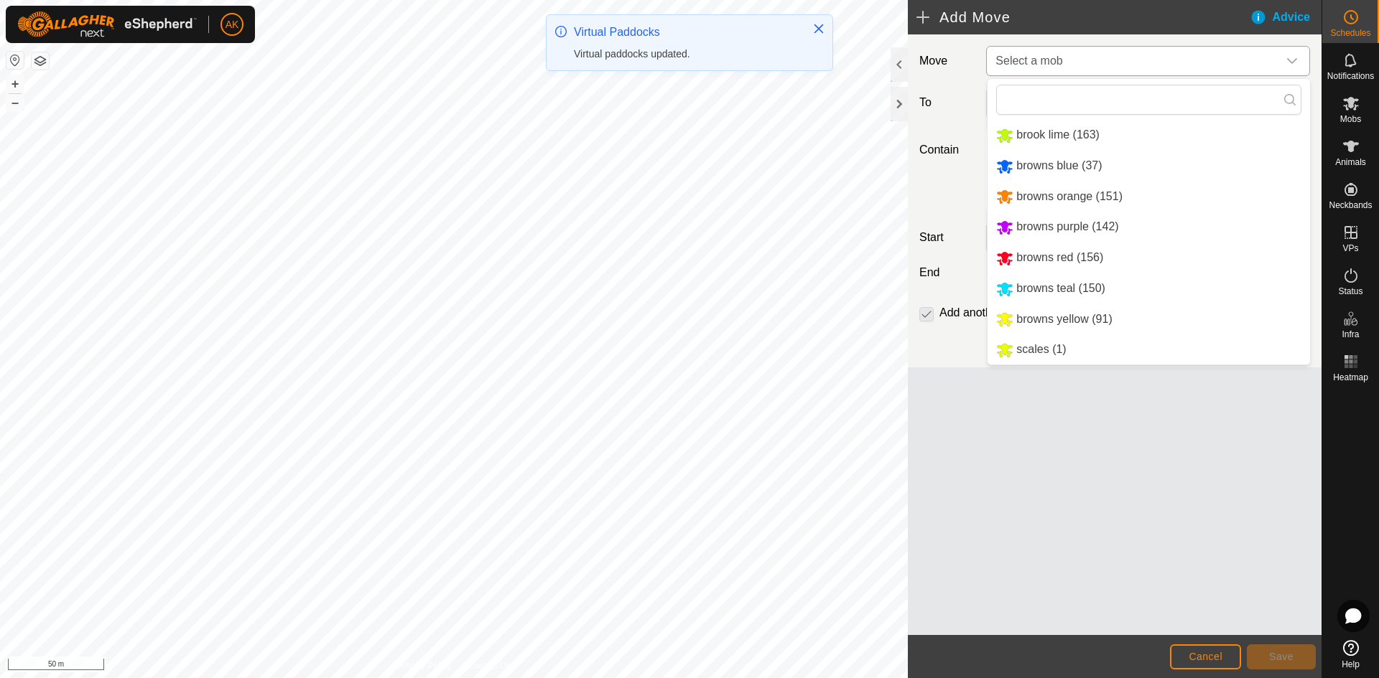
click at [1028, 197] on li "browns orange (151)" at bounding box center [1148, 196] width 322 height 29
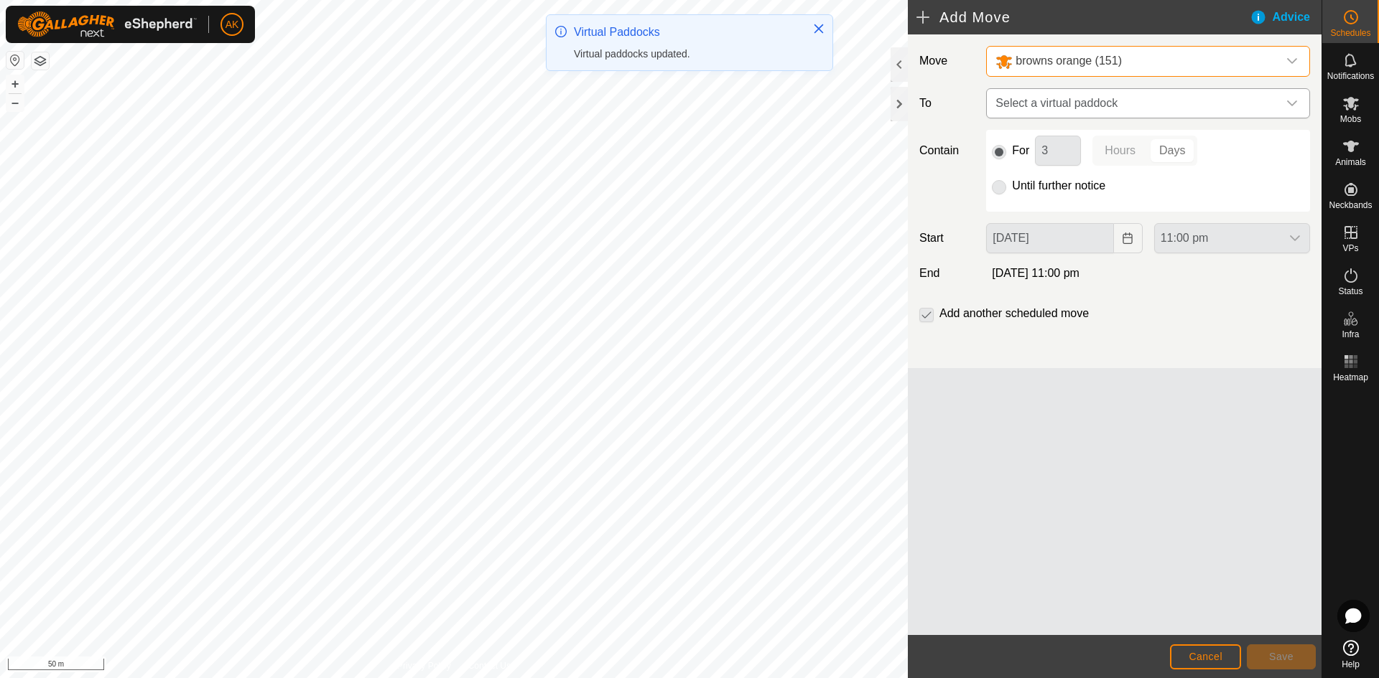
click at [1055, 110] on span "Select a virtual paddock" at bounding box center [1133, 103] width 288 height 29
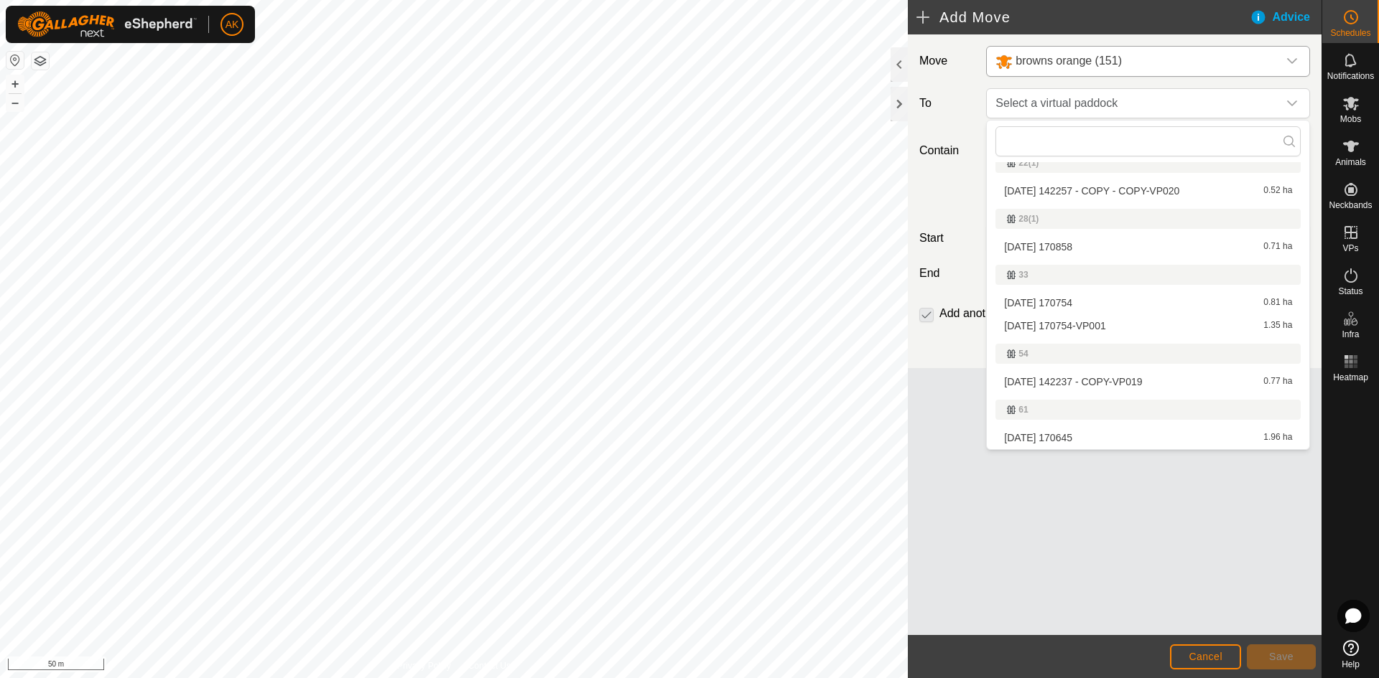
scroll to position [72, 0]
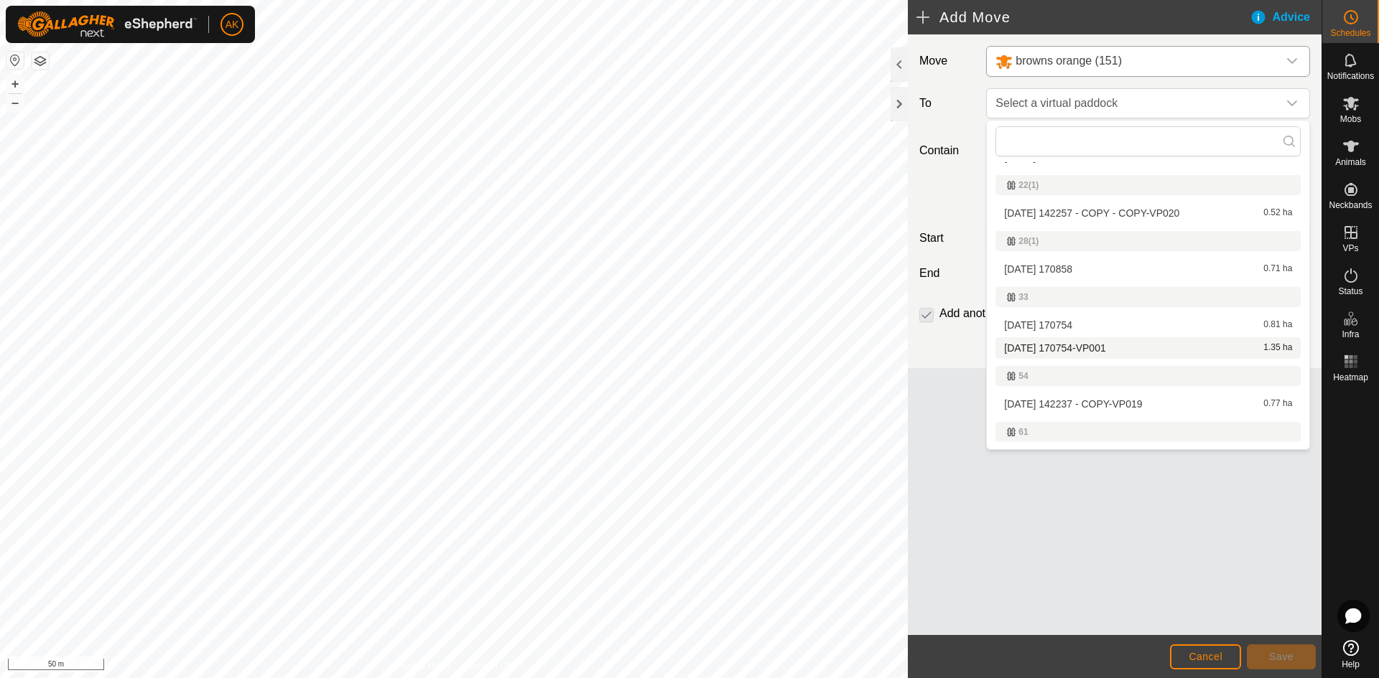
click at [1051, 350] on li "[DATE] 170754-VP001 1.35 ha" at bounding box center [1147, 348] width 305 height 22
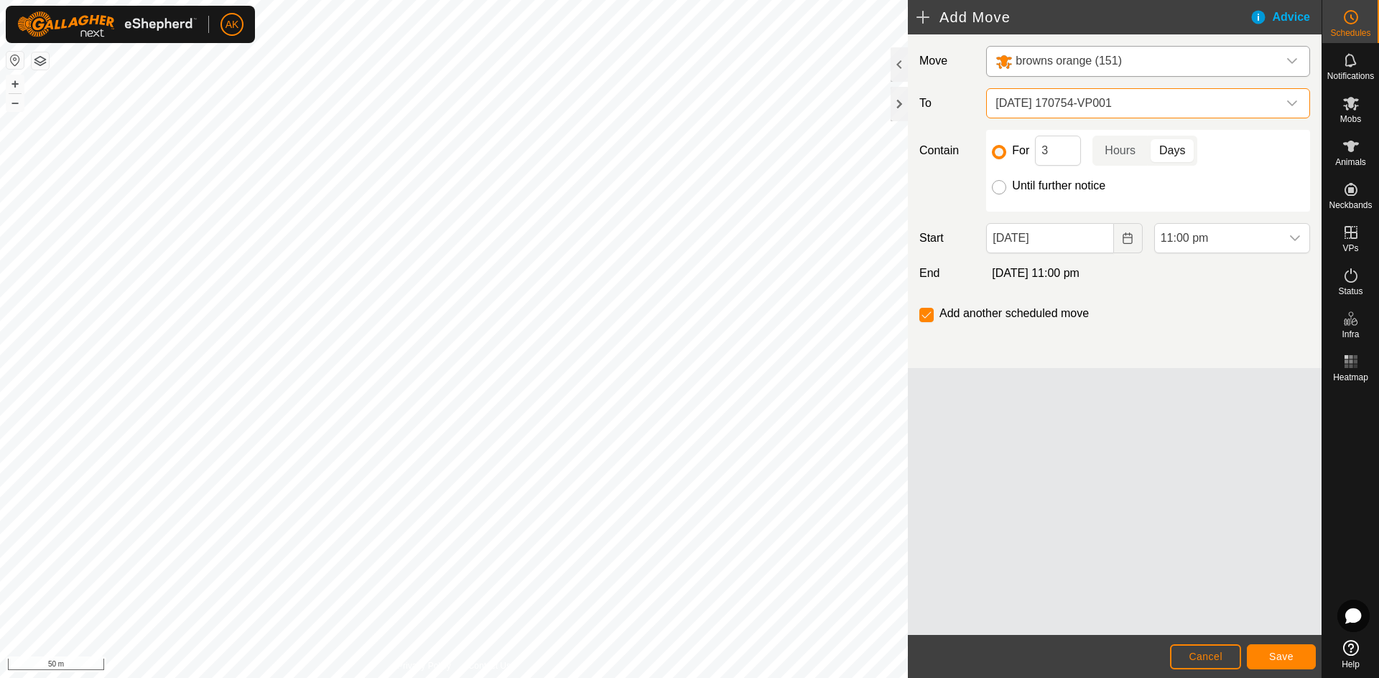
click at [997, 187] on input "Until further notice" at bounding box center [999, 187] width 14 height 14
radio input "true"
checkbox input "false"
click at [1124, 241] on icon "Choose Date" at bounding box center [1126, 238] width 11 height 11
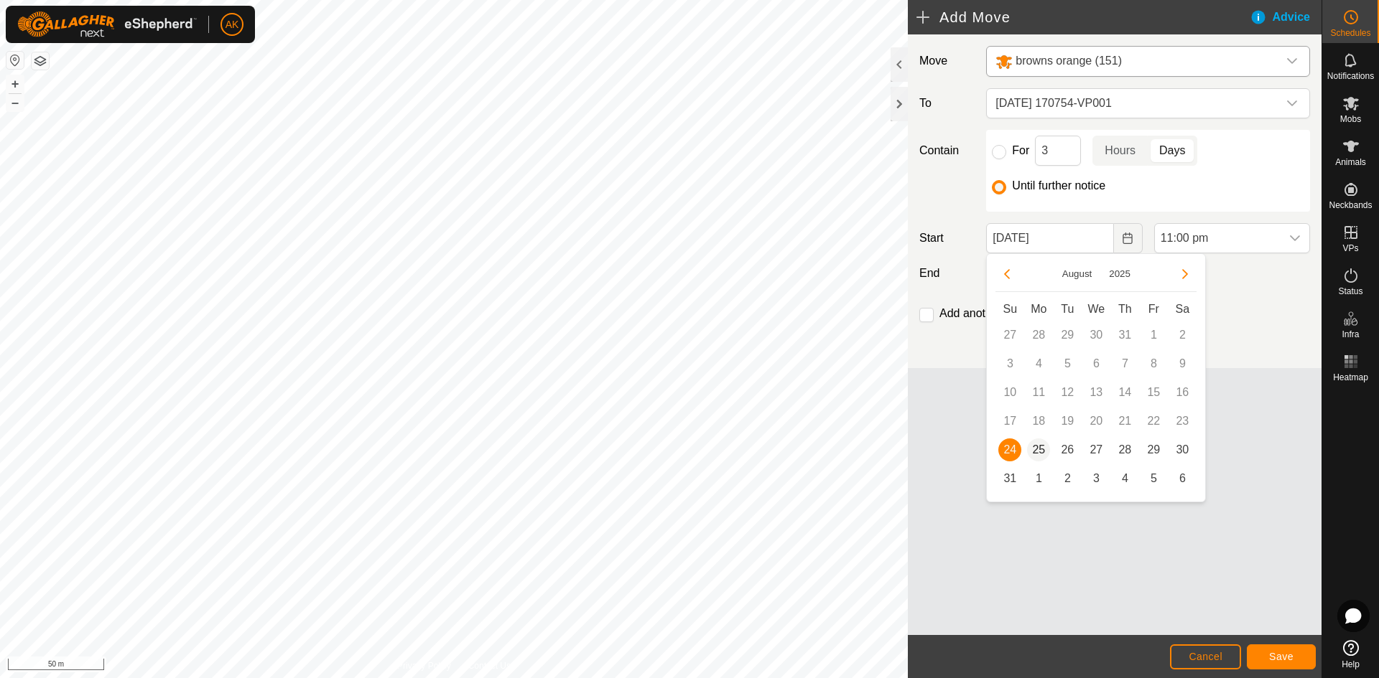
click at [1035, 449] on span "25" at bounding box center [1038, 450] width 23 height 23
type input "[DATE]"
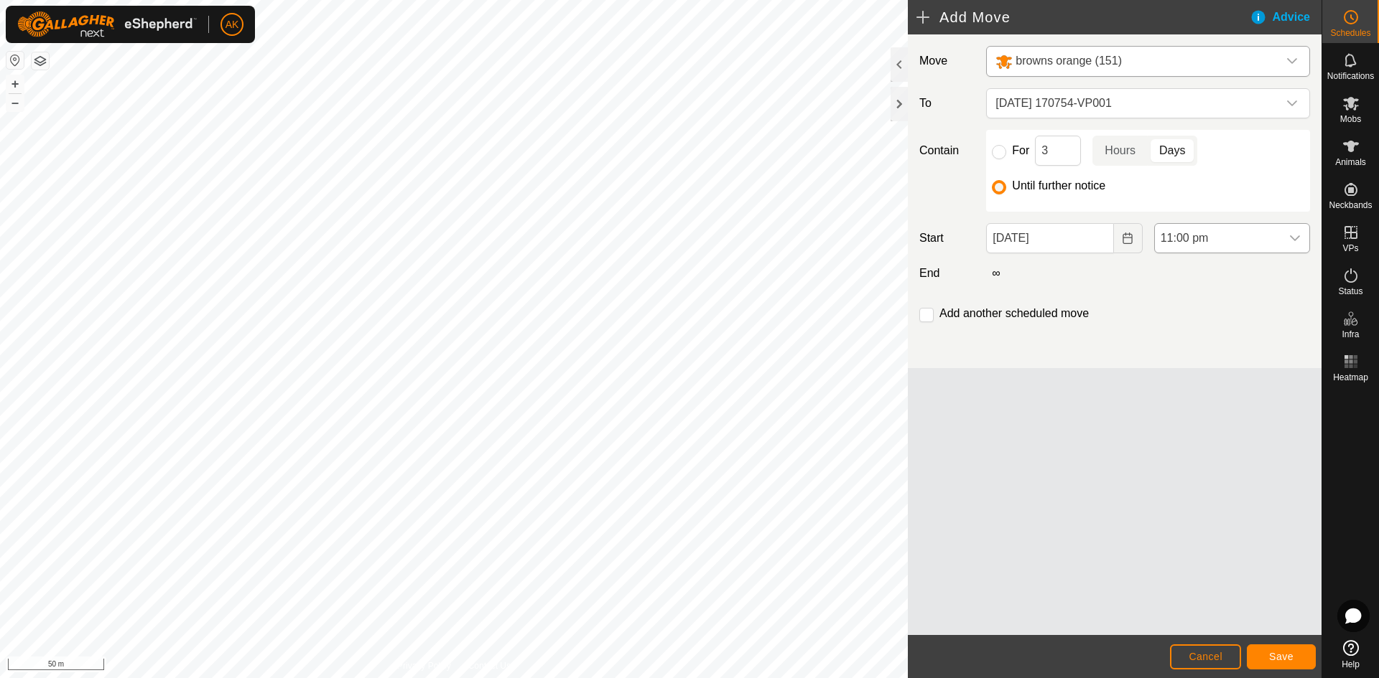
click at [1219, 233] on span "11:00 pm" at bounding box center [1218, 238] width 126 height 29
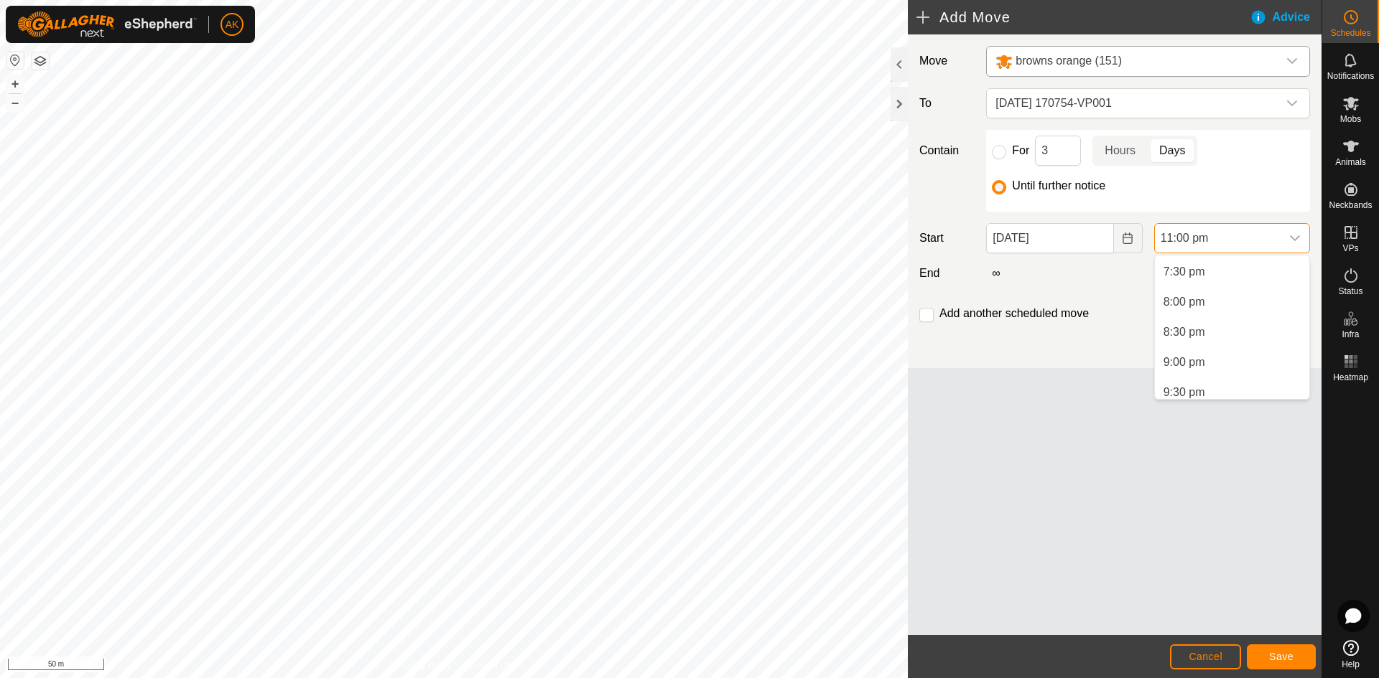
scroll to position [1159, 0]
click at [1194, 284] on li "7:30 pm" at bounding box center [1232, 287] width 154 height 29
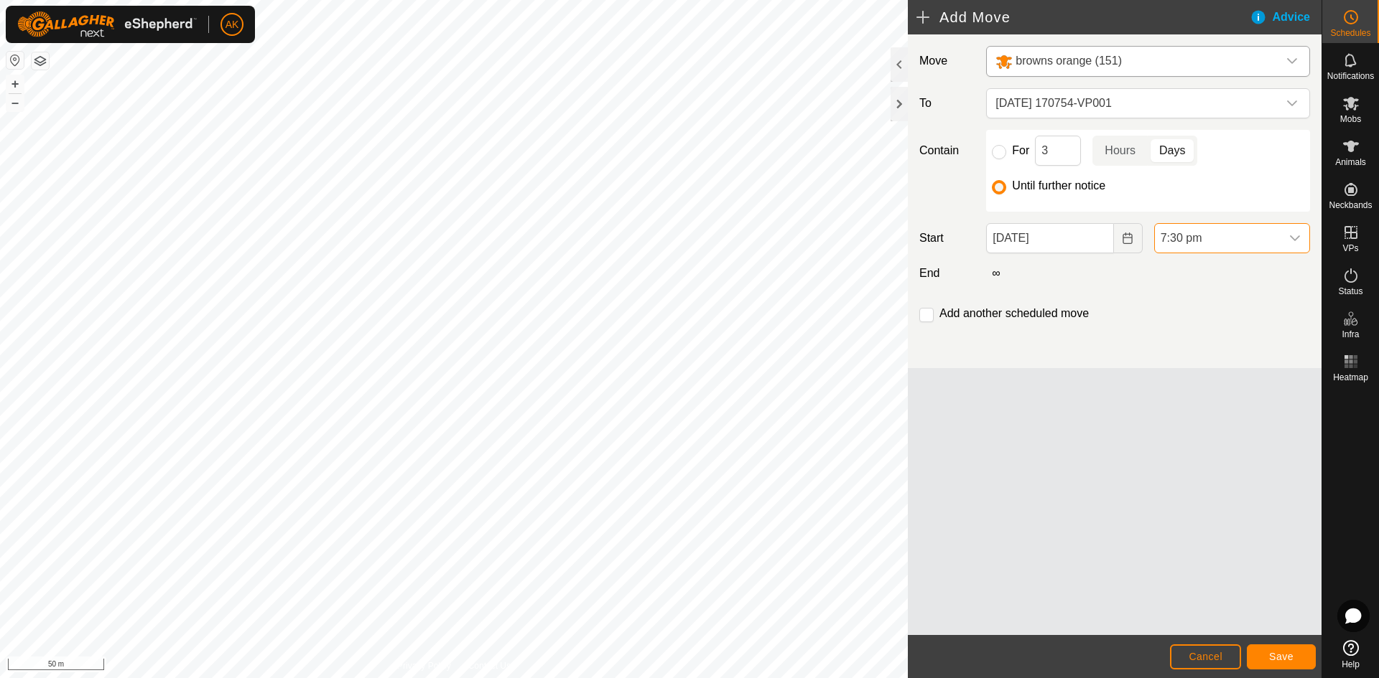
click at [1217, 242] on span "7:30 pm" at bounding box center [1218, 238] width 126 height 29
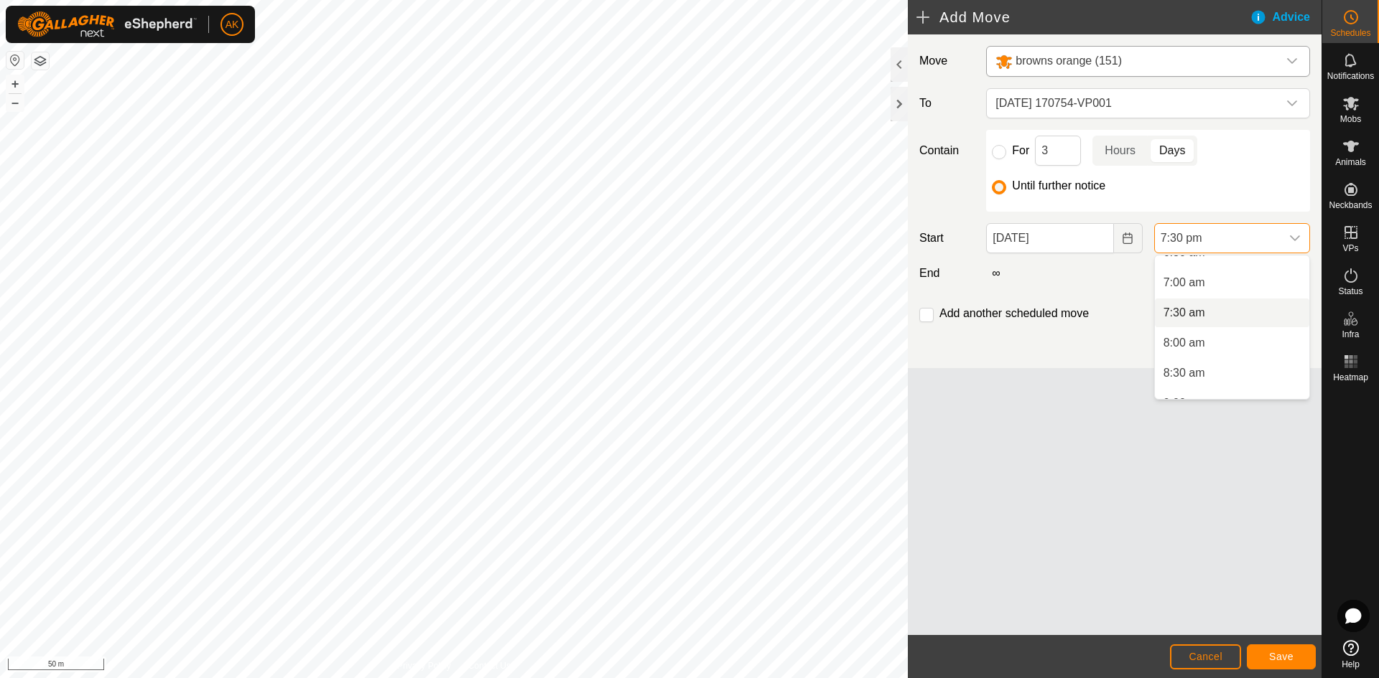
click at [1198, 312] on li "7:30 am" at bounding box center [1232, 313] width 154 height 29
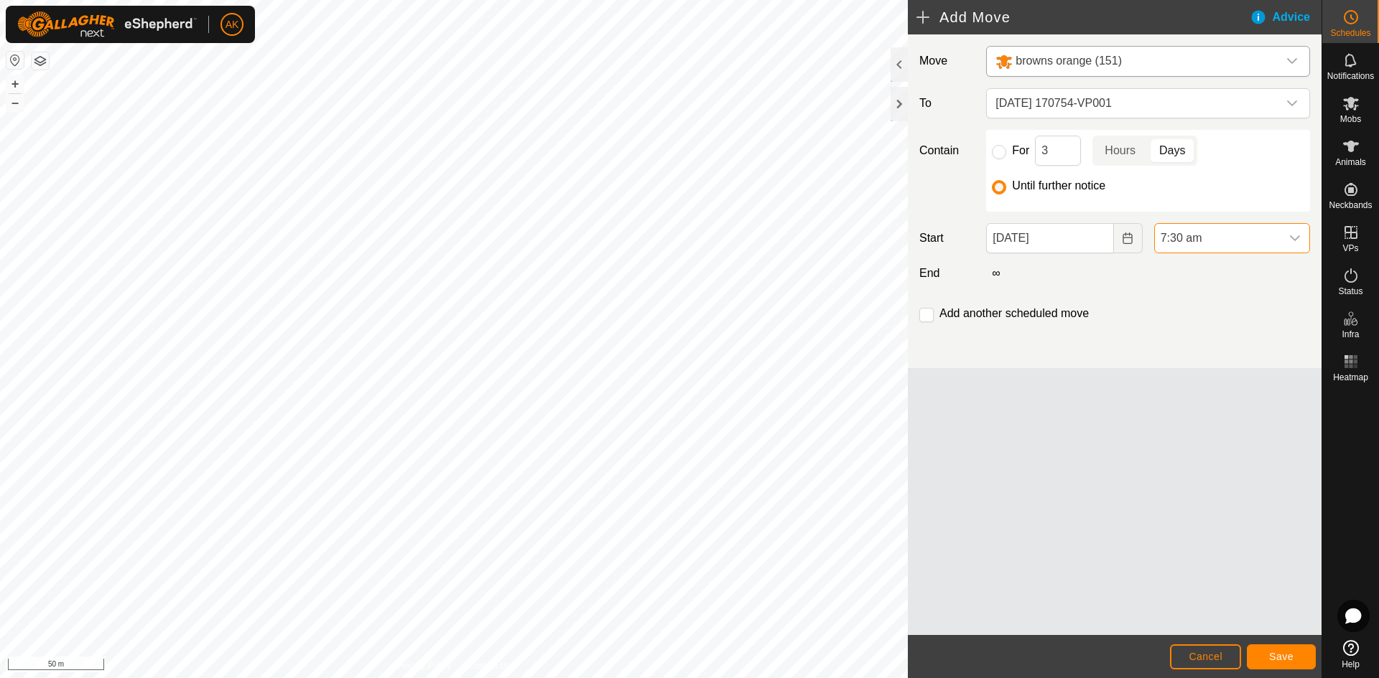
scroll to position [1061, 0]
click at [1277, 658] on span "Save" at bounding box center [1281, 656] width 24 height 11
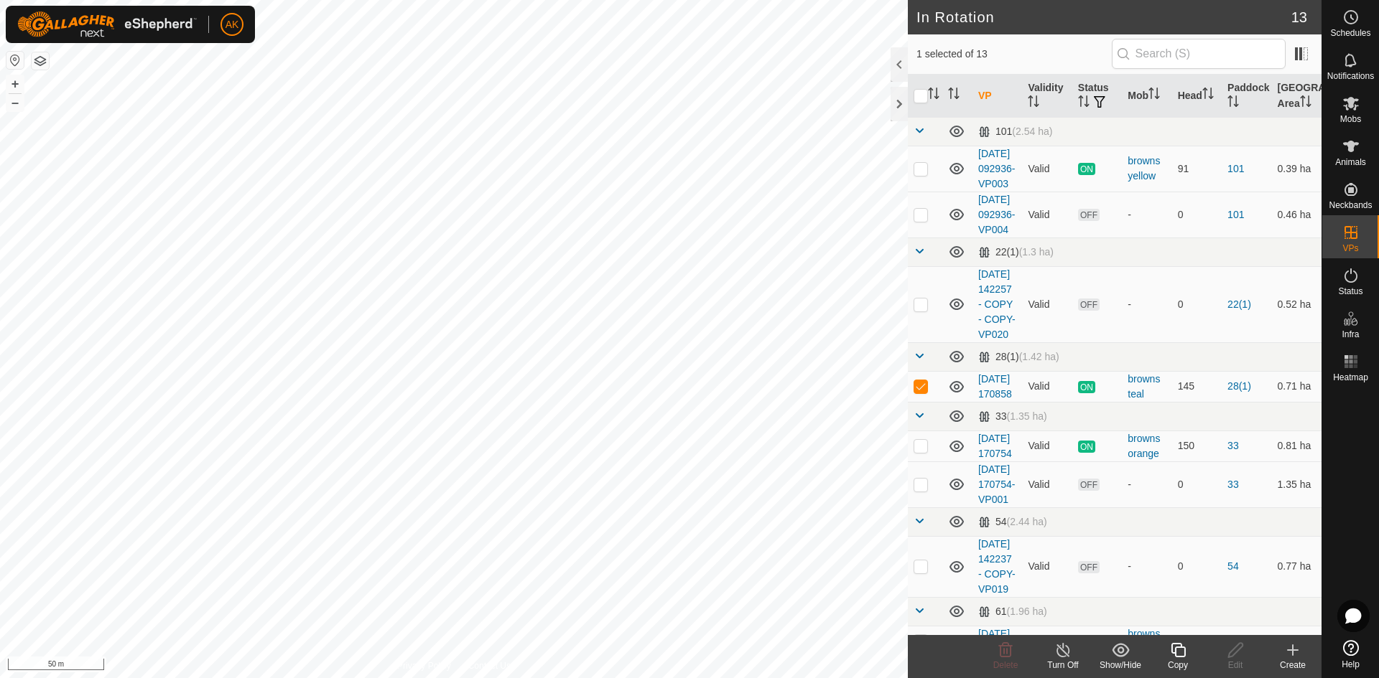
click at [1177, 649] on icon at bounding box center [1178, 650] width 18 height 17
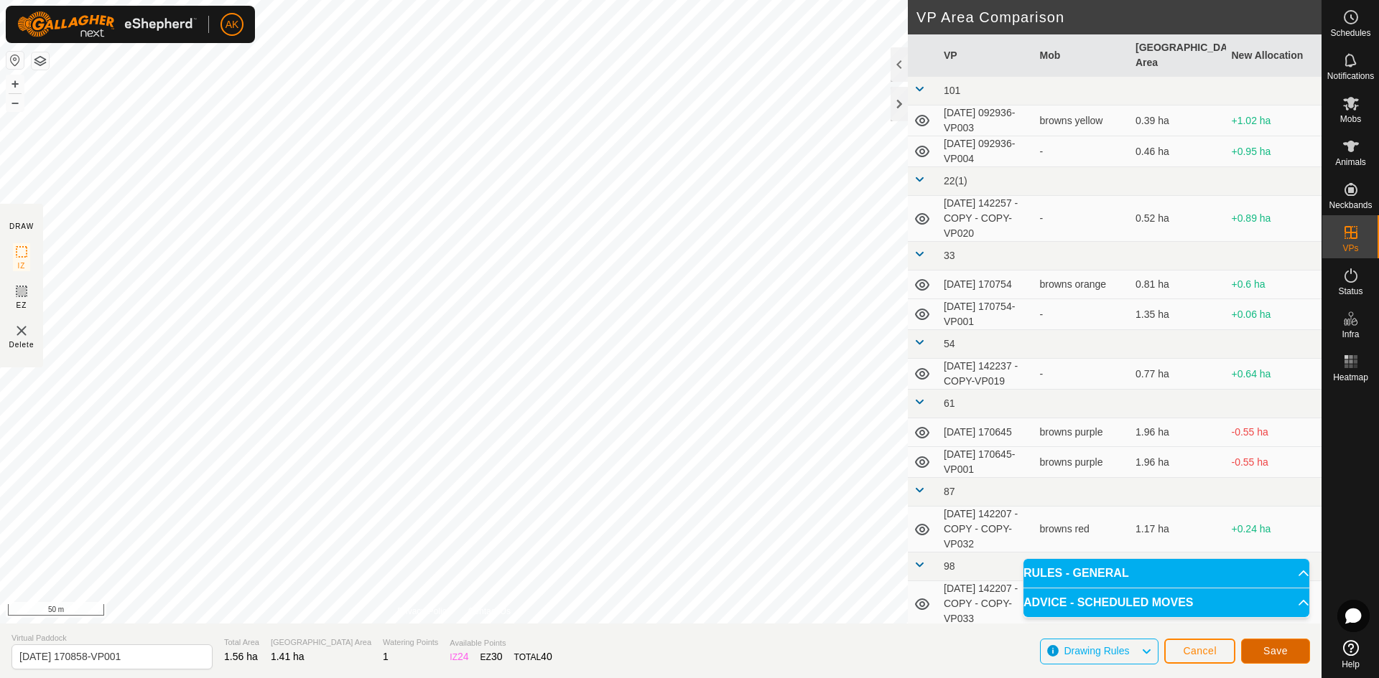
click at [1267, 655] on span "Save" at bounding box center [1275, 650] width 24 height 11
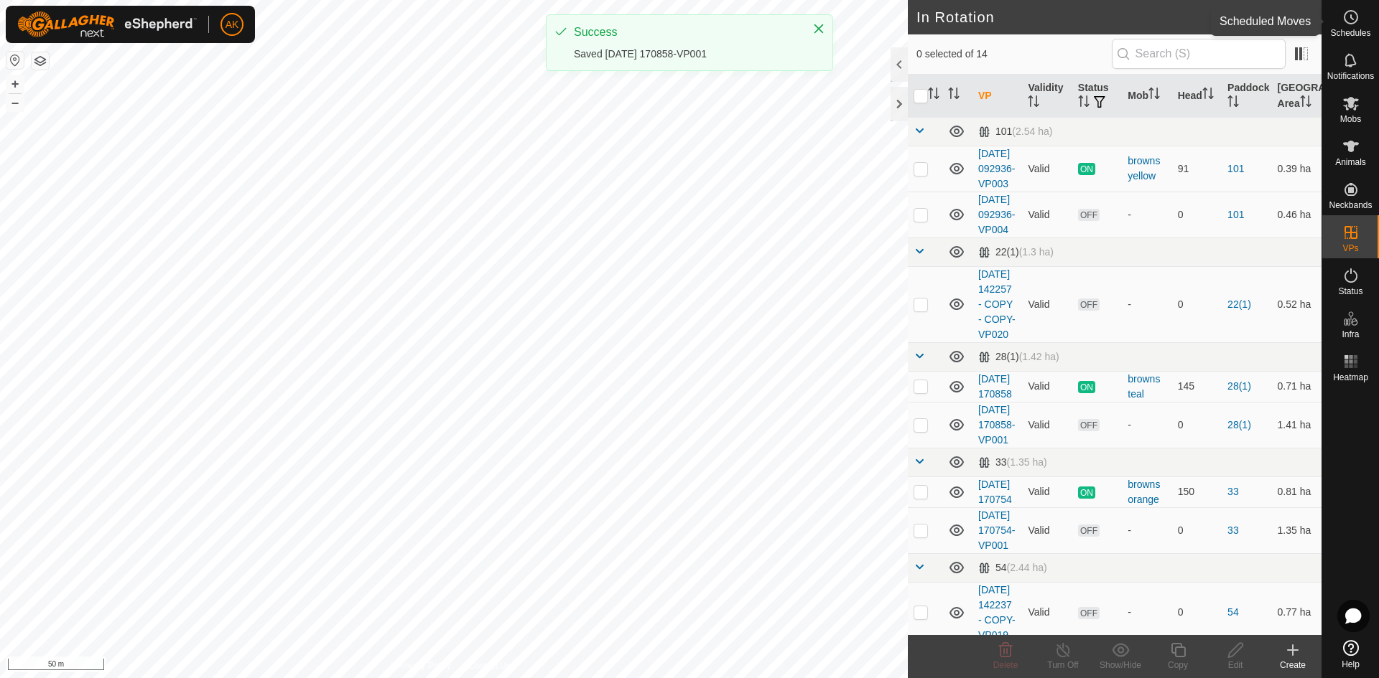
click at [1353, 21] on icon at bounding box center [1350, 17] width 17 height 17
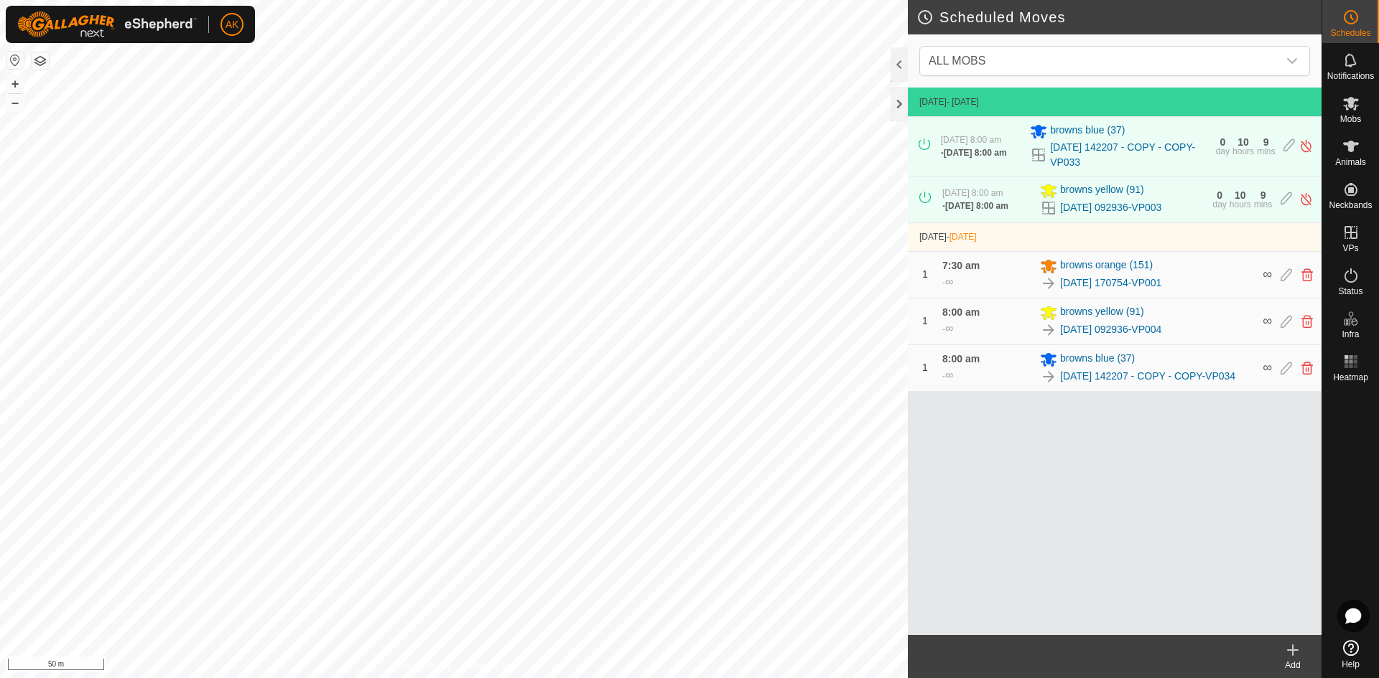
click at [1296, 656] on icon at bounding box center [1292, 650] width 17 height 17
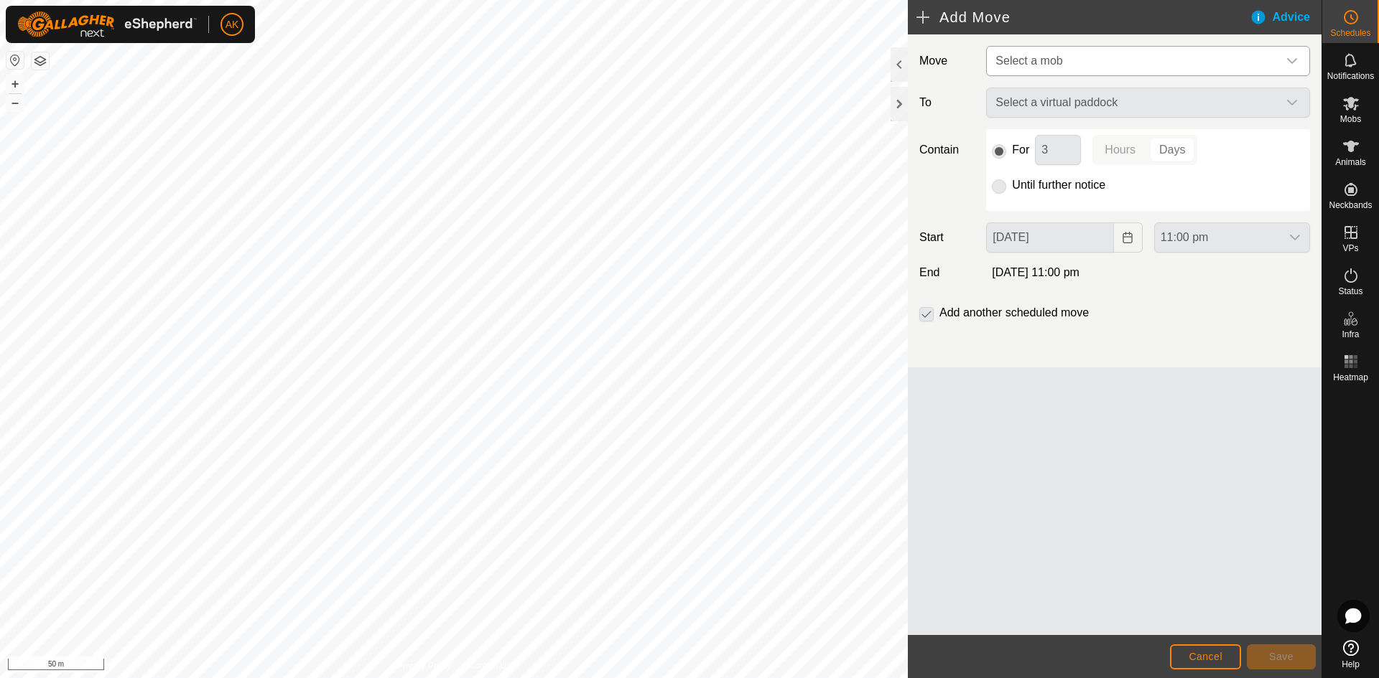
click at [1040, 57] on span "Select a mob" at bounding box center [1028, 61] width 67 height 12
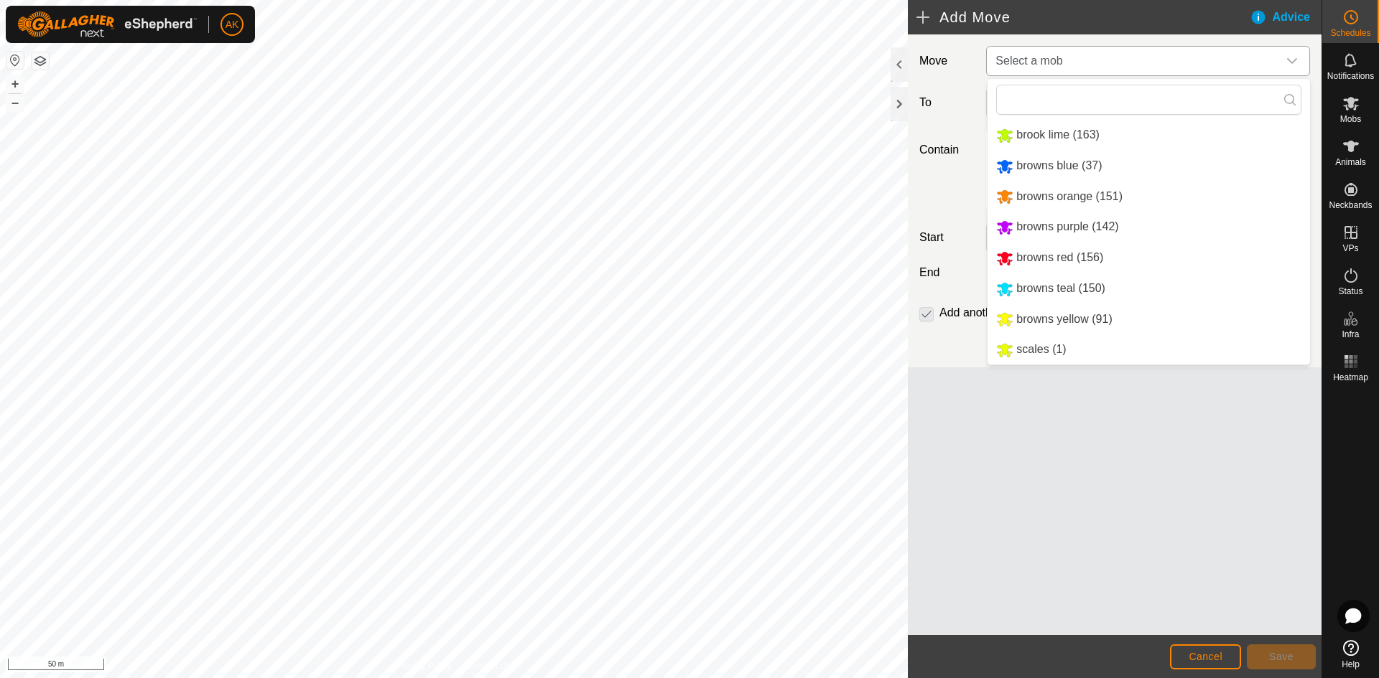
click at [1040, 290] on li "browns teal (150)" at bounding box center [1148, 288] width 322 height 29
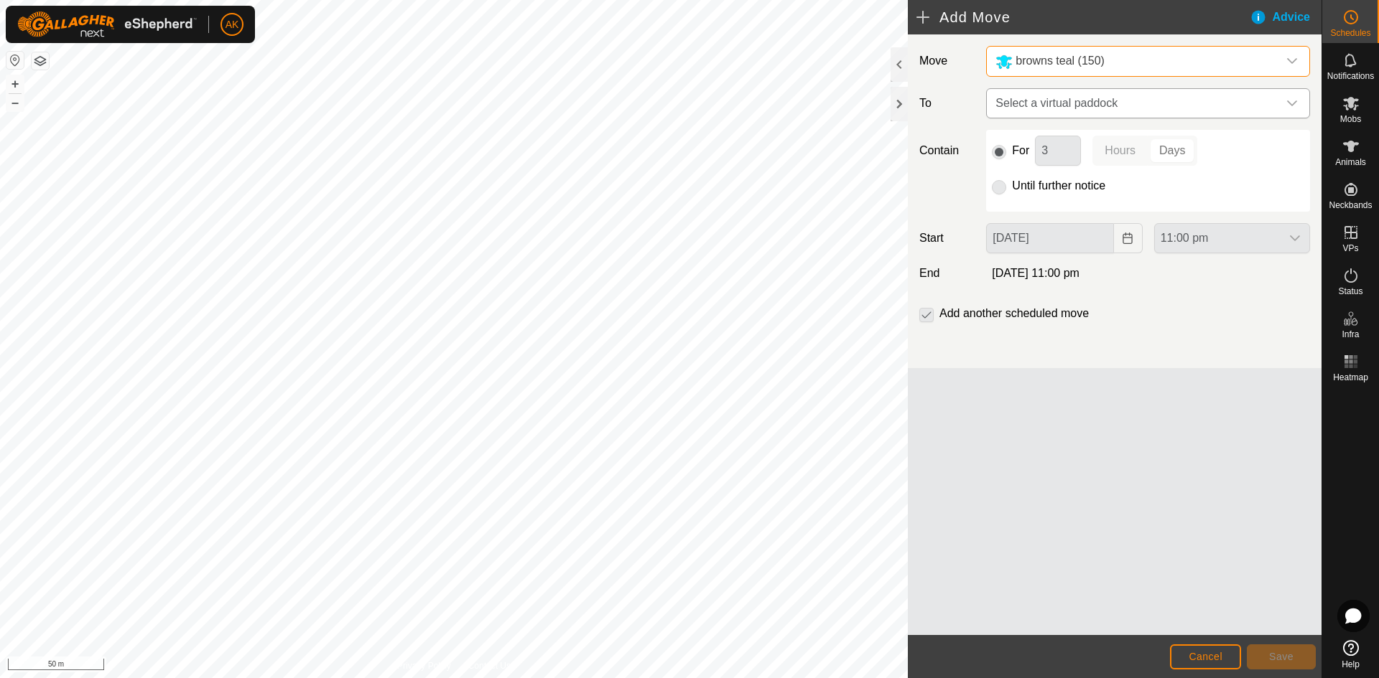
click at [1012, 111] on span "Select a virtual paddock" at bounding box center [1133, 103] width 288 height 29
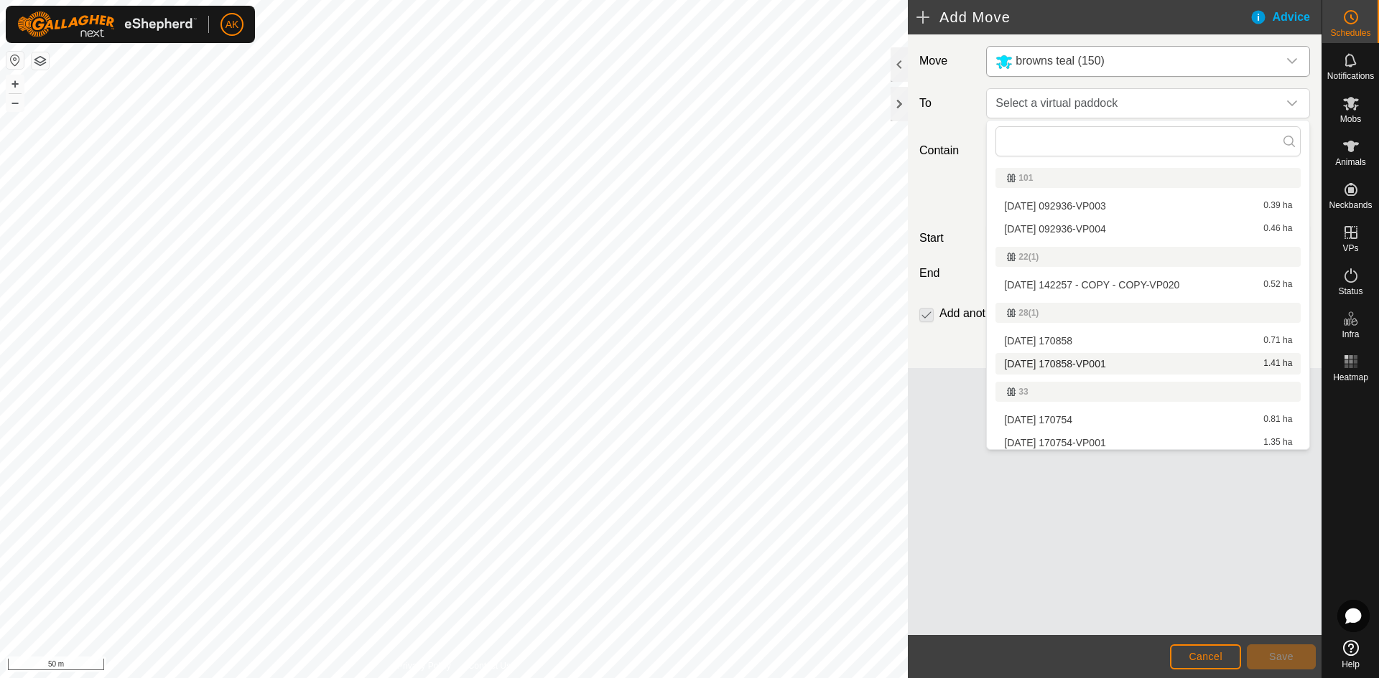
click at [1052, 367] on li "[DATE] 170858-VP001 1.41 ha" at bounding box center [1147, 364] width 305 height 22
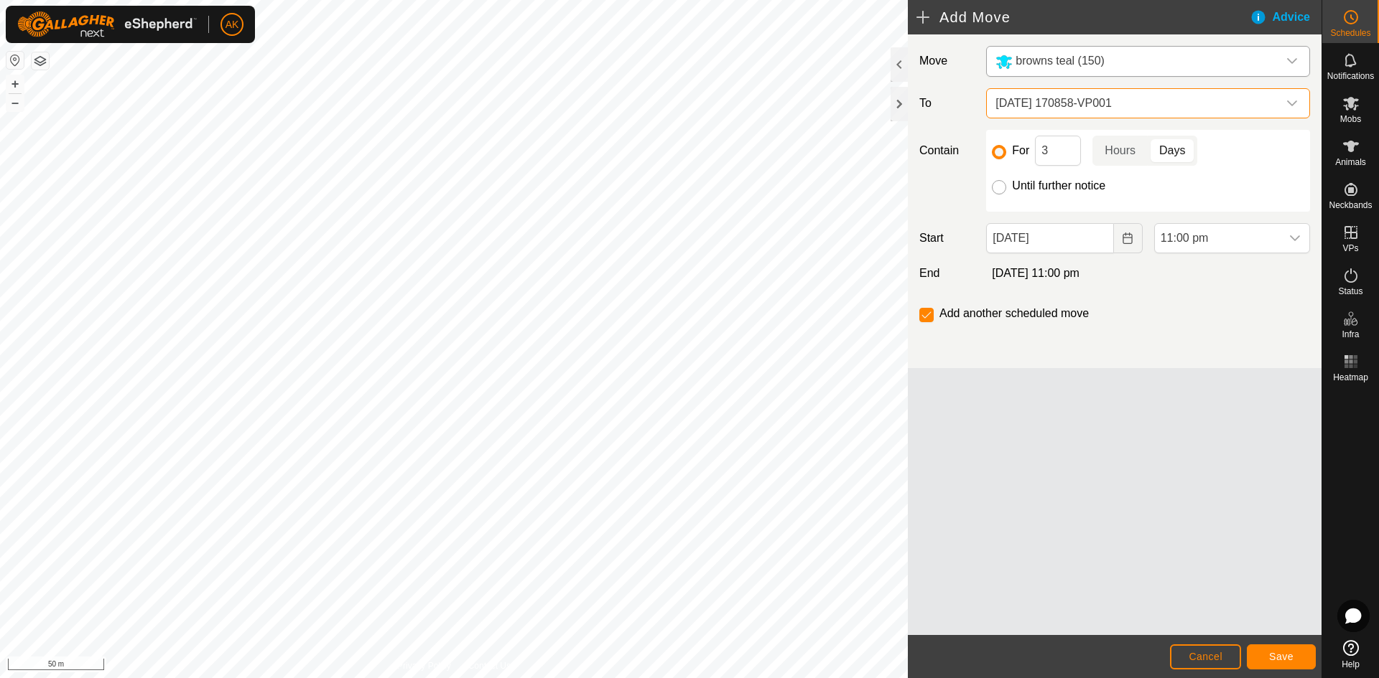
click at [1001, 188] on input "Until further notice" at bounding box center [999, 187] width 14 height 14
radio input "true"
checkbox input "false"
click at [1128, 243] on icon "Choose Date" at bounding box center [1126, 238] width 11 height 11
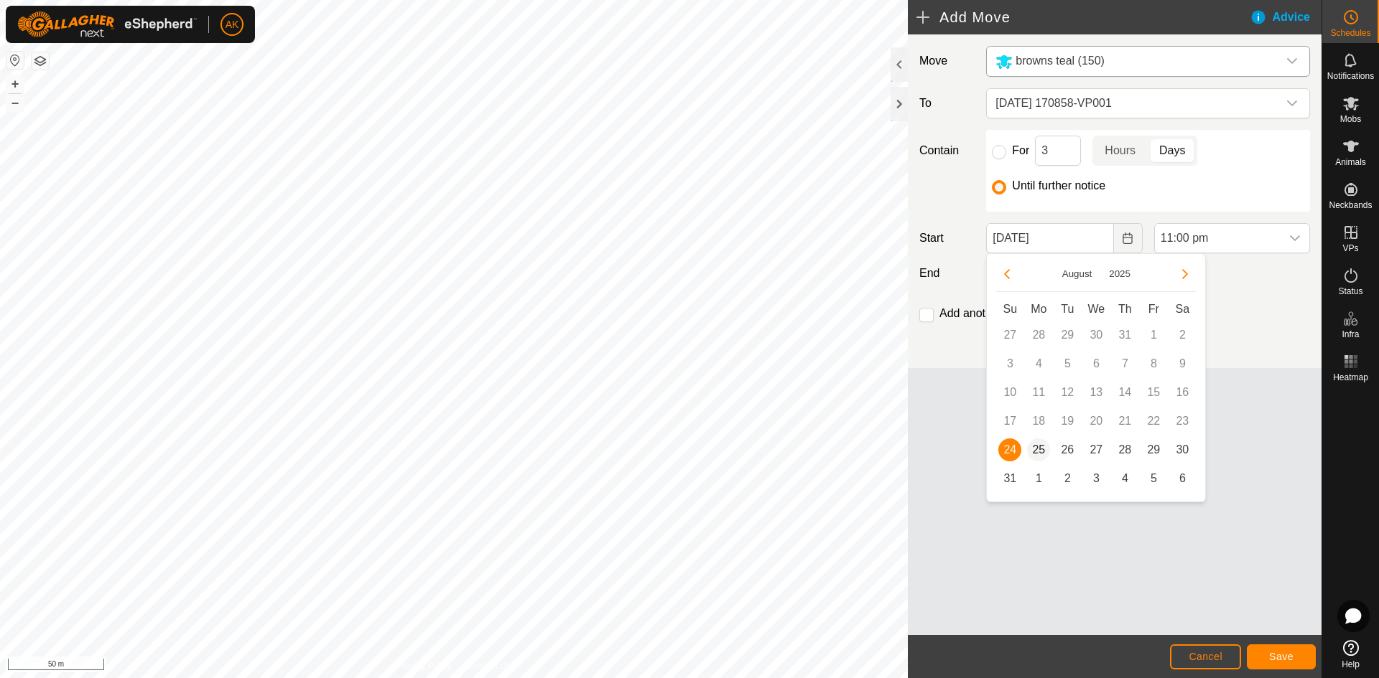
click at [1038, 447] on span "25" at bounding box center [1038, 450] width 23 height 23
type input "[DATE]"
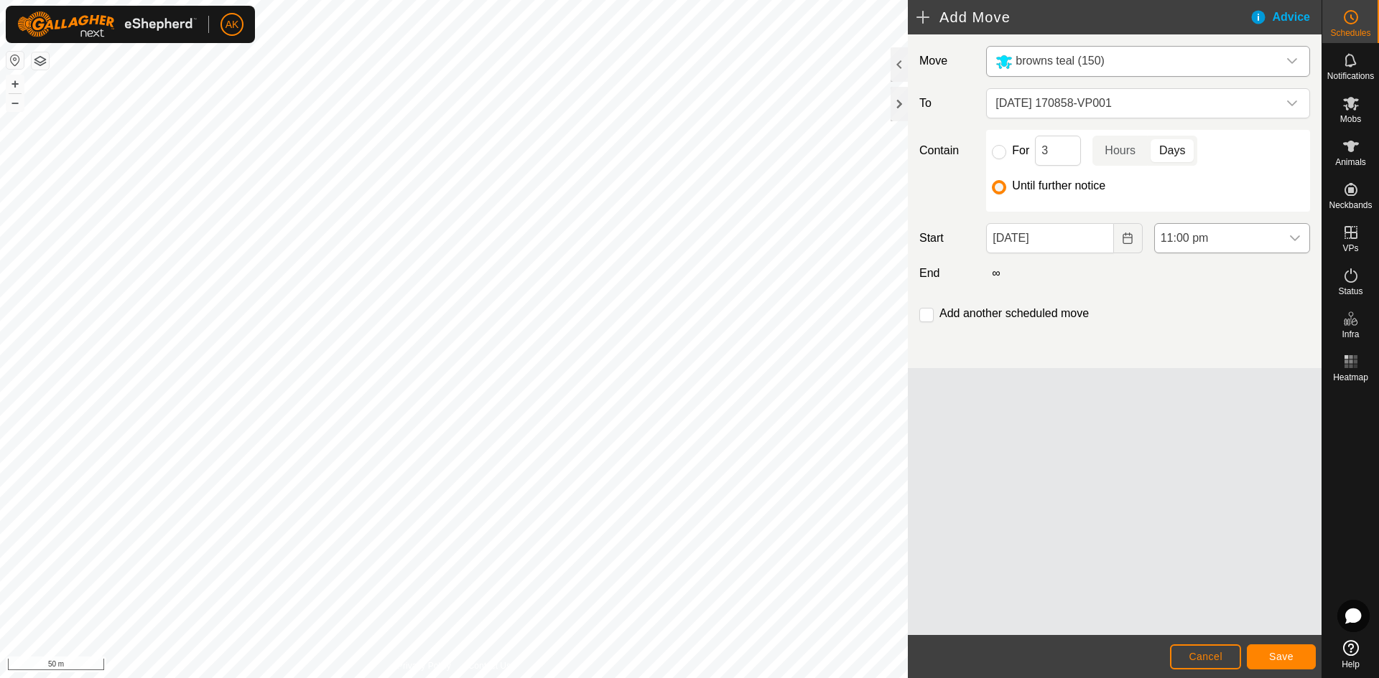
click at [1287, 237] on div "dropdown trigger" at bounding box center [1294, 238] width 29 height 29
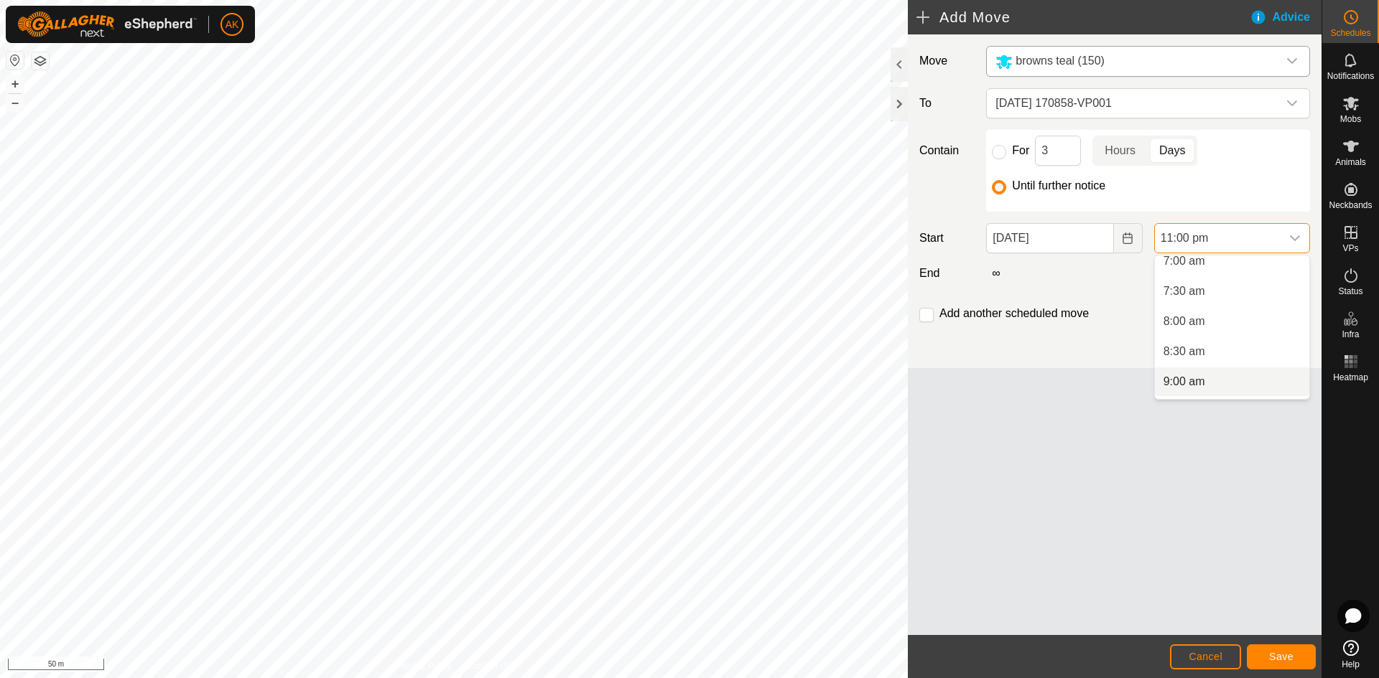
scroll to position [405, 0]
click at [1177, 281] on li "7:00 am" at bounding box center [1232, 287] width 154 height 29
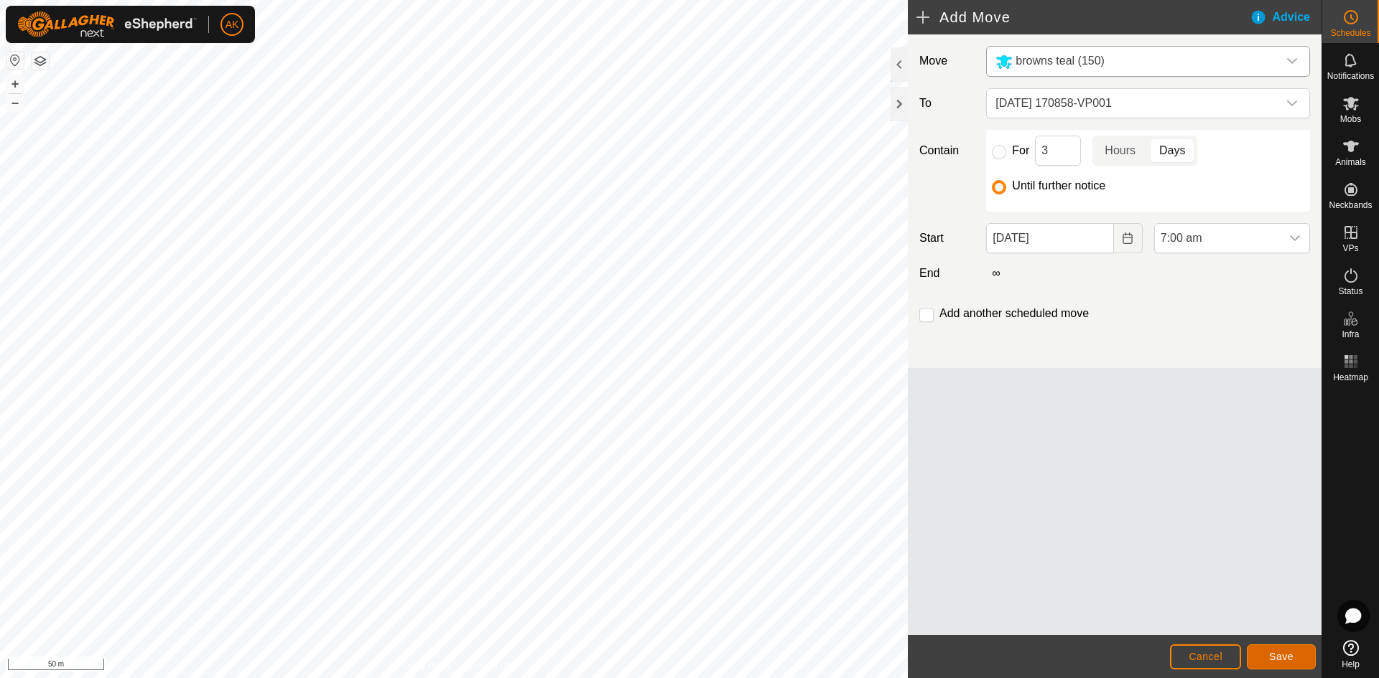
click at [1282, 657] on span "Save" at bounding box center [1281, 656] width 24 height 11
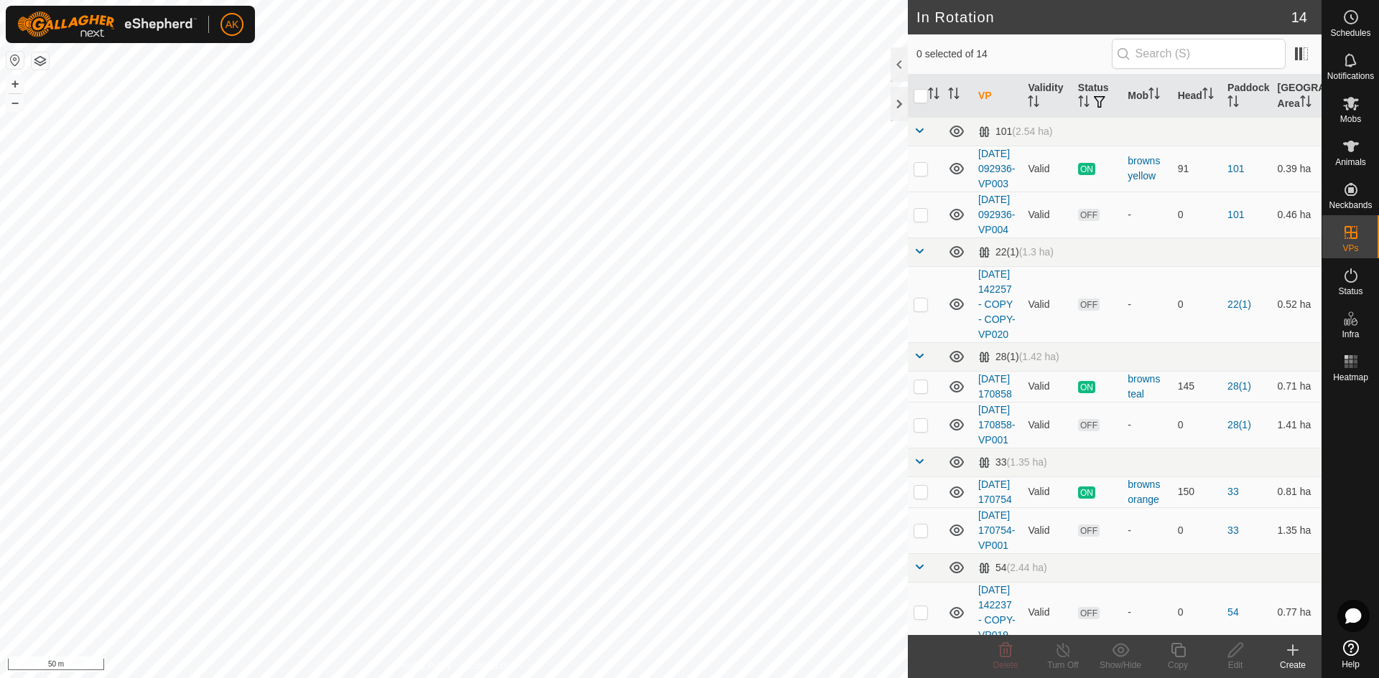
checkbox input "true"
